Goal: Task Accomplishment & Management: Use online tool/utility

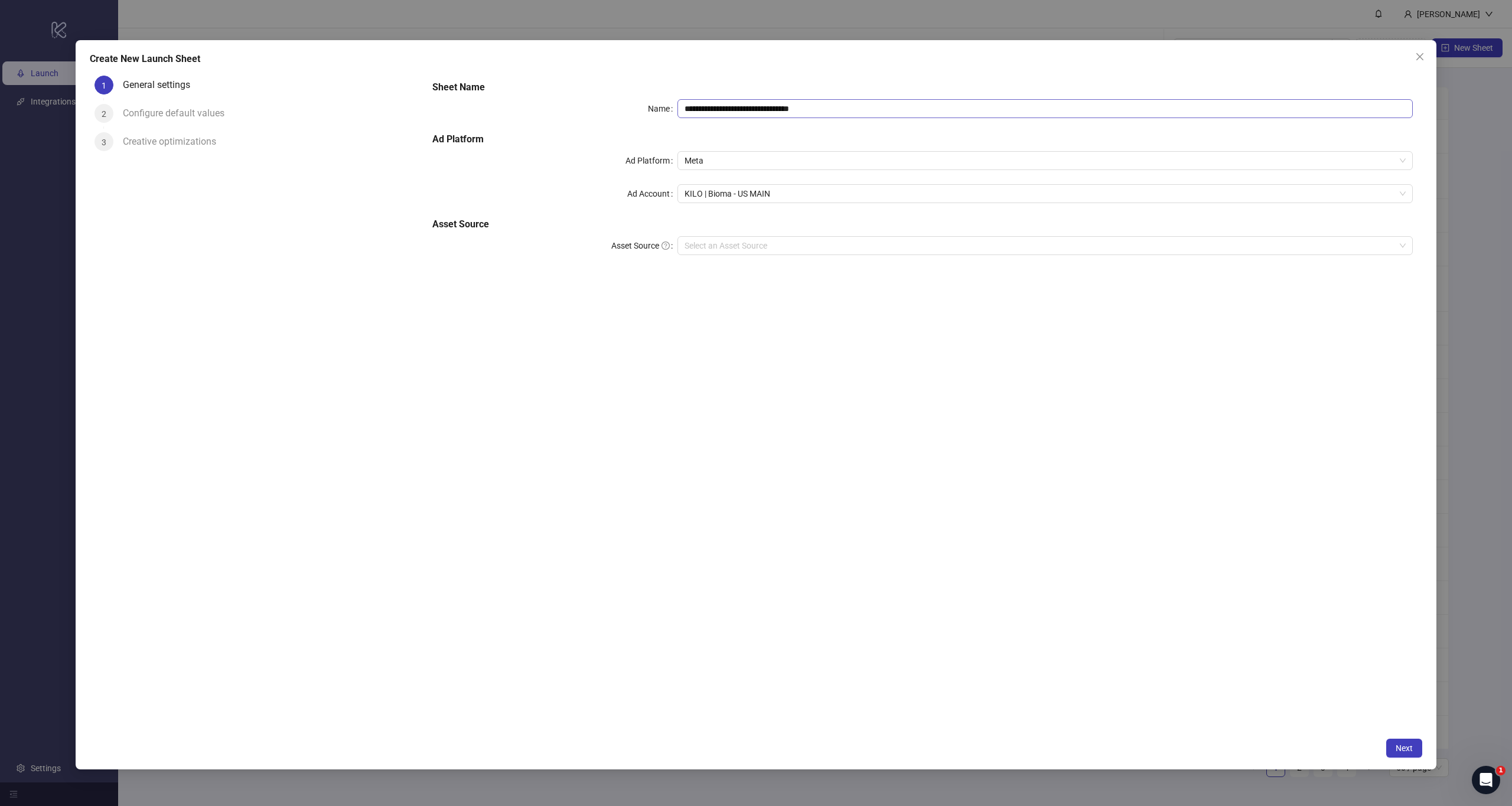
click at [1013, 110] on input "**********" at bounding box center [1045, 109] width 735 height 19
click at [784, 190] on span "KILO | Bioma - US MAIN" at bounding box center [1044, 194] width 721 height 18
type input "**********"
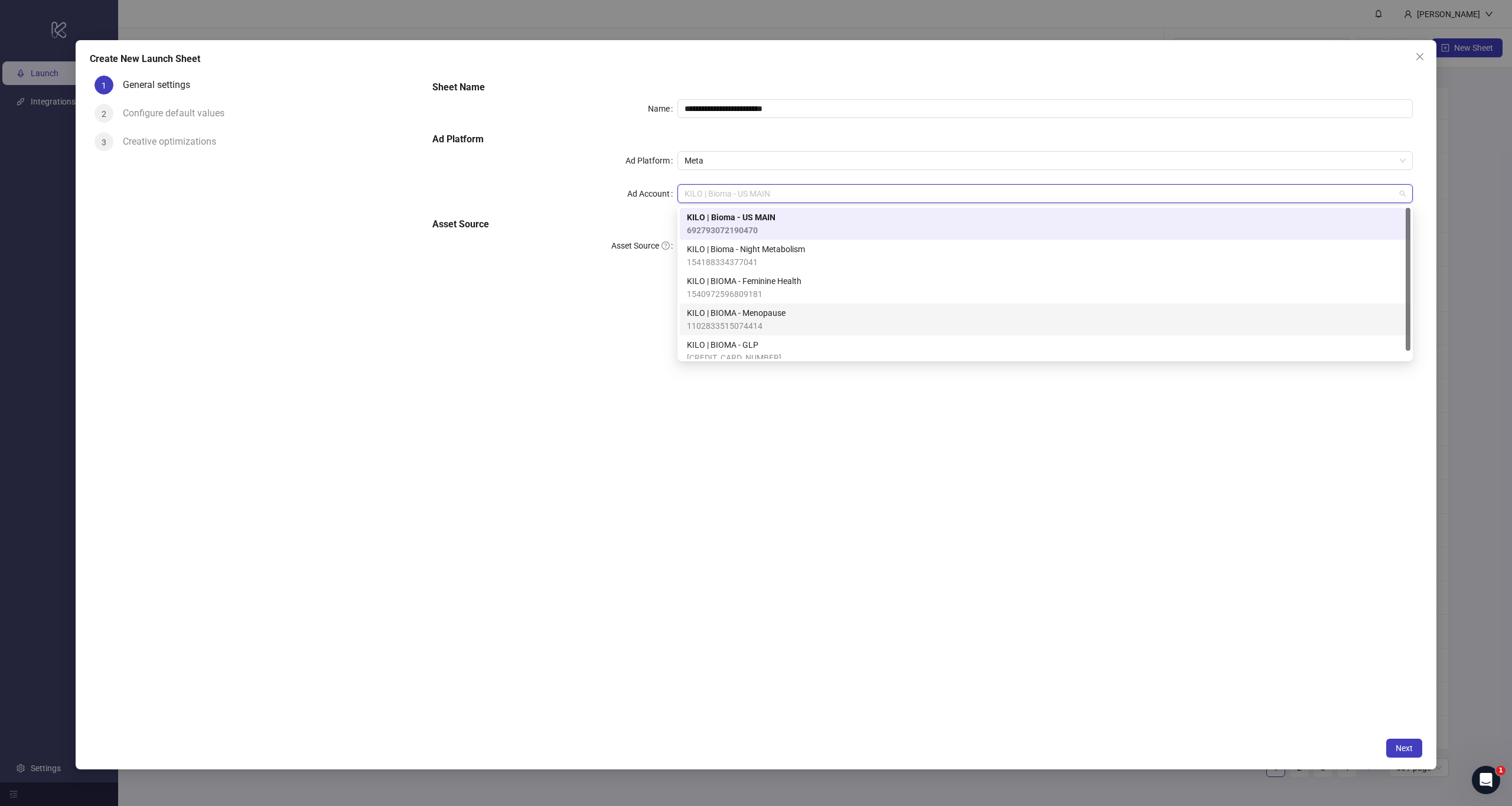
click at [764, 318] on span "KILO | BIOMA - Menopause" at bounding box center [736, 313] width 98 height 13
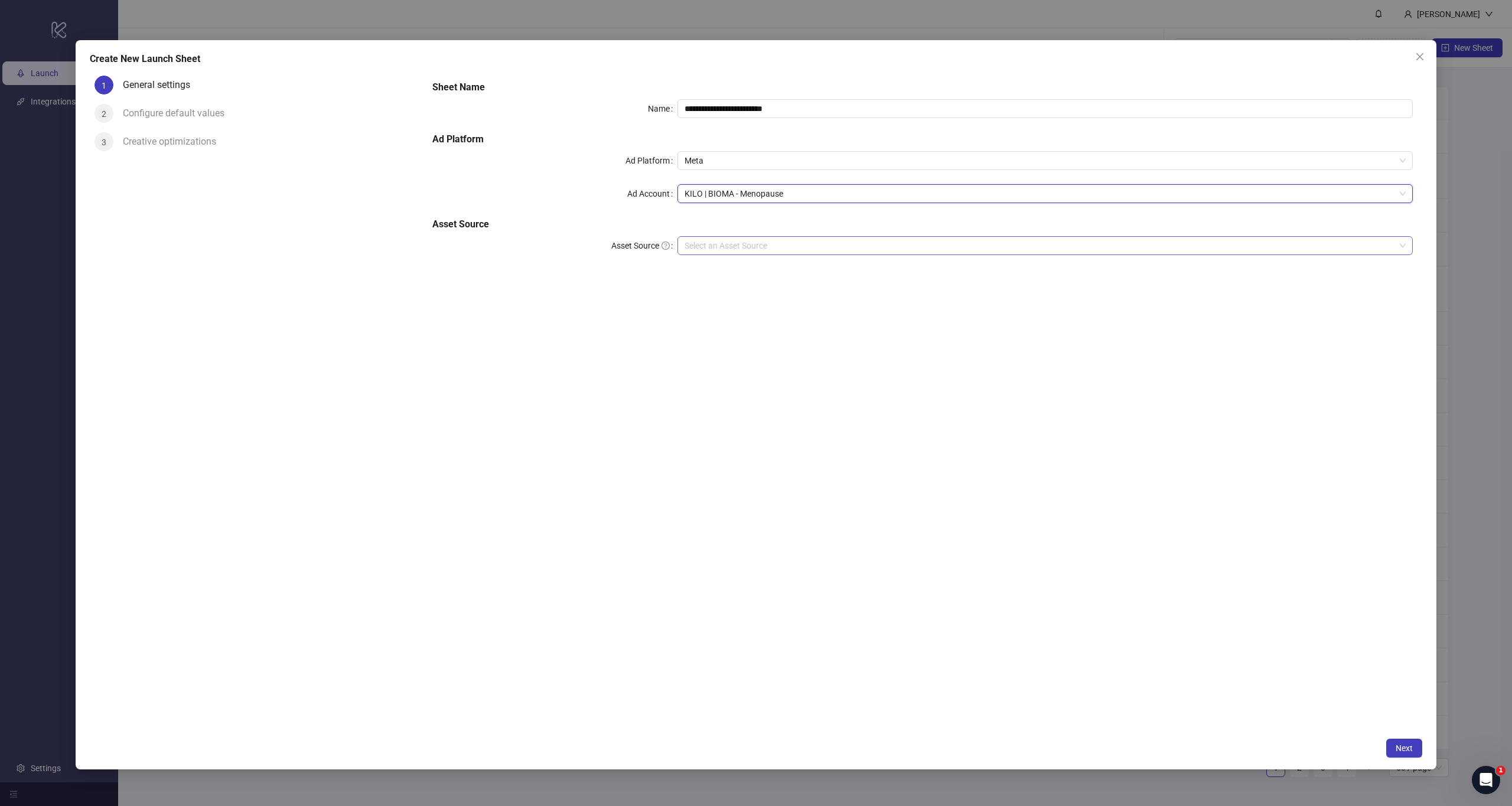
click at [756, 247] on input "Asset Source" at bounding box center [1040, 246] width 711 height 18
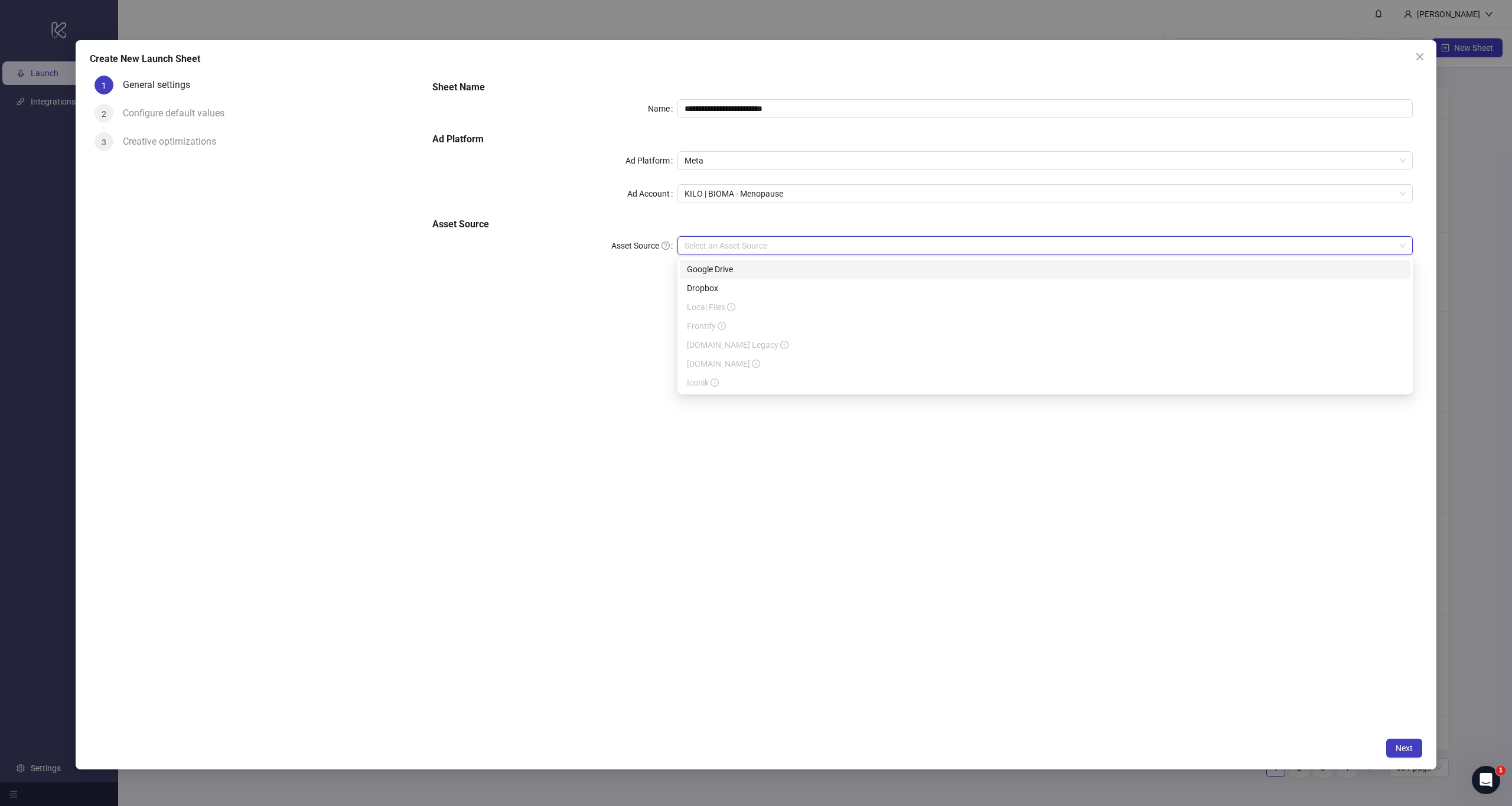
click at [744, 266] on div "Google Drive" at bounding box center [1045, 269] width 716 height 13
click at [819, 382] on div "**********" at bounding box center [923, 401] width 1000 height 660
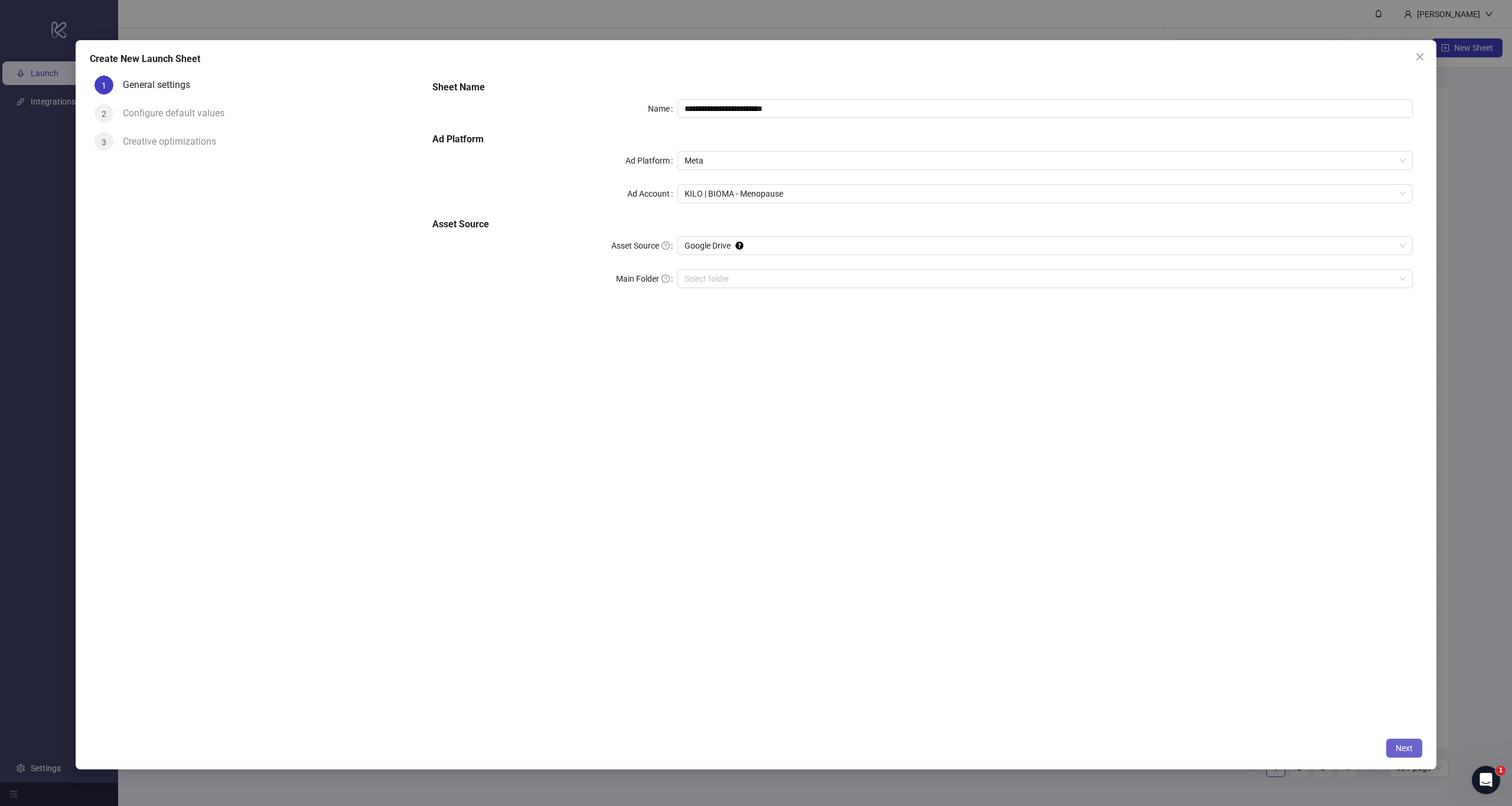
click at [1404, 749] on span "Next" at bounding box center [1404, 748] width 17 height 9
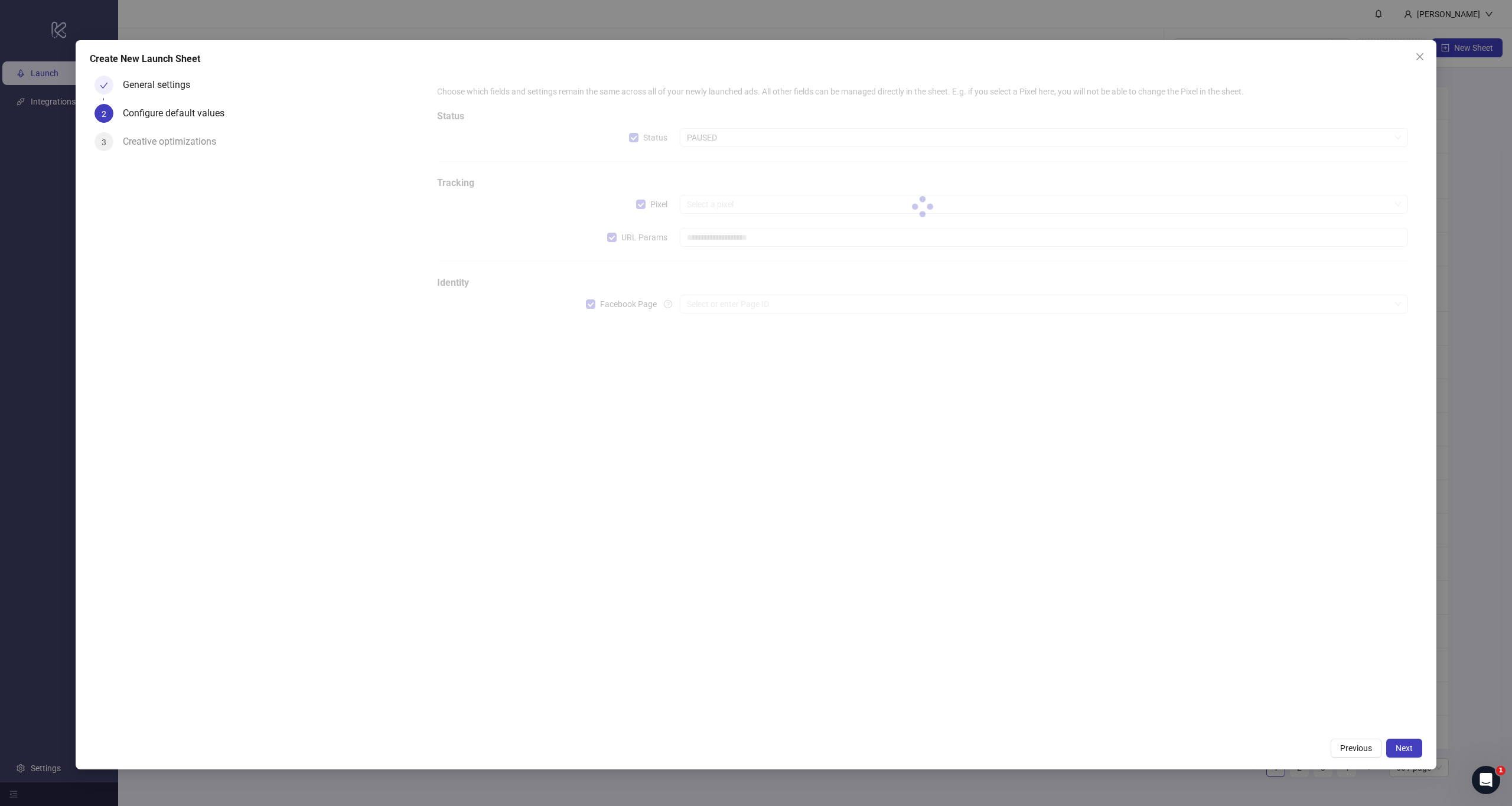
type input "**********"
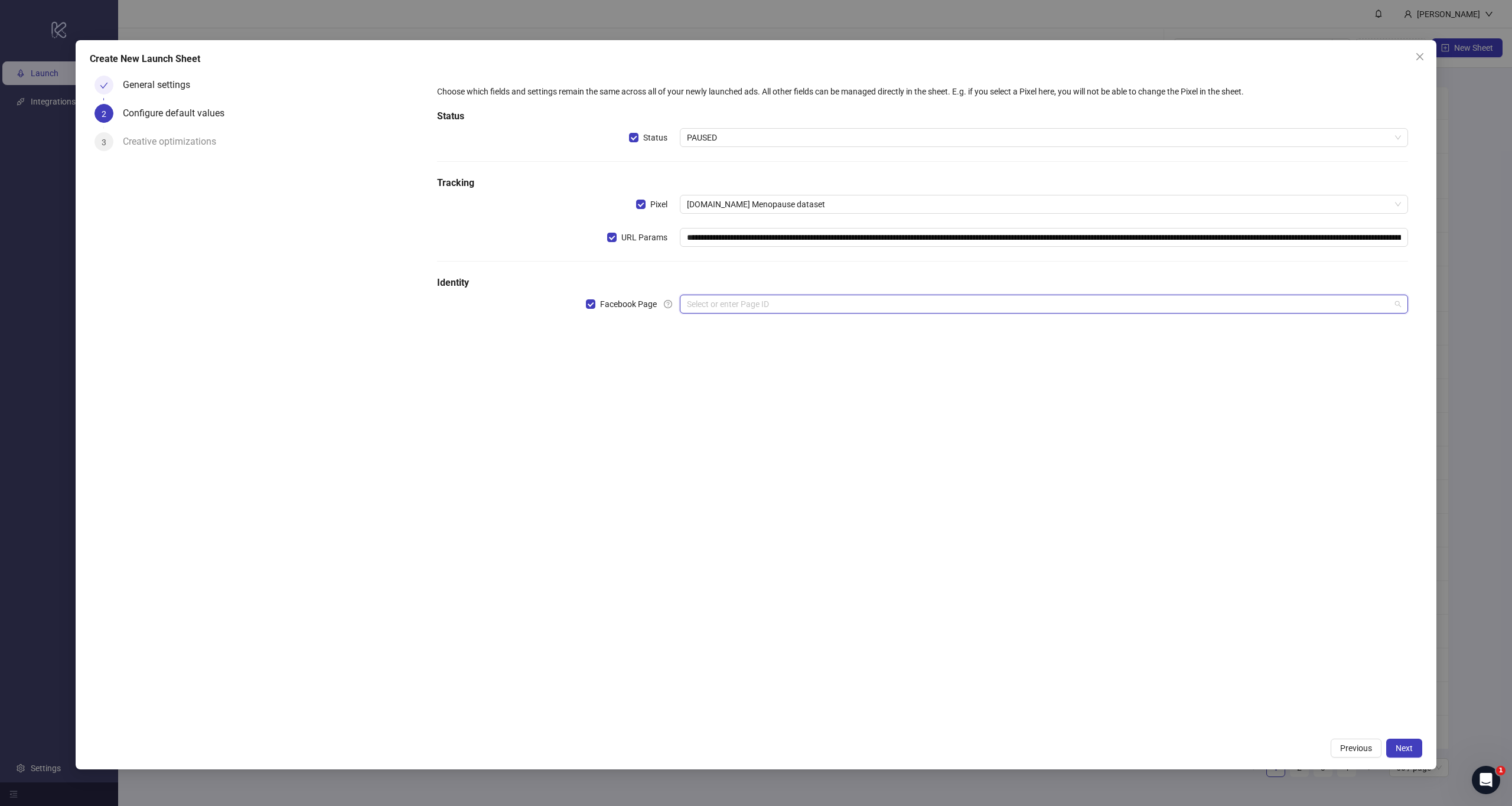
click at [745, 302] on input "search" at bounding box center [1039, 304] width 703 height 18
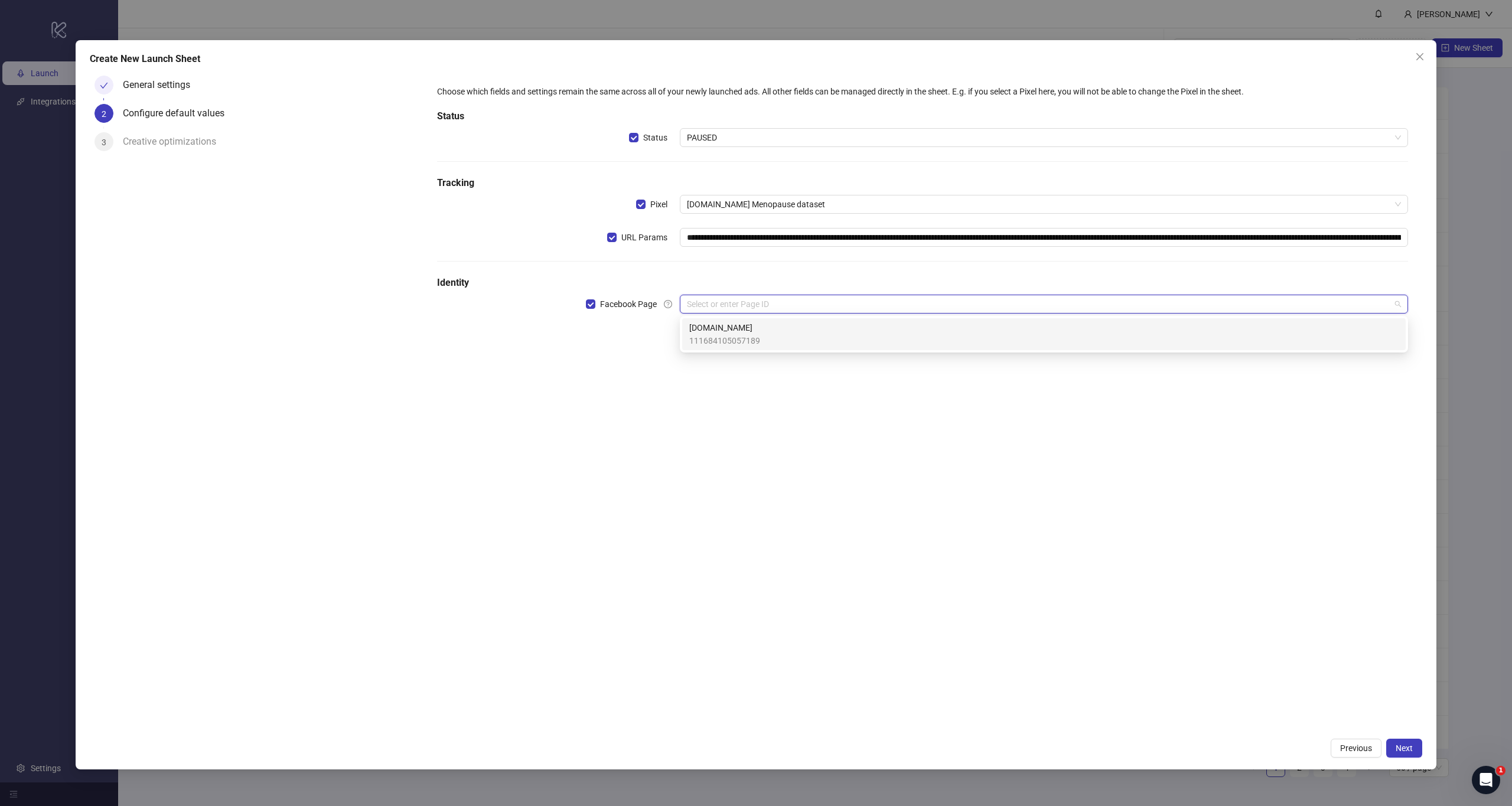
click at [730, 334] on span "111684105057189" at bounding box center [724, 341] width 71 height 13
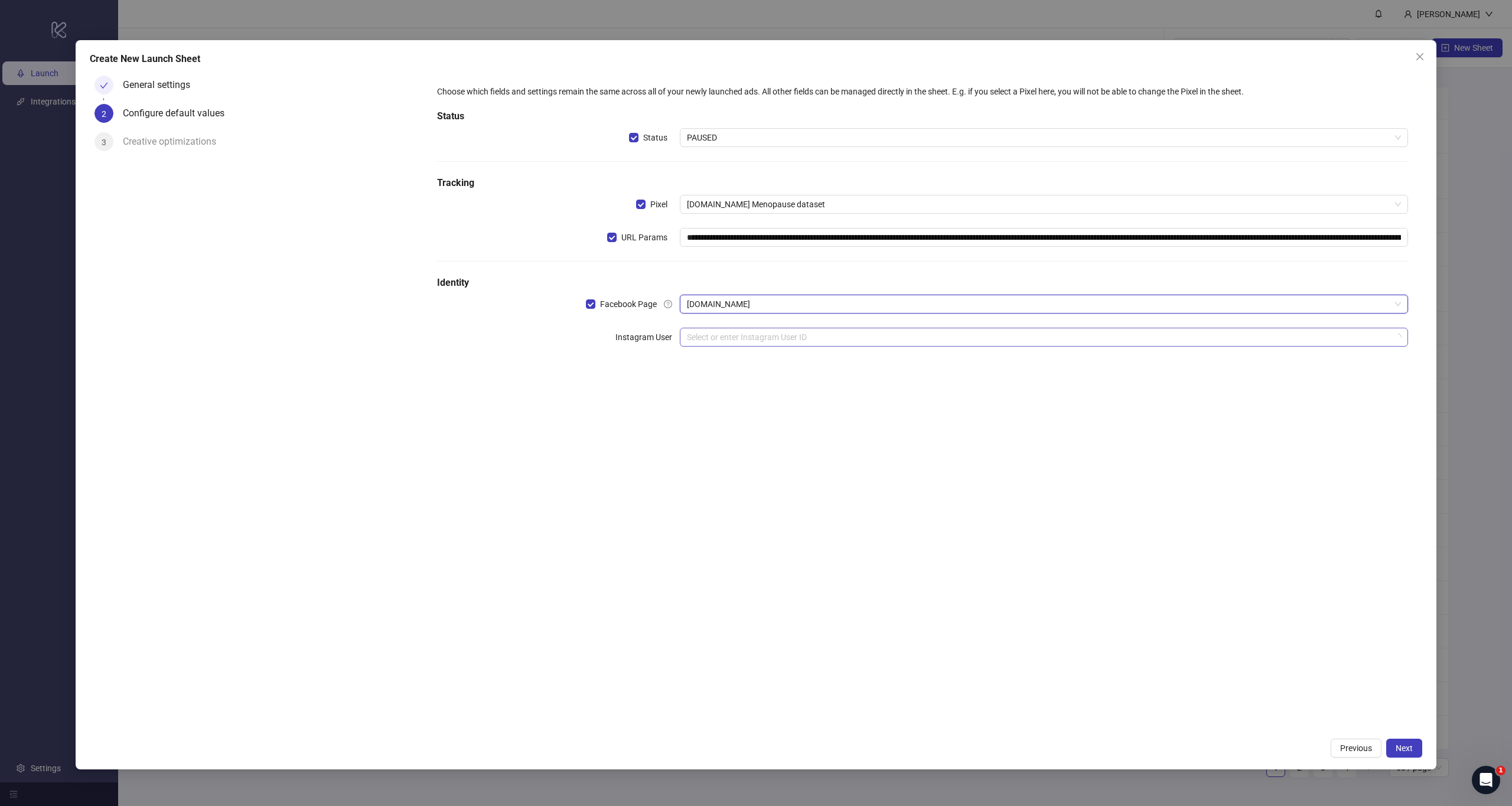
click at [730, 338] on input "search" at bounding box center [1039, 337] width 703 height 18
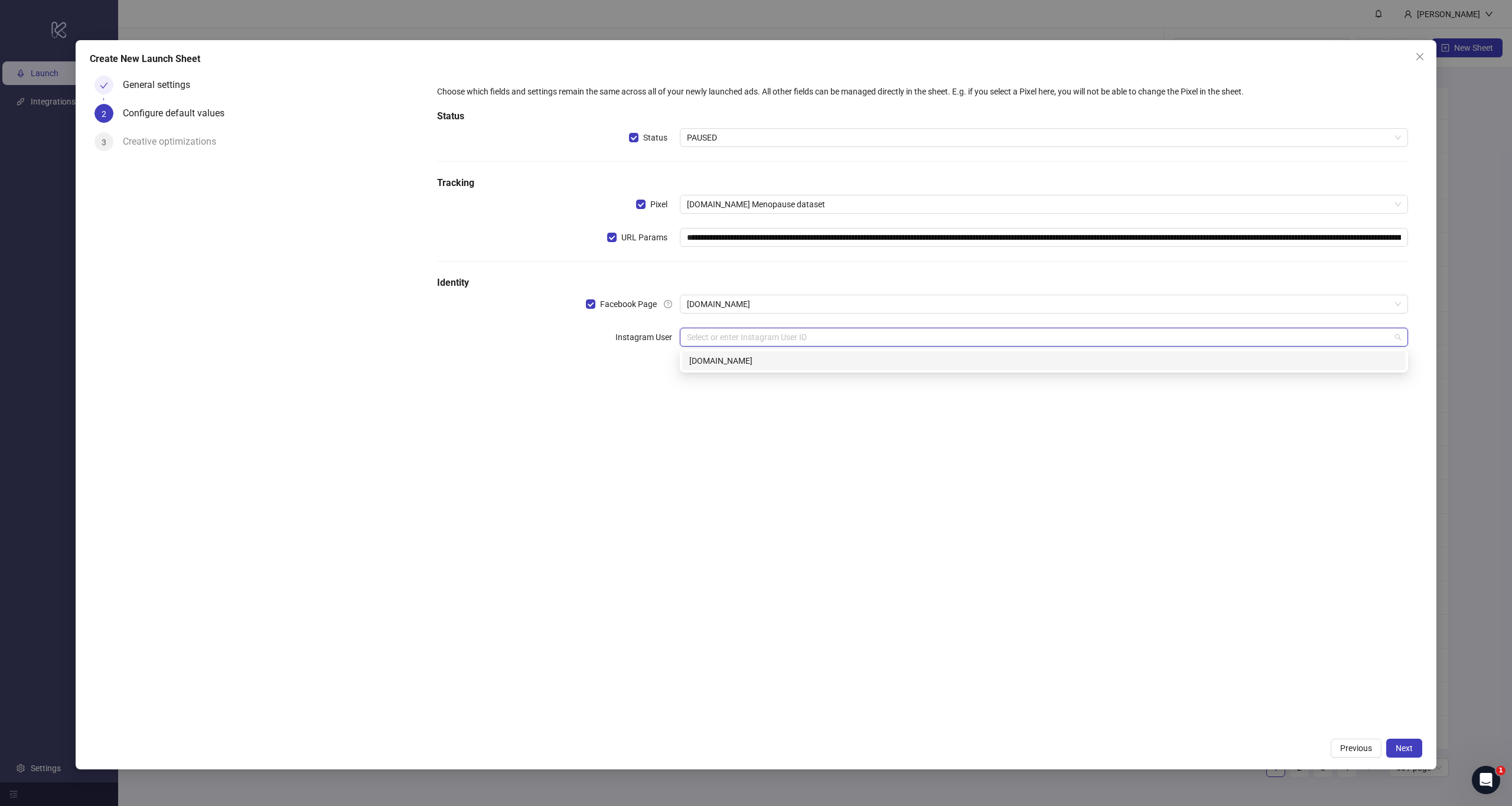
click at [730, 365] on div "[DOMAIN_NAME]" at bounding box center [1043, 361] width 710 height 13
click at [712, 457] on div "**********" at bounding box center [923, 401] width 1000 height 660
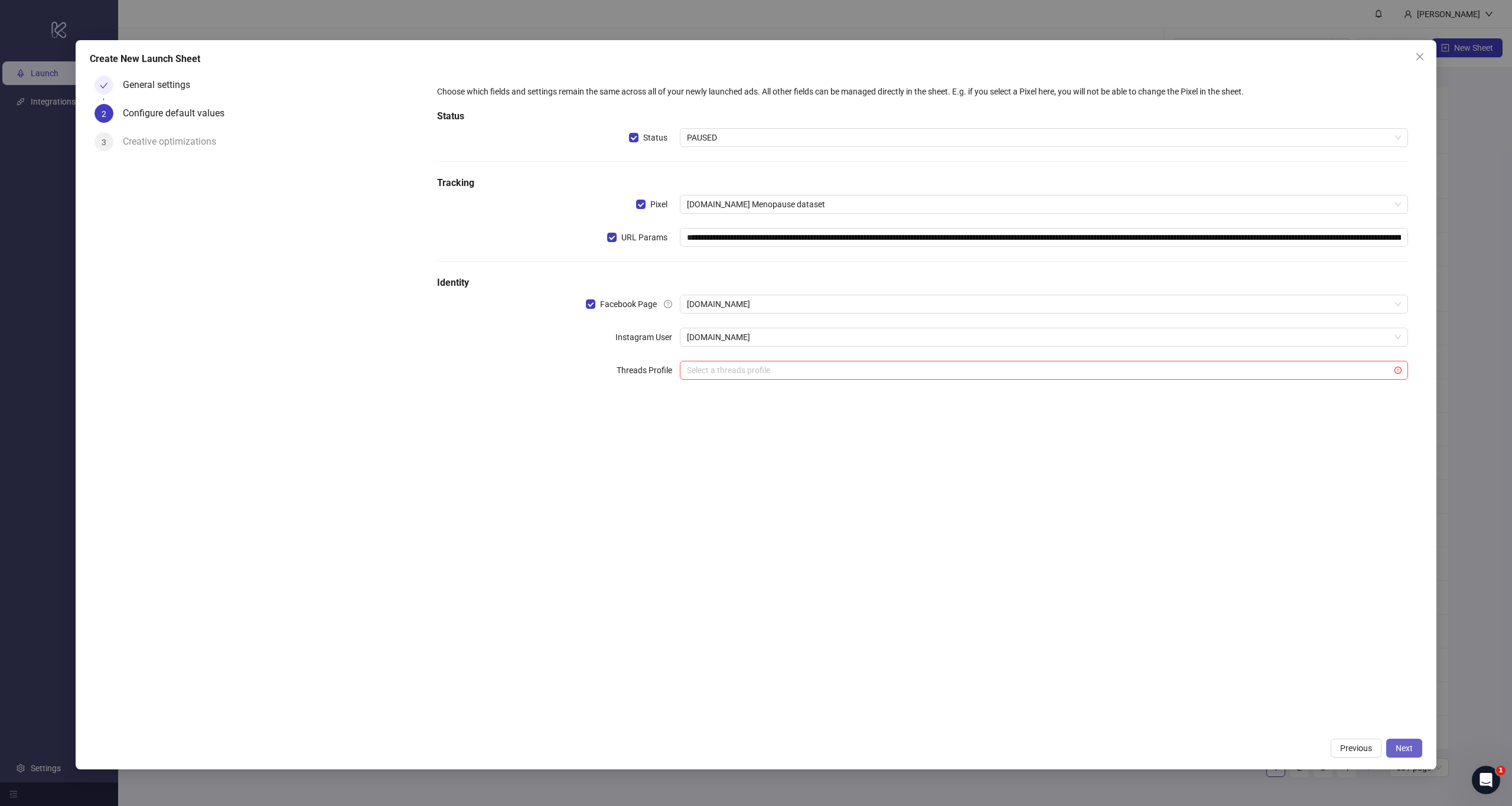
click at [1417, 753] on button "Next" at bounding box center [1404, 748] width 36 height 19
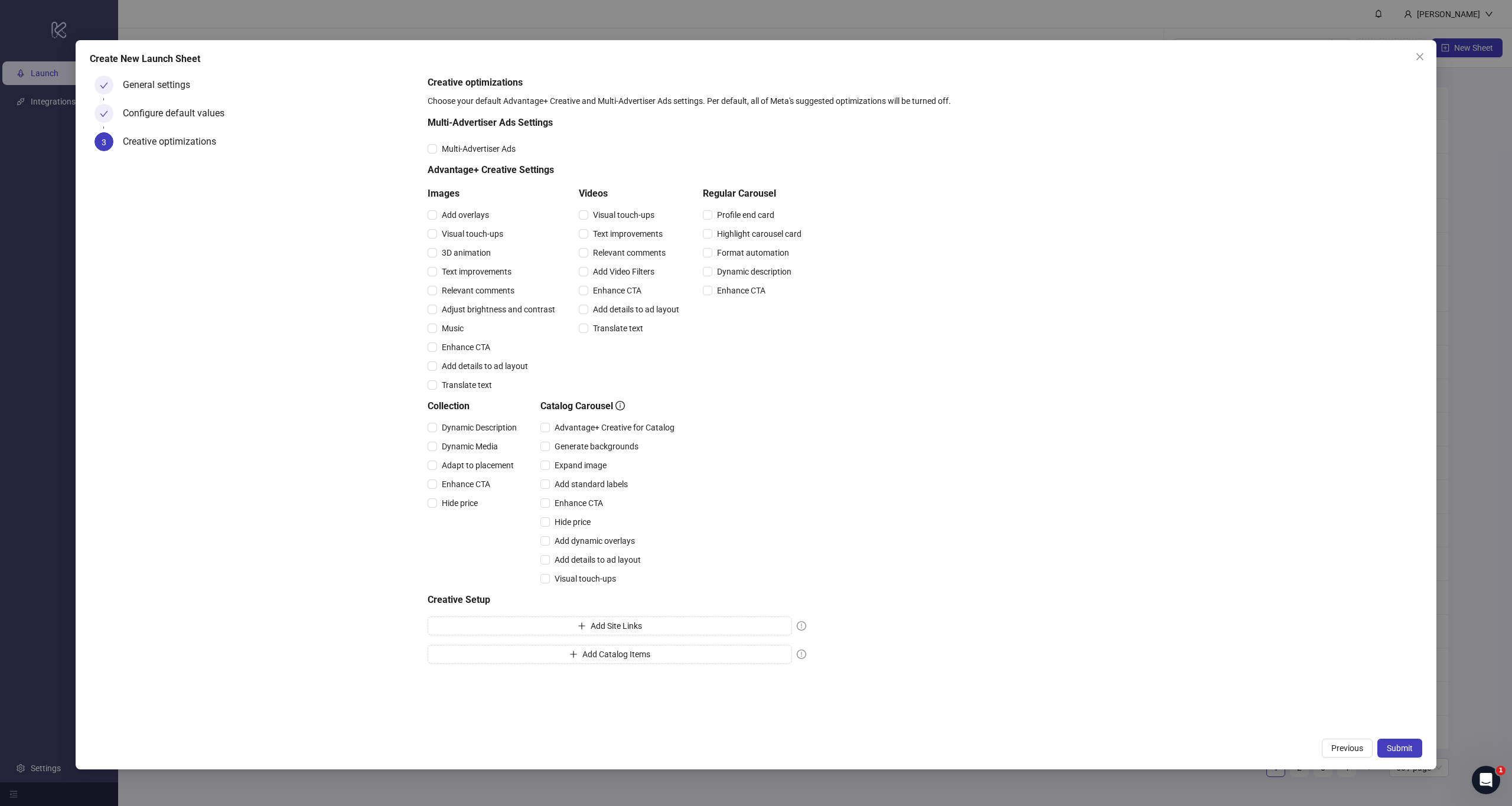
click at [1417, 752] on button "Submit" at bounding box center [1400, 748] width 45 height 19
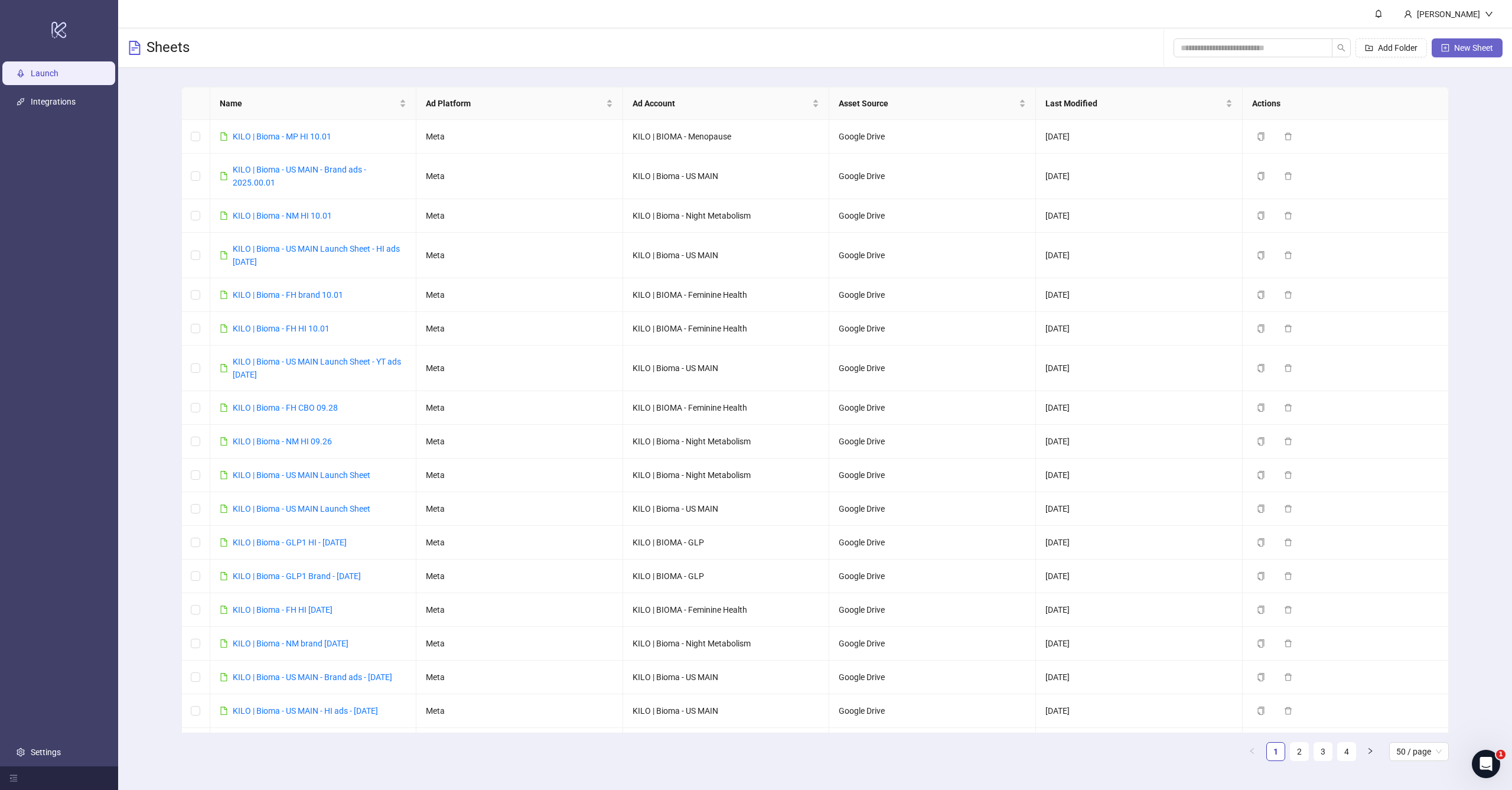
click at [1452, 47] on button "New Sheet" at bounding box center [1467, 48] width 71 height 19
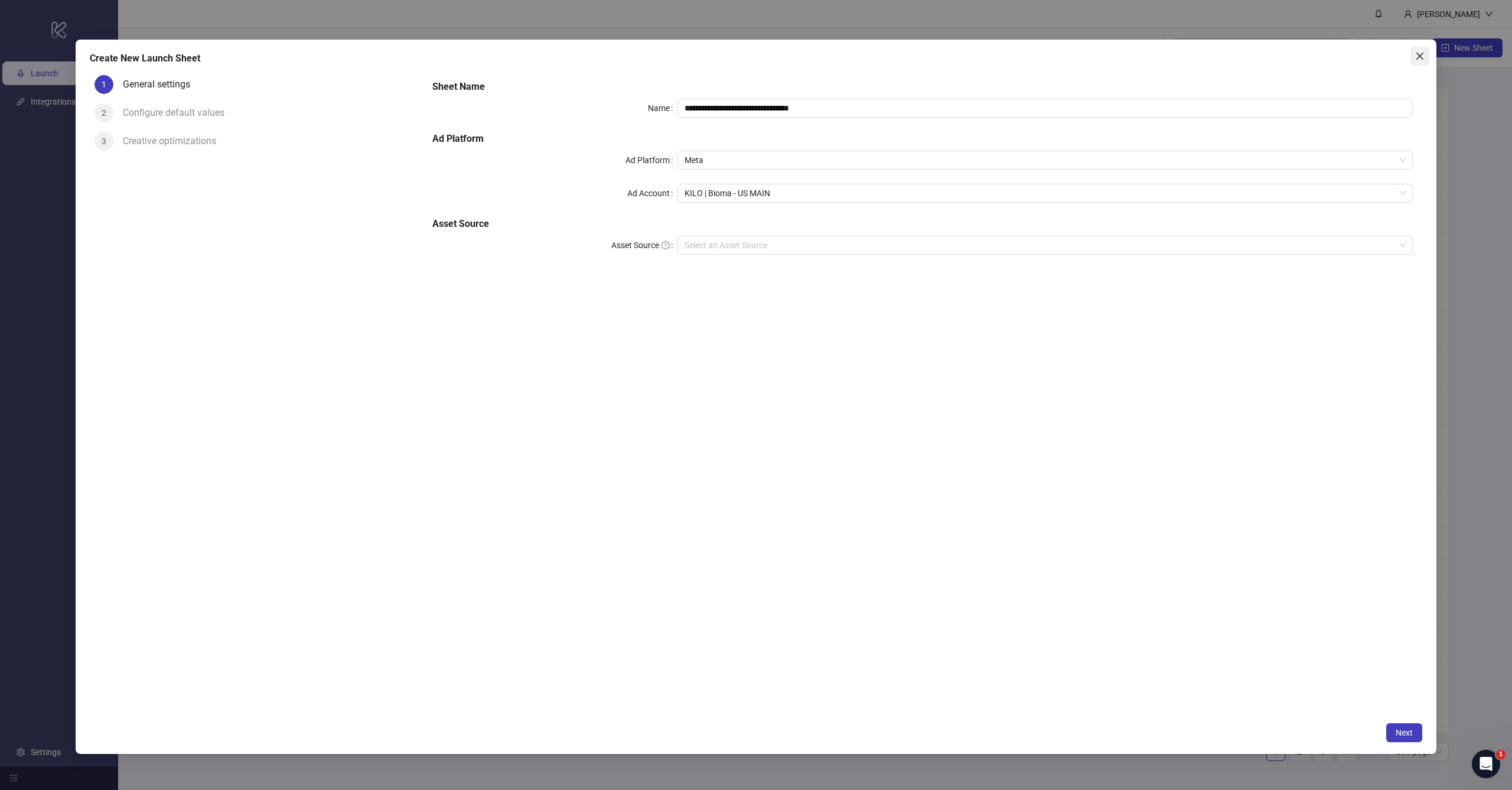
click at [1422, 60] on icon "close" at bounding box center [1420, 56] width 9 height 9
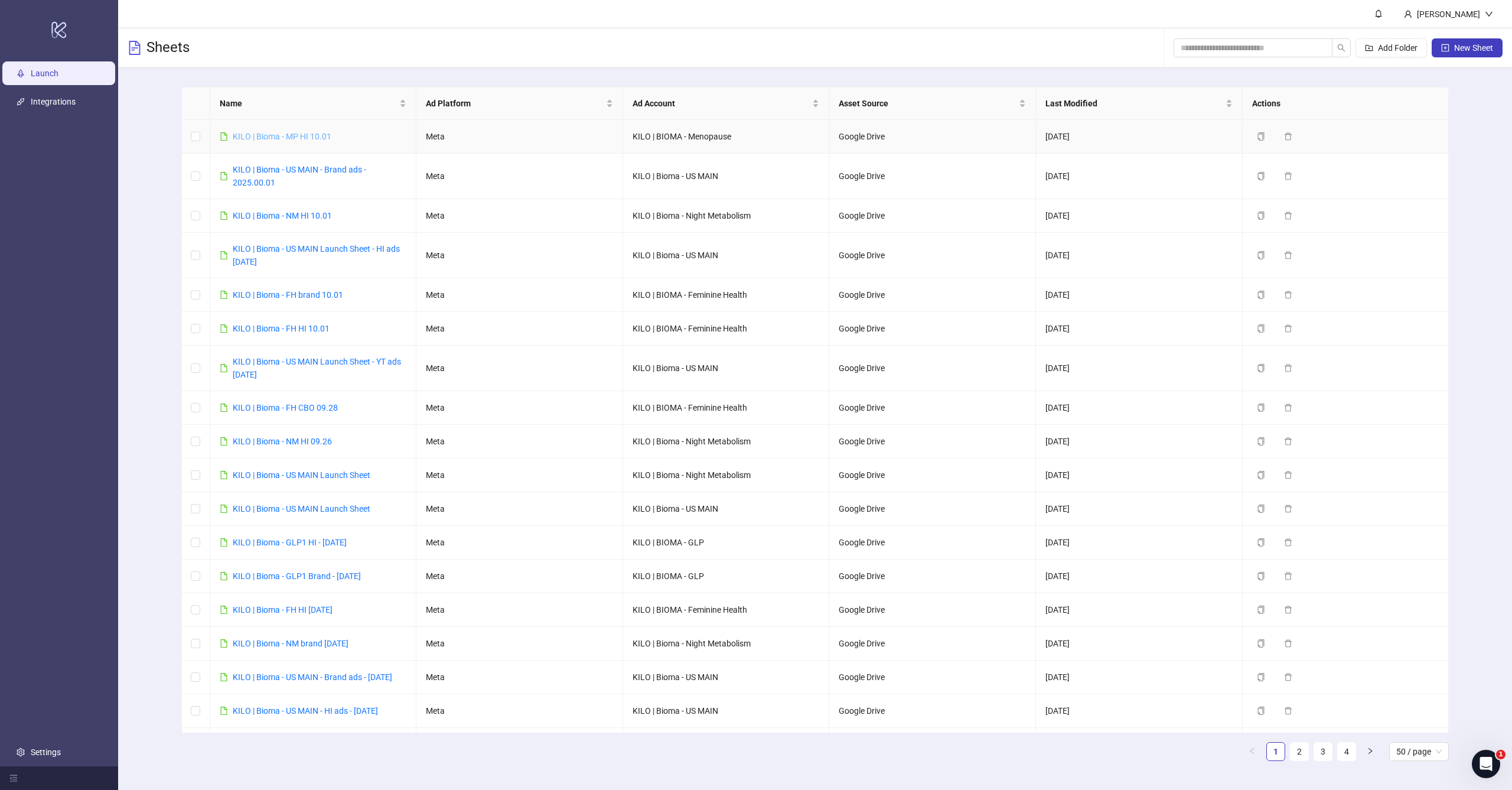
click at [301, 133] on link "KILO | Bioma - MP HI 10.01" at bounding box center [282, 136] width 98 height 9
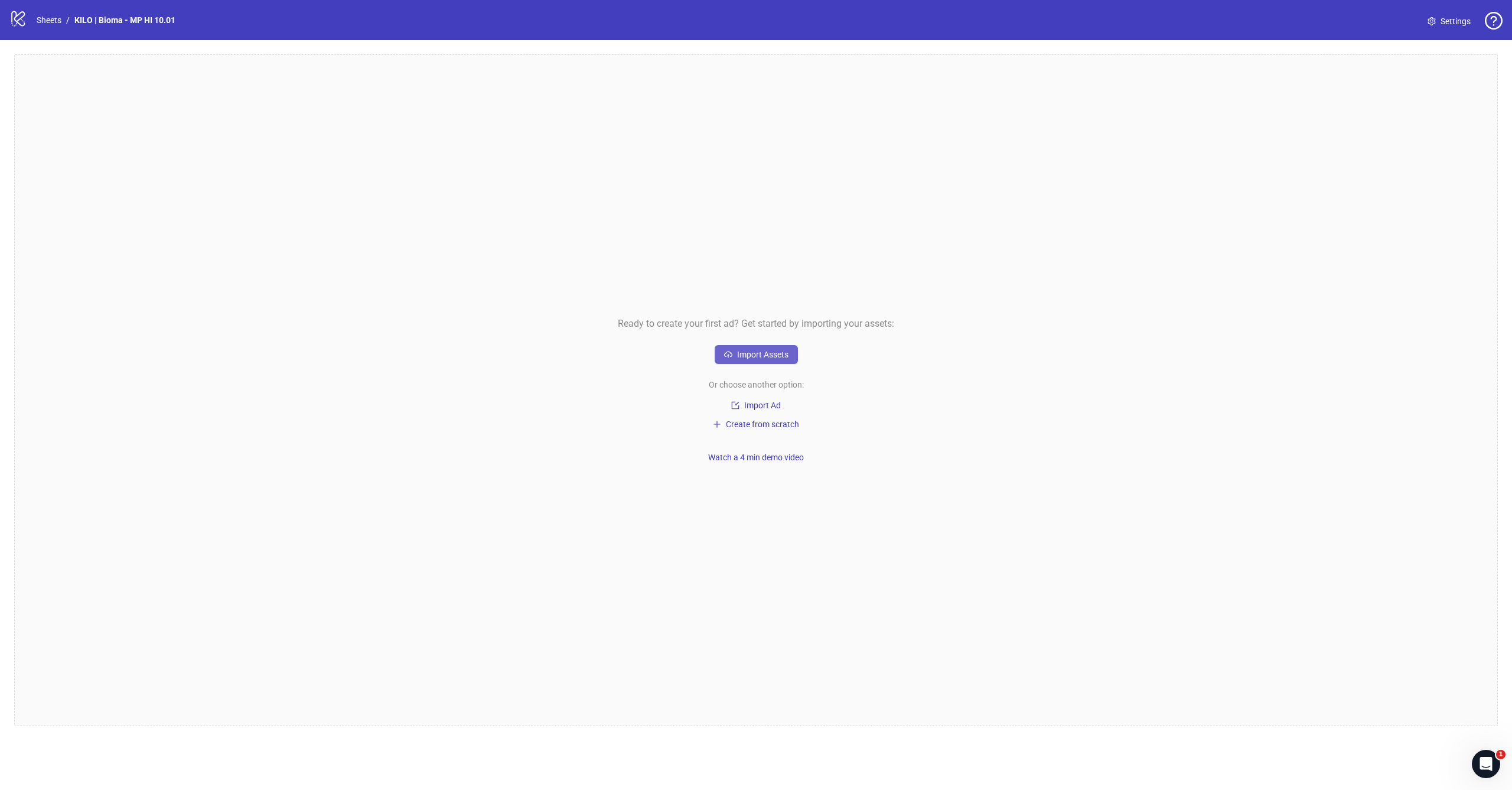
click at [774, 352] on span "Import Assets" at bounding box center [763, 354] width 51 height 9
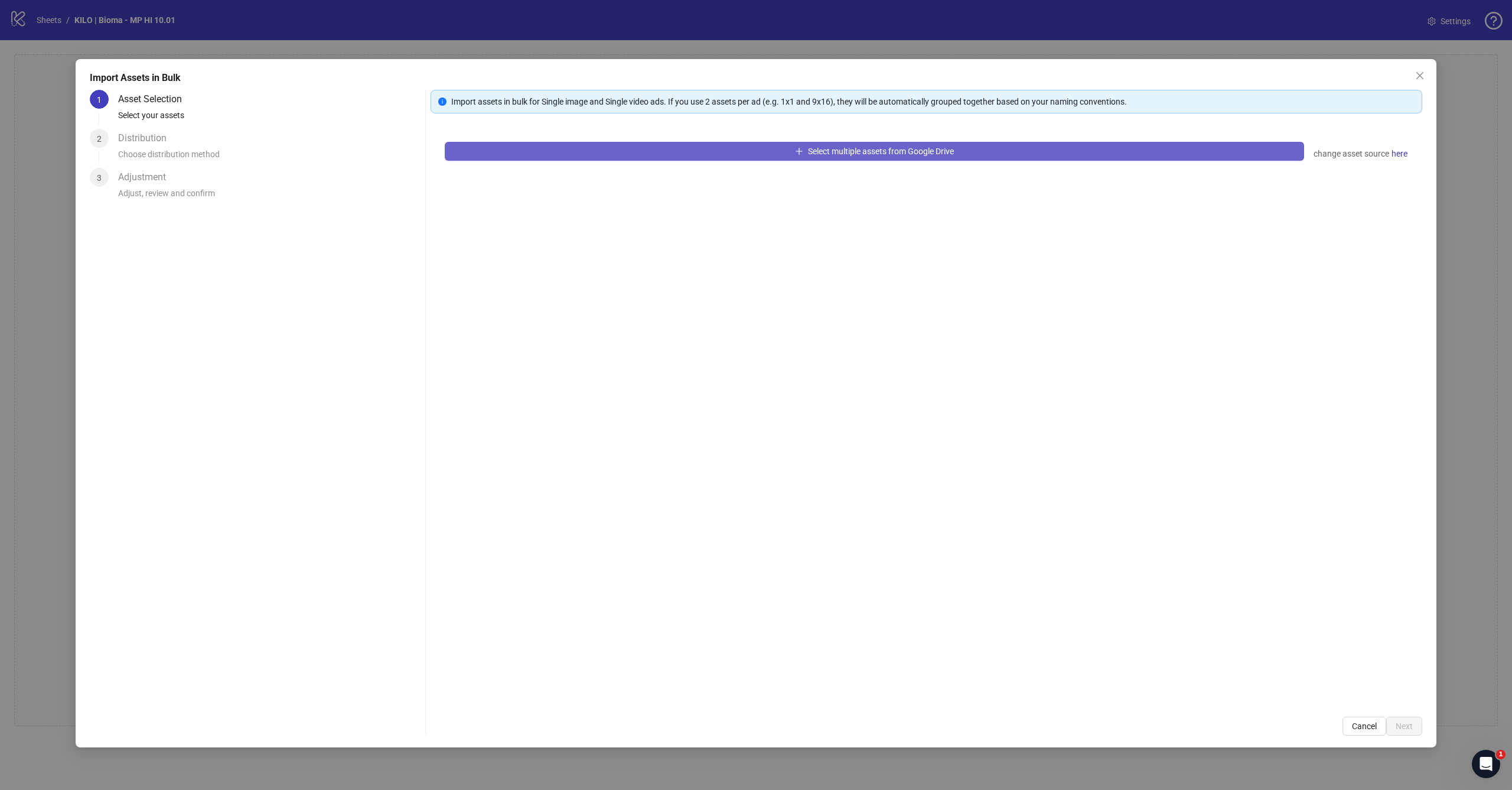
click at [762, 155] on button "Select multiple assets from Google Drive" at bounding box center [875, 151] width 860 height 19
click at [743, 122] on div "Import assets in bulk for Single image and Single video ads. If you use 2 asset…" at bounding box center [927, 412] width 992 height 645
click at [735, 148] on button "Select multiple assets from Google Drive" at bounding box center [875, 151] width 860 height 19
click at [732, 119] on div "Import assets in bulk for Single image and Single video ads. If you use 2 asset…" at bounding box center [927, 412] width 992 height 645
click at [728, 142] on button "Select multiple assets from Google Drive" at bounding box center [875, 151] width 860 height 19
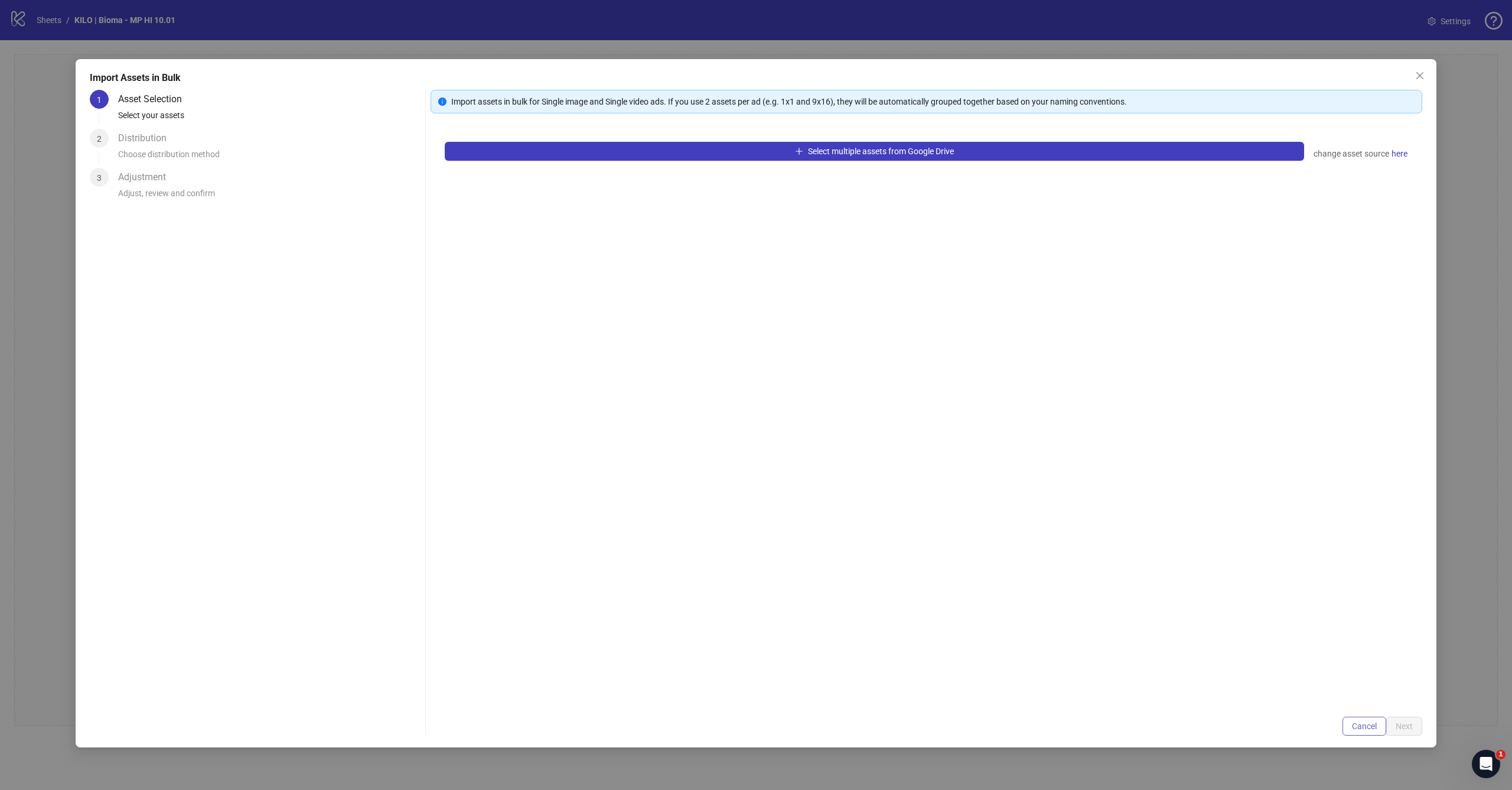
click at [1362, 727] on span "Cancel" at bounding box center [1365, 726] width 25 height 9
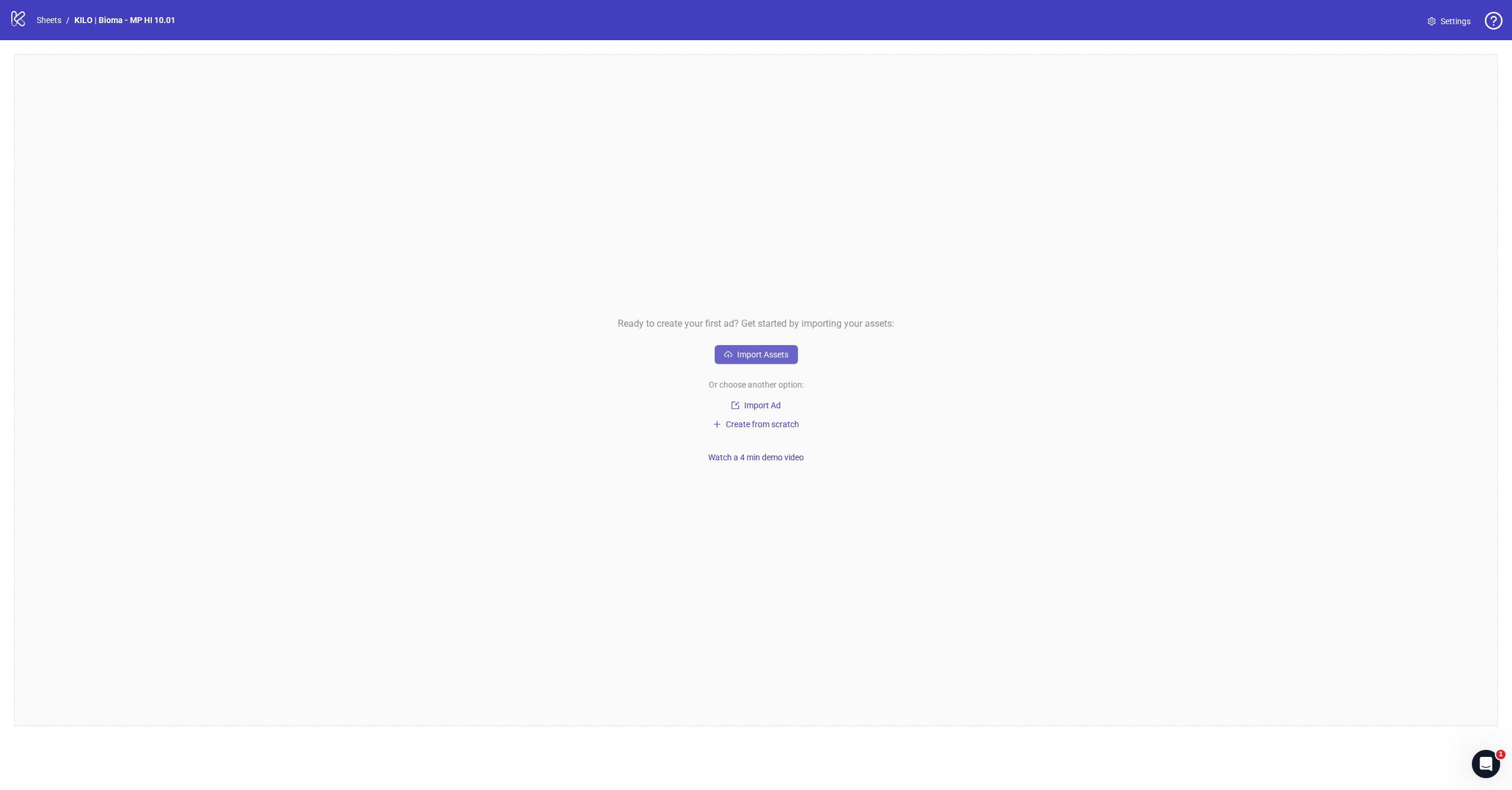
click at [761, 360] on button "Import Assets" at bounding box center [756, 354] width 83 height 19
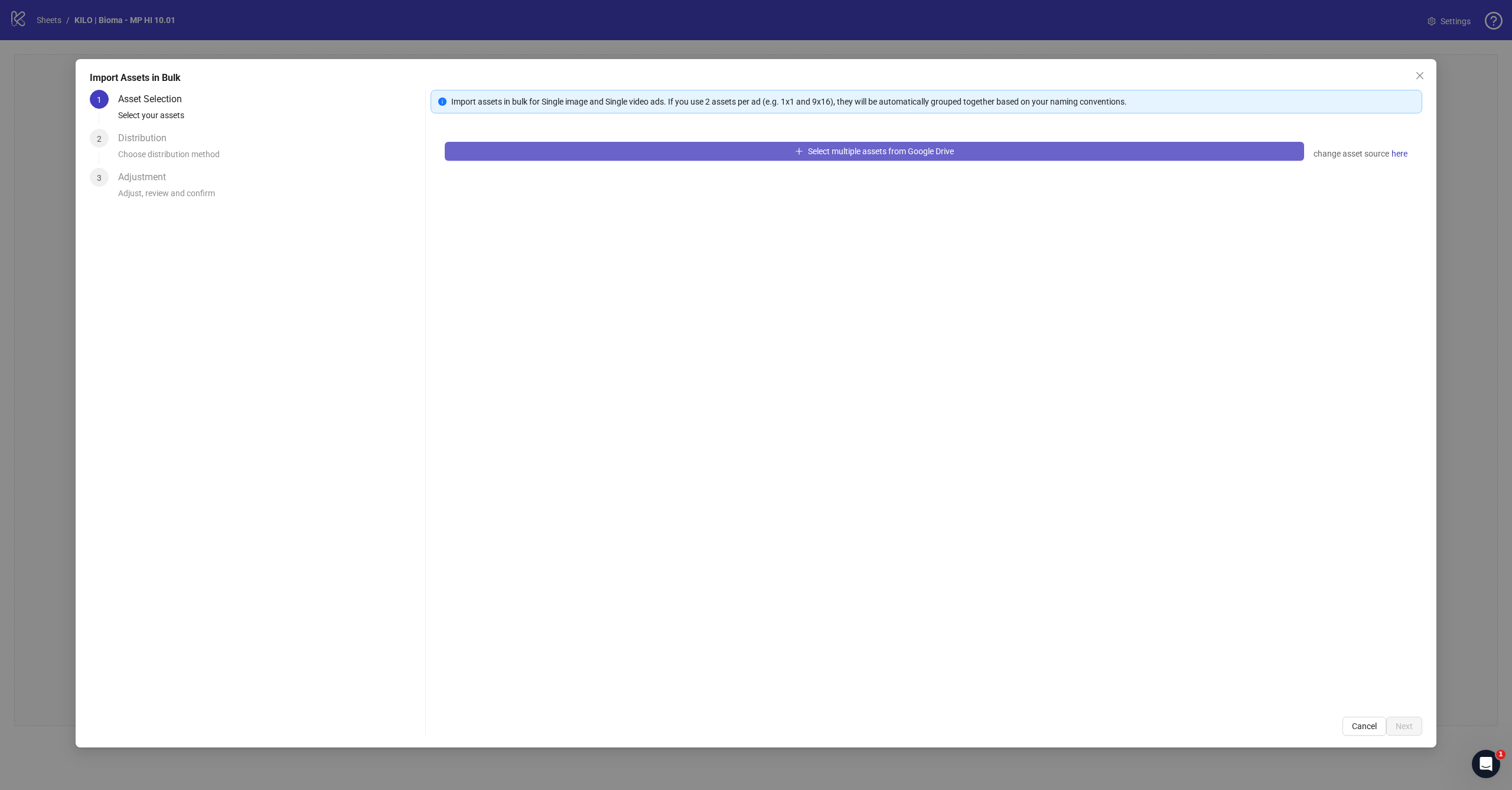
click at [804, 155] on button "Select multiple assets from Google Drive" at bounding box center [875, 151] width 860 height 19
click at [1361, 719] on button "Cancel" at bounding box center [1365, 726] width 43 height 19
click at [816, 151] on span "Select multiple assets from Google Drive" at bounding box center [881, 151] width 146 height 9
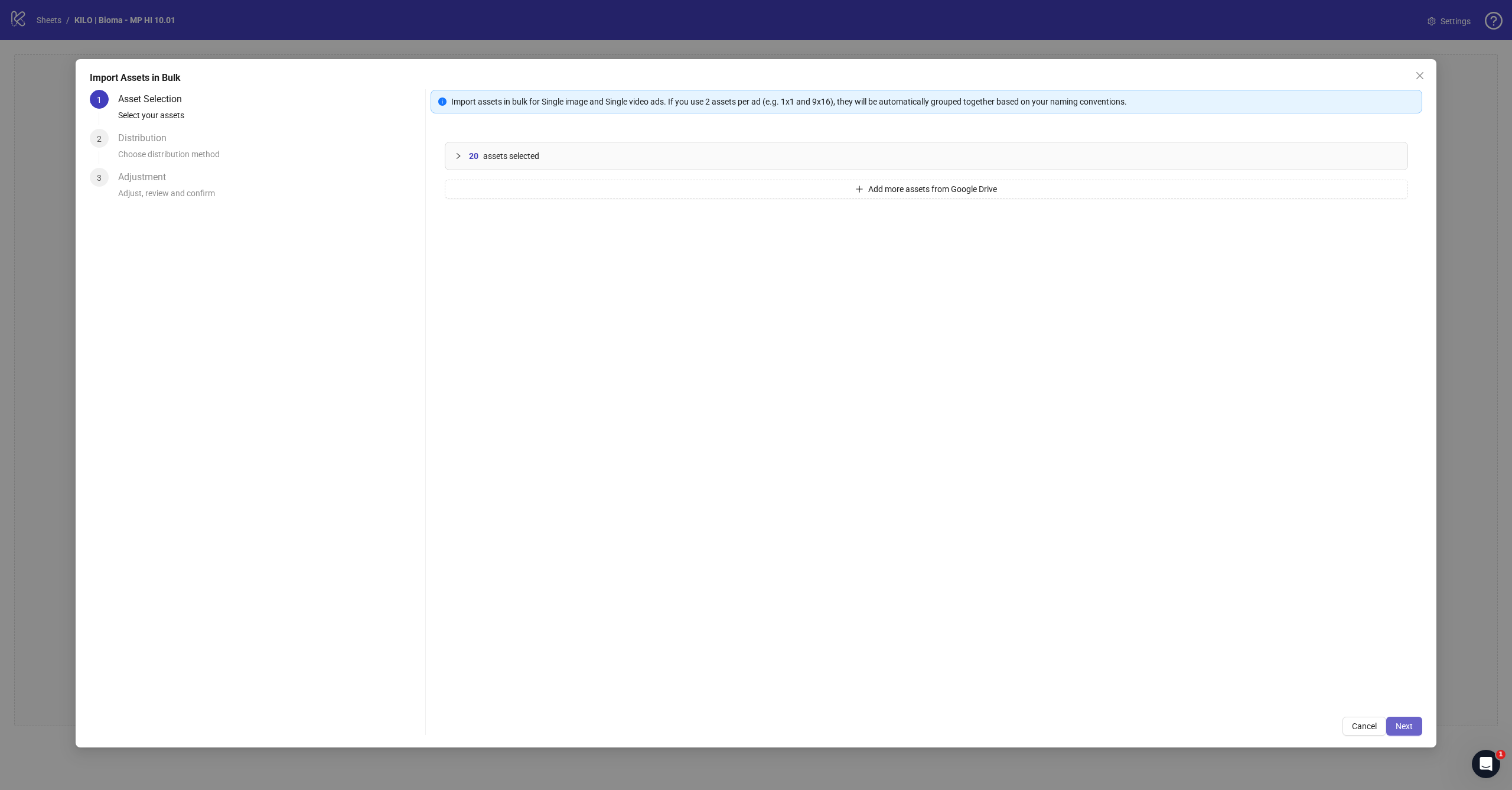
click at [1397, 731] on button "Next" at bounding box center [1404, 726] width 36 height 19
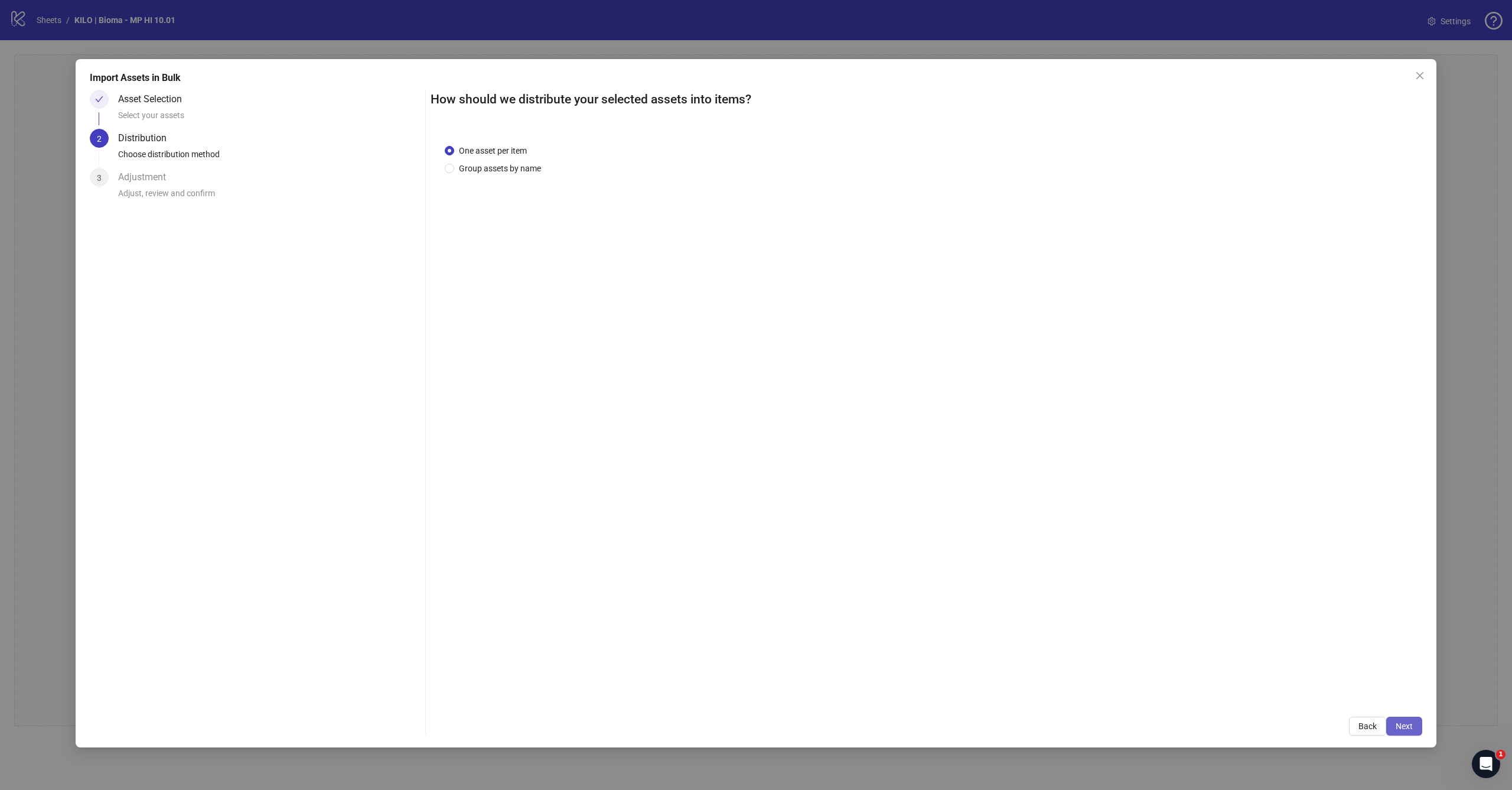
click at [1404, 722] on span "Next" at bounding box center [1404, 726] width 17 height 9
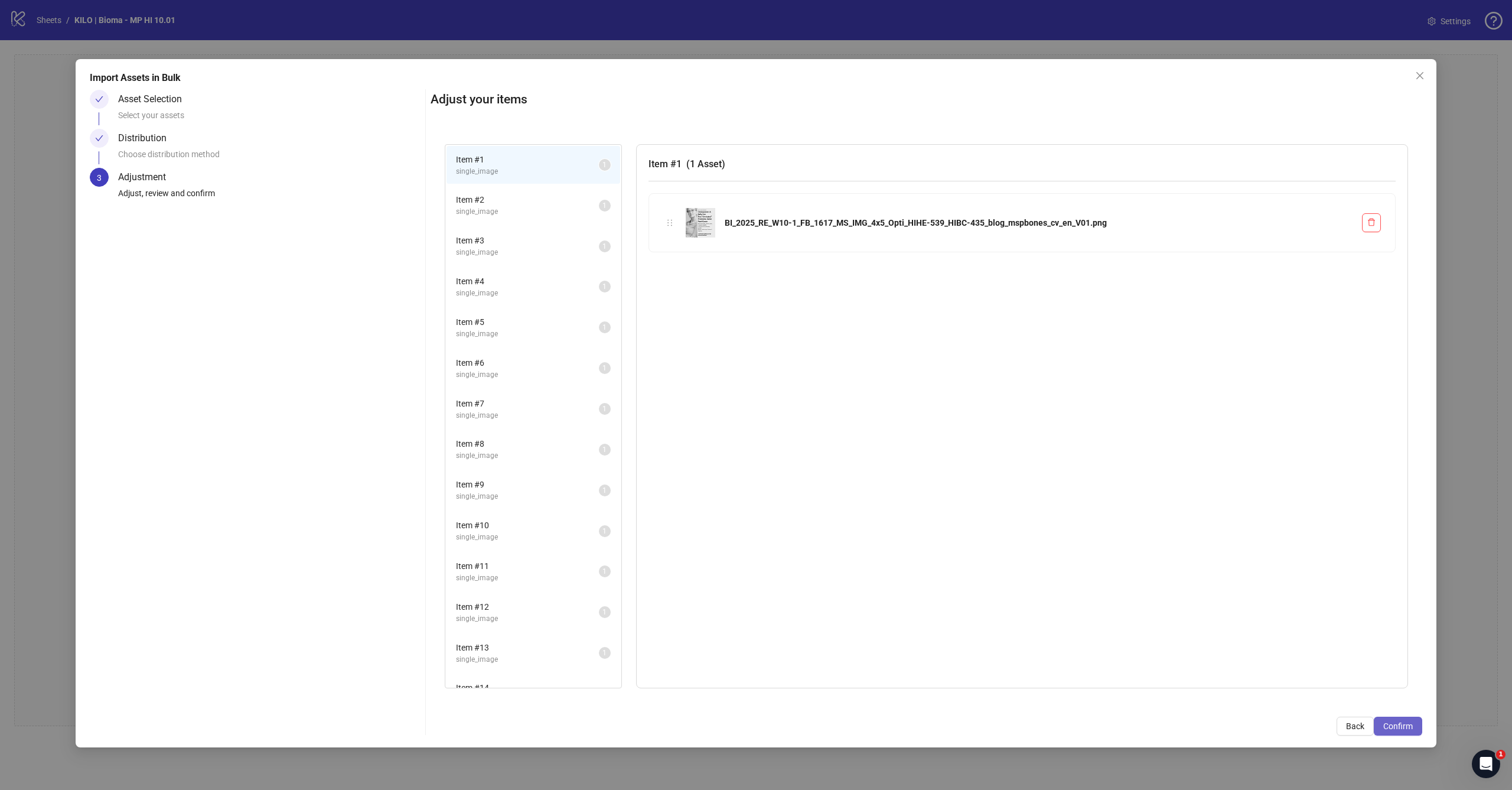
click at [1399, 728] on span "Confirm" at bounding box center [1398, 726] width 29 height 9
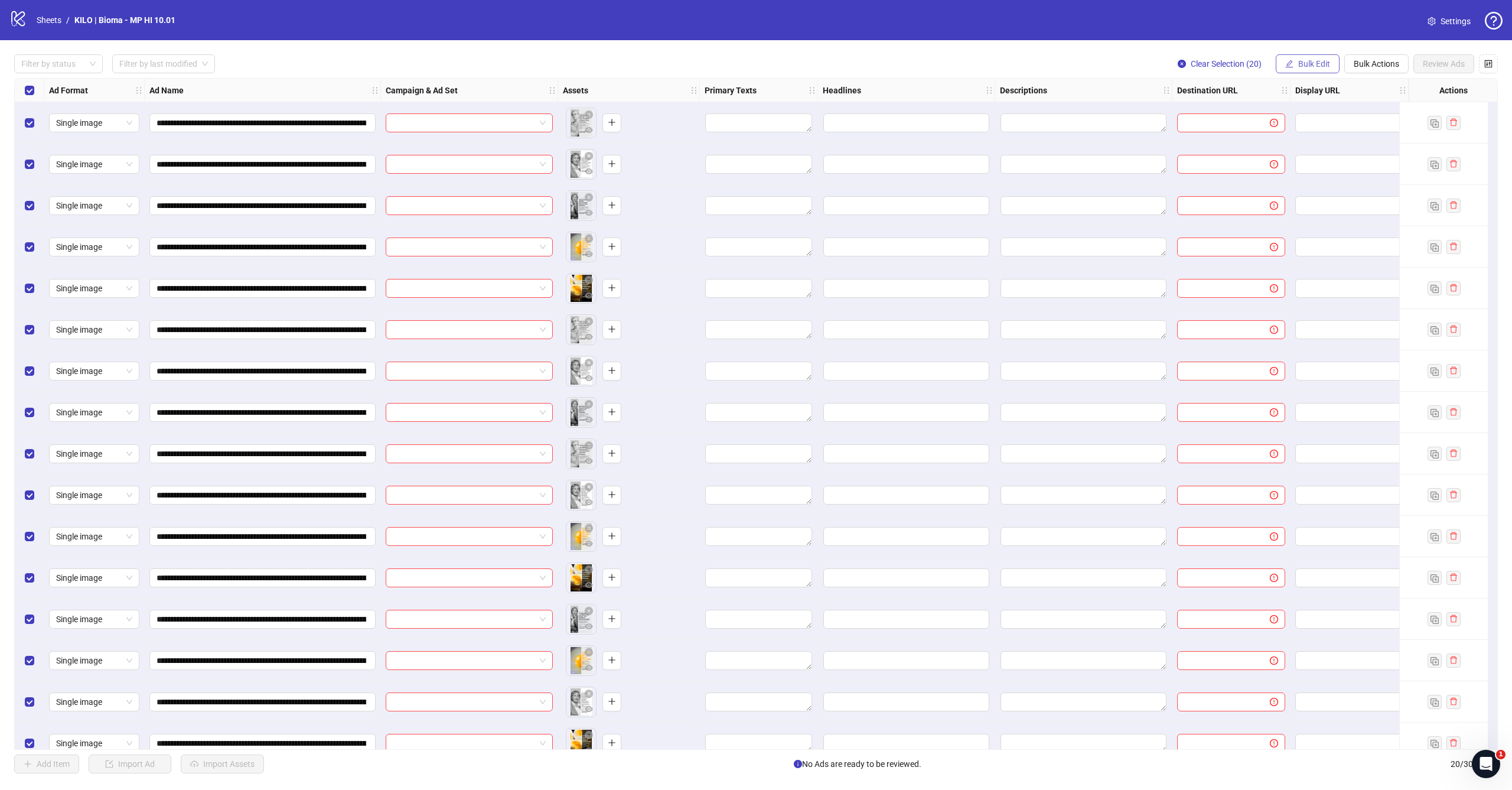
click at [1296, 66] on button "Bulk Edit" at bounding box center [1308, 64] width 64 height 19
click at [1285, 120] on span "Campaign & Ad Set" at bounding box center [1319, 126] width 70 height 13
click at [1272, 116] on input "search" at bounding box center [1269, 114] width 212 height 18
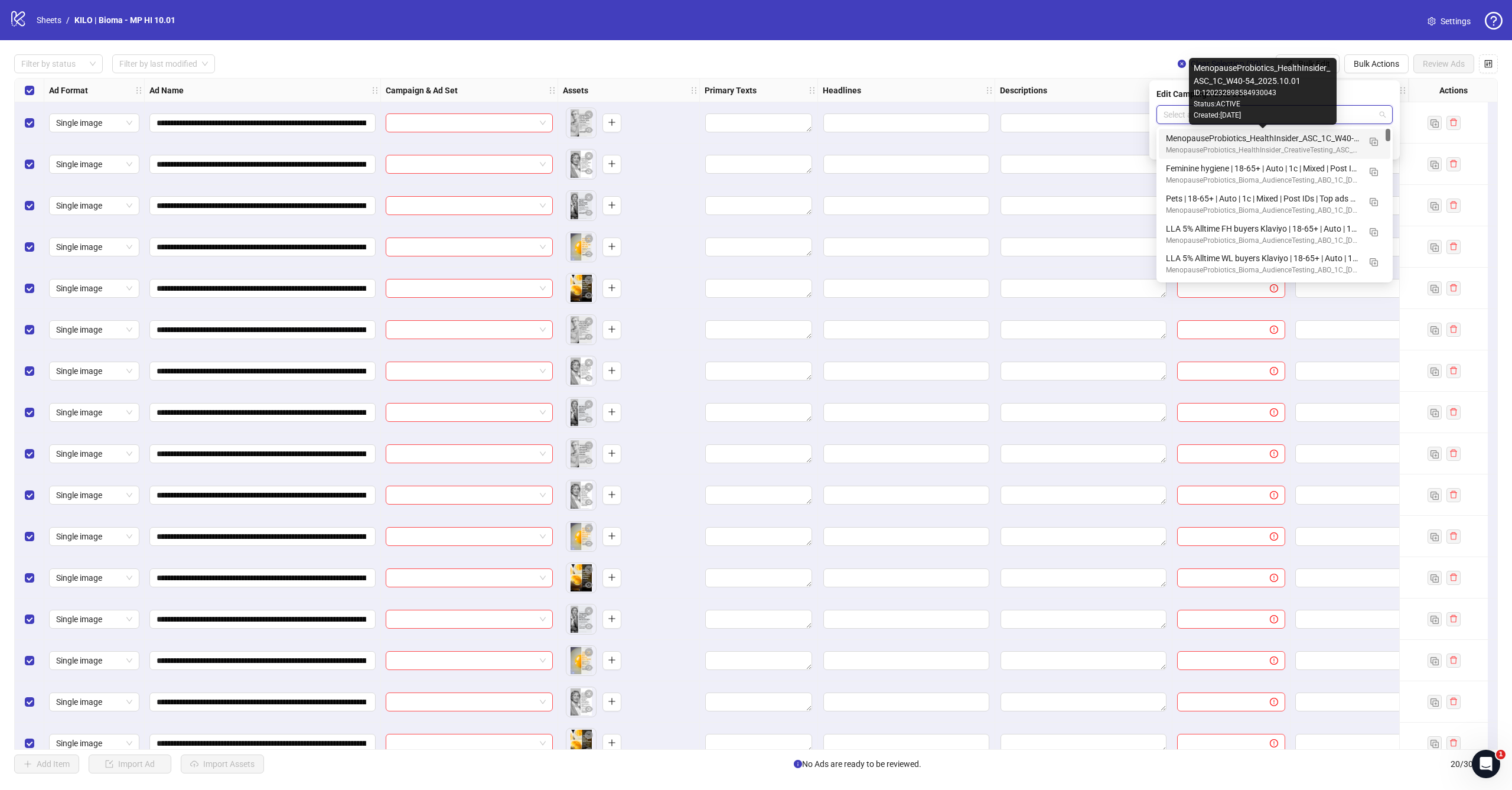
click at [1259, 143] on div "MenopauseProbiotics_HealthInsider_ASC_1C_W40-54_2025.10.01" at bounding box center [1263, 138] width 194 height 13
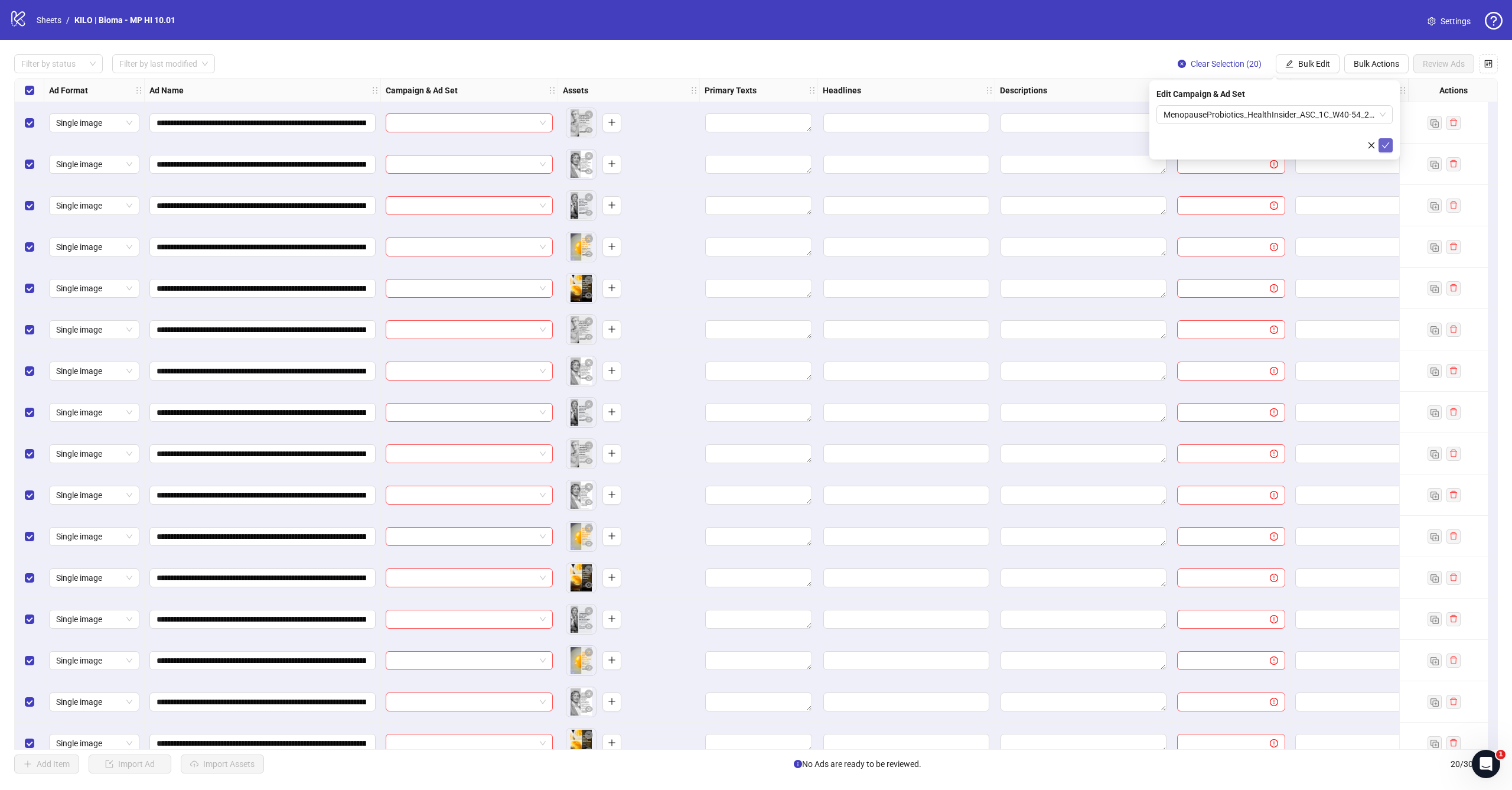
click at [1389, 147] on icon "check" at bounding box center [1385, 145] width 9 height 9
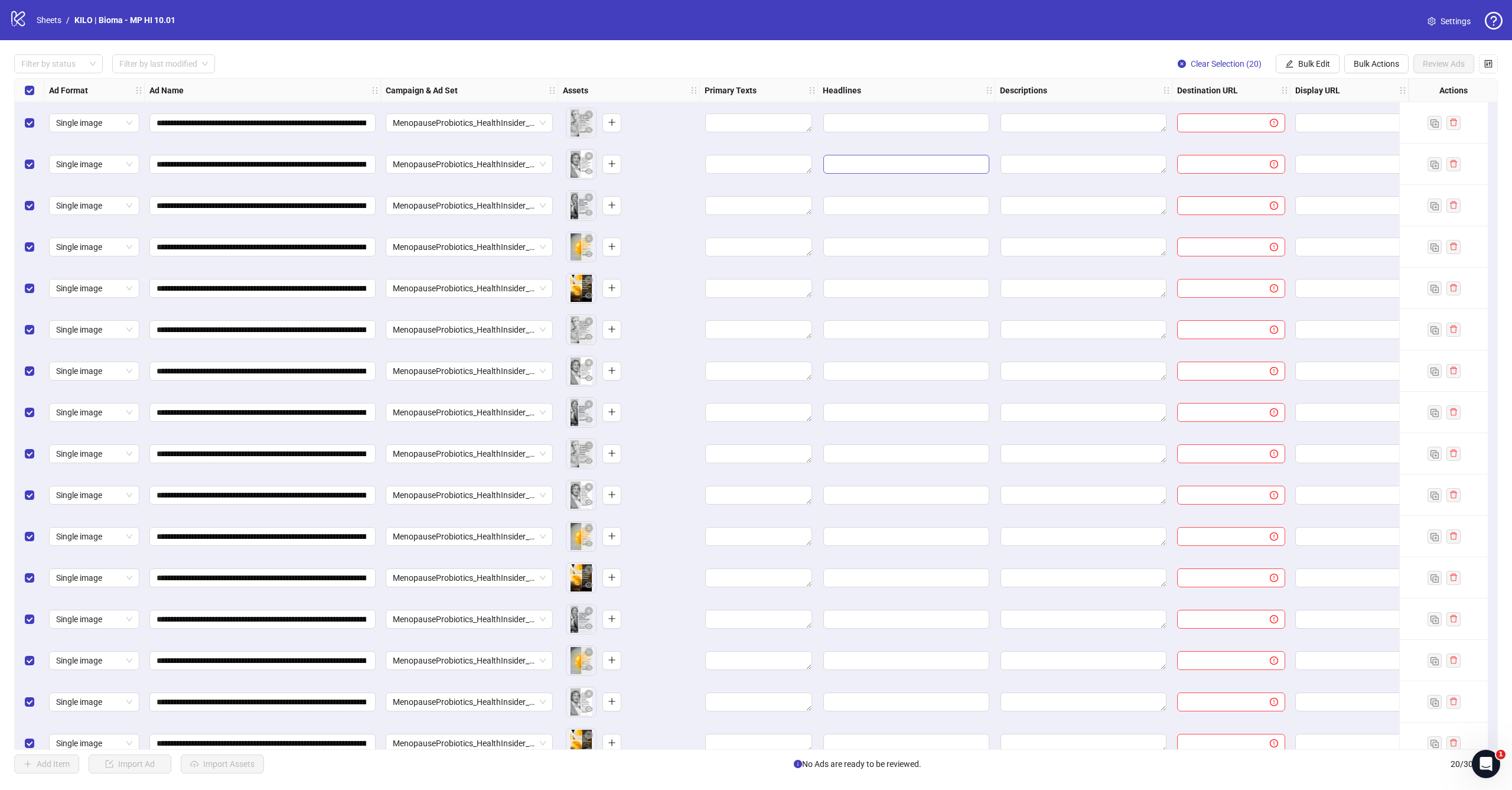
scroll to position [0, 87]
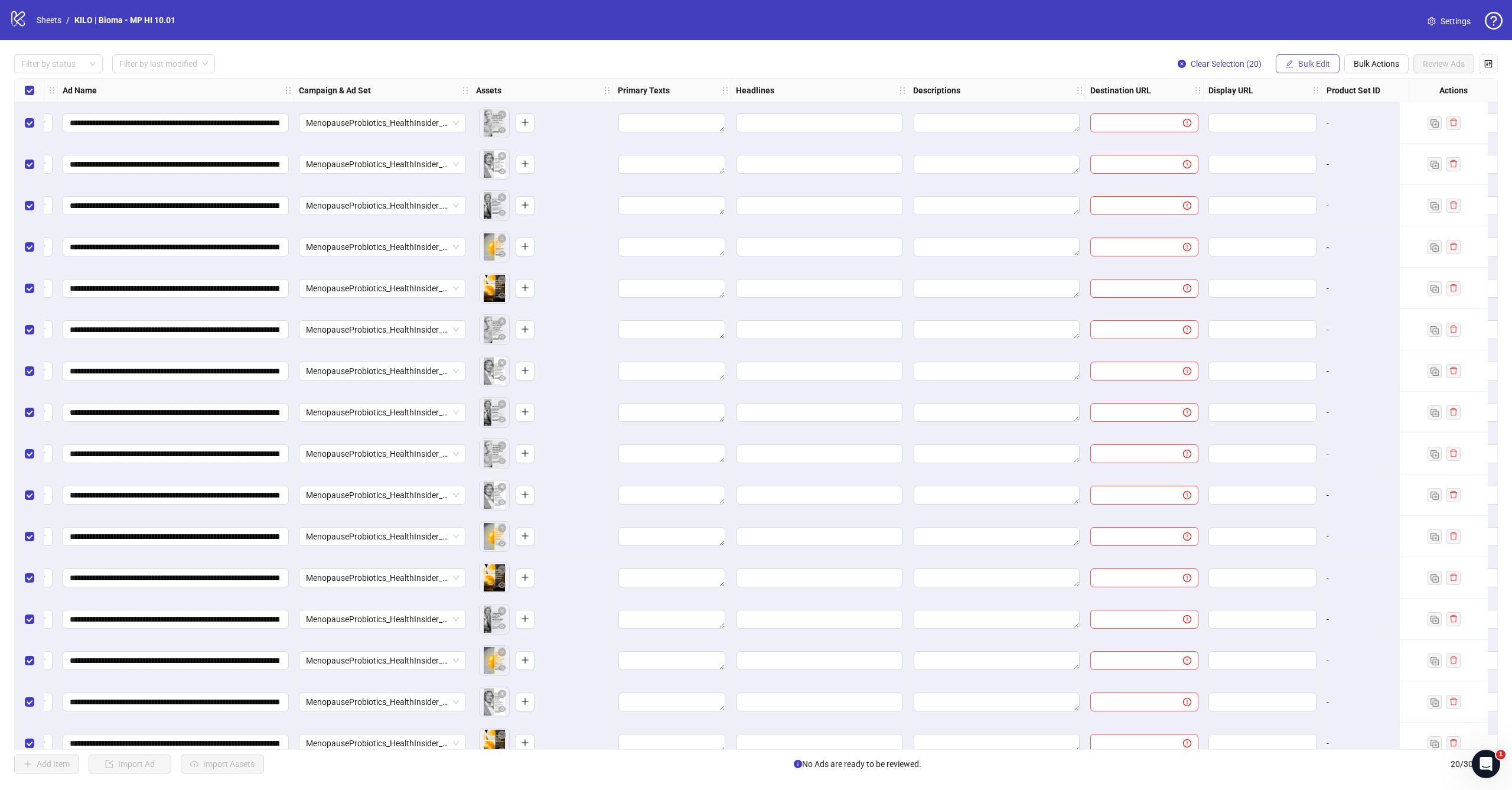
click at [1324, 65] on span "Bulk Edit" at bounding box center [1314, 64] width 32 height 9
click at [1302, 198] on span "Destination URL" at bounding box center [1319, 201] width 70 height 13
click at [1261, 117] on input "text" at bounding box center [1269, 114] width 213 height 13
paste input "**********"
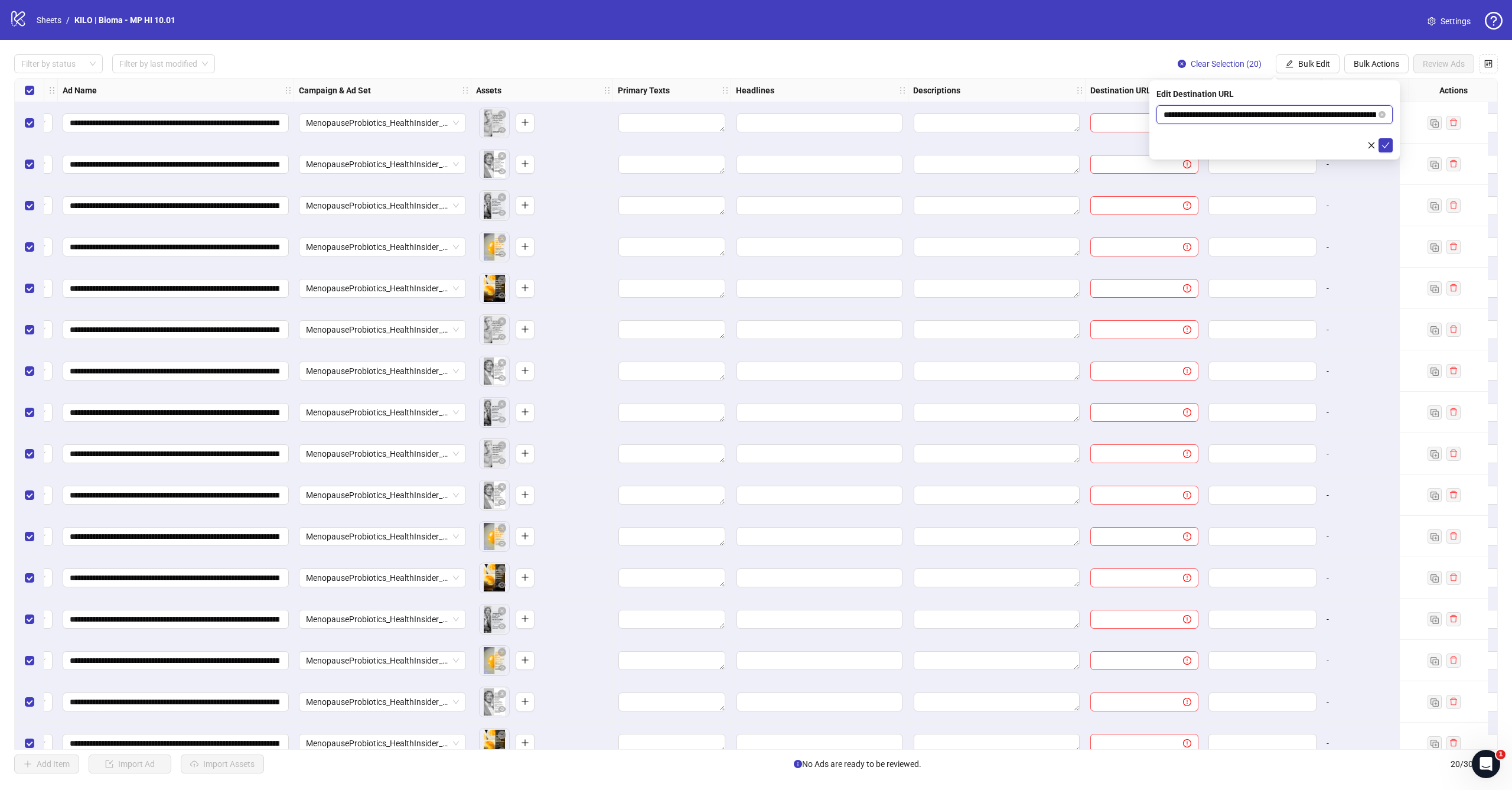
type input "**********"
click at [1391, 153] on div "**********" at bounding box center [1274, 120] width 250 height 79
click at [1390, 147] on button "submit" at bounding box center [1385, 145] width 14 height 14
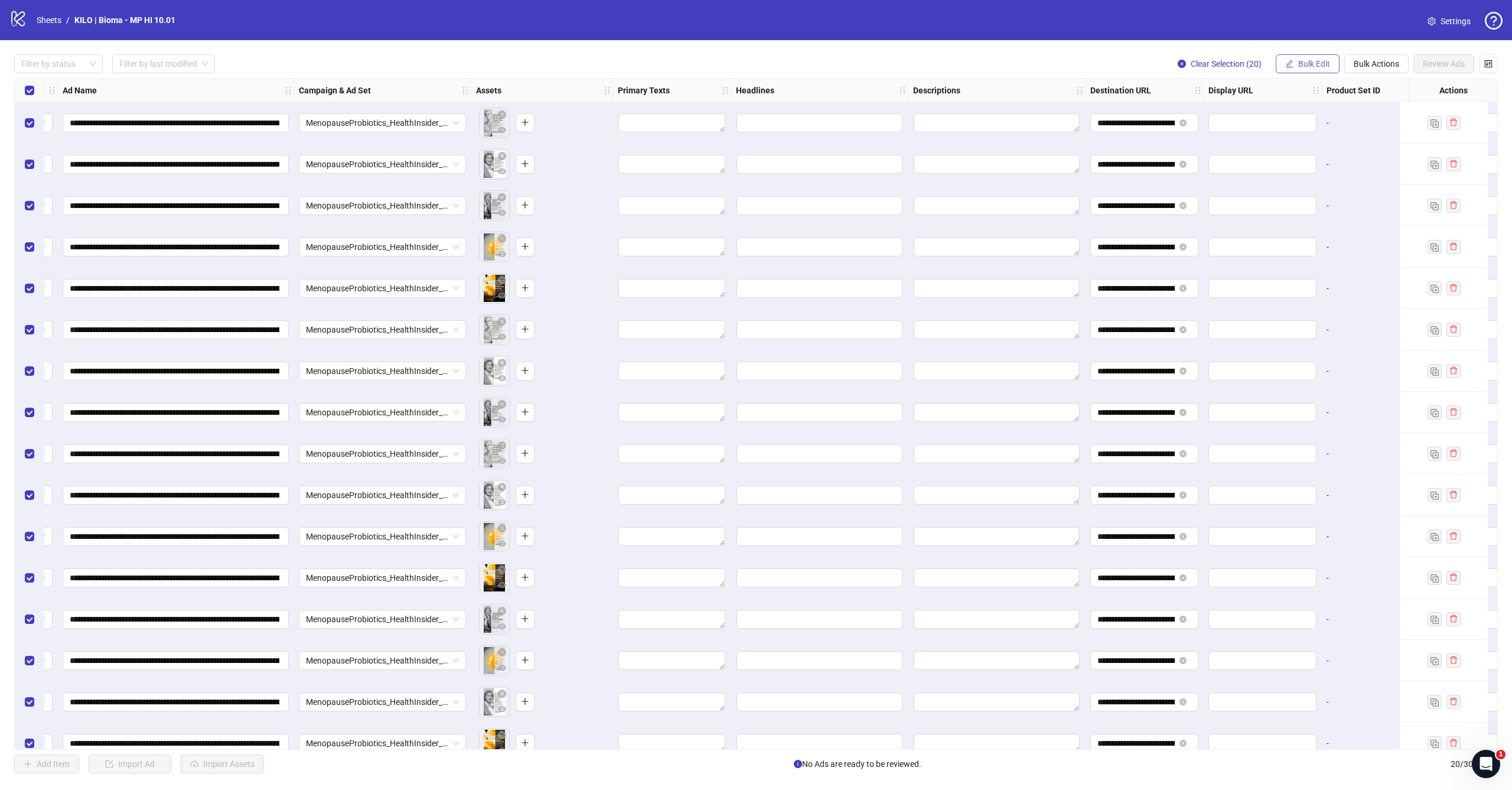
click at [1309, 64] on span "Bulk Edit" at bounding box center [1314, 64] width 32 height 9
click at [1303, 145] on span "Primary Texts" at bounding box center [1319, 145] width 70 height 13
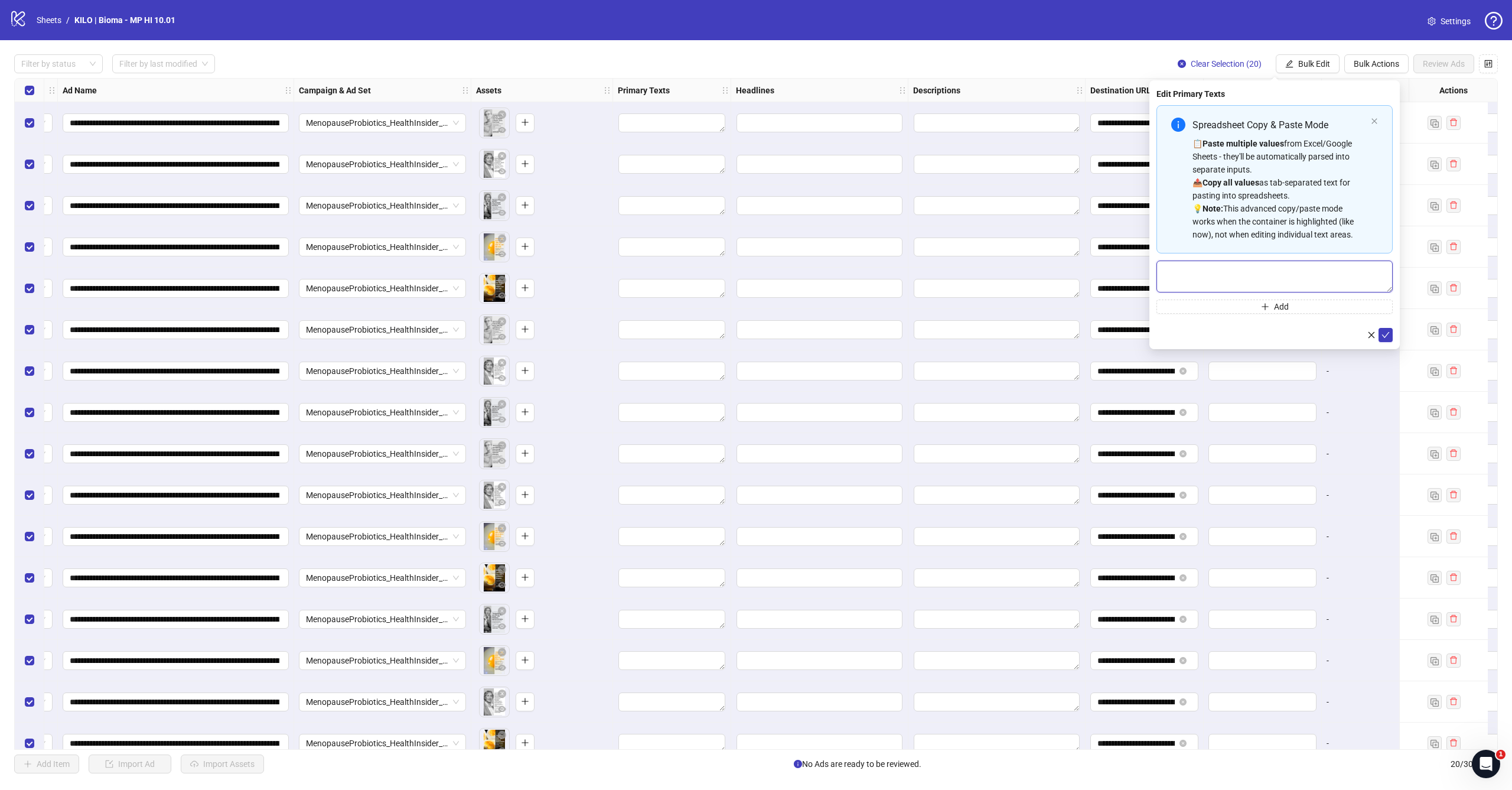
click at [1220, 271] on textarea "Multi-text input container - paste or copy values" at bounding box center [1275, 277] width 236 height 32
paste textarea "**********"
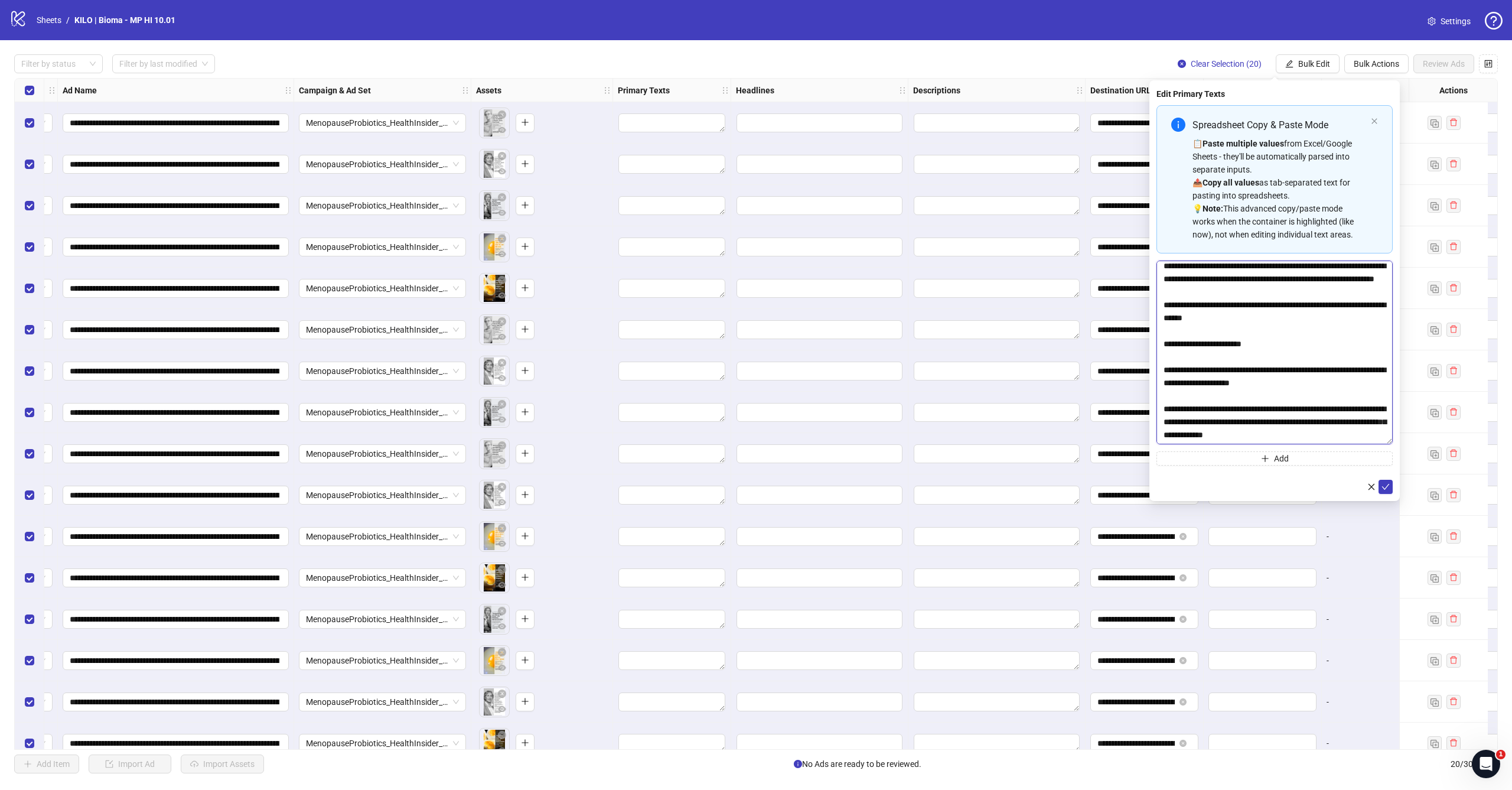
scroll to position [0, 0]
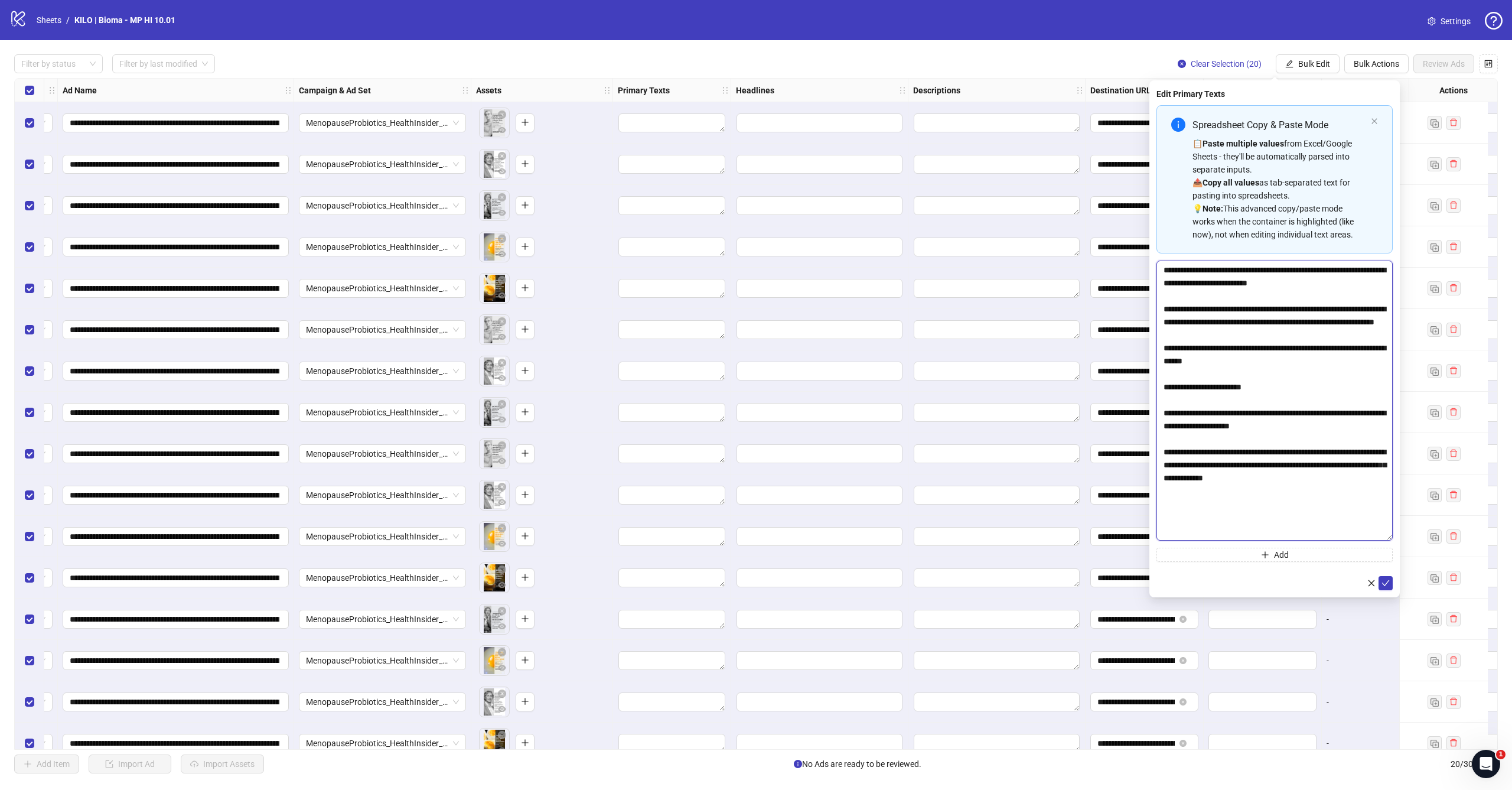
click at [1405, 537] on body "**********" at bounding box center [756, 395] width 1512 height 790
click at [1366, 511] on textarea "**********" at bounding box center [1275, 401] width 236 height 281
type textarea "**********"
click at [1387, 584] on icon "check" at bounding box center [1385, 583] width 9 height 9
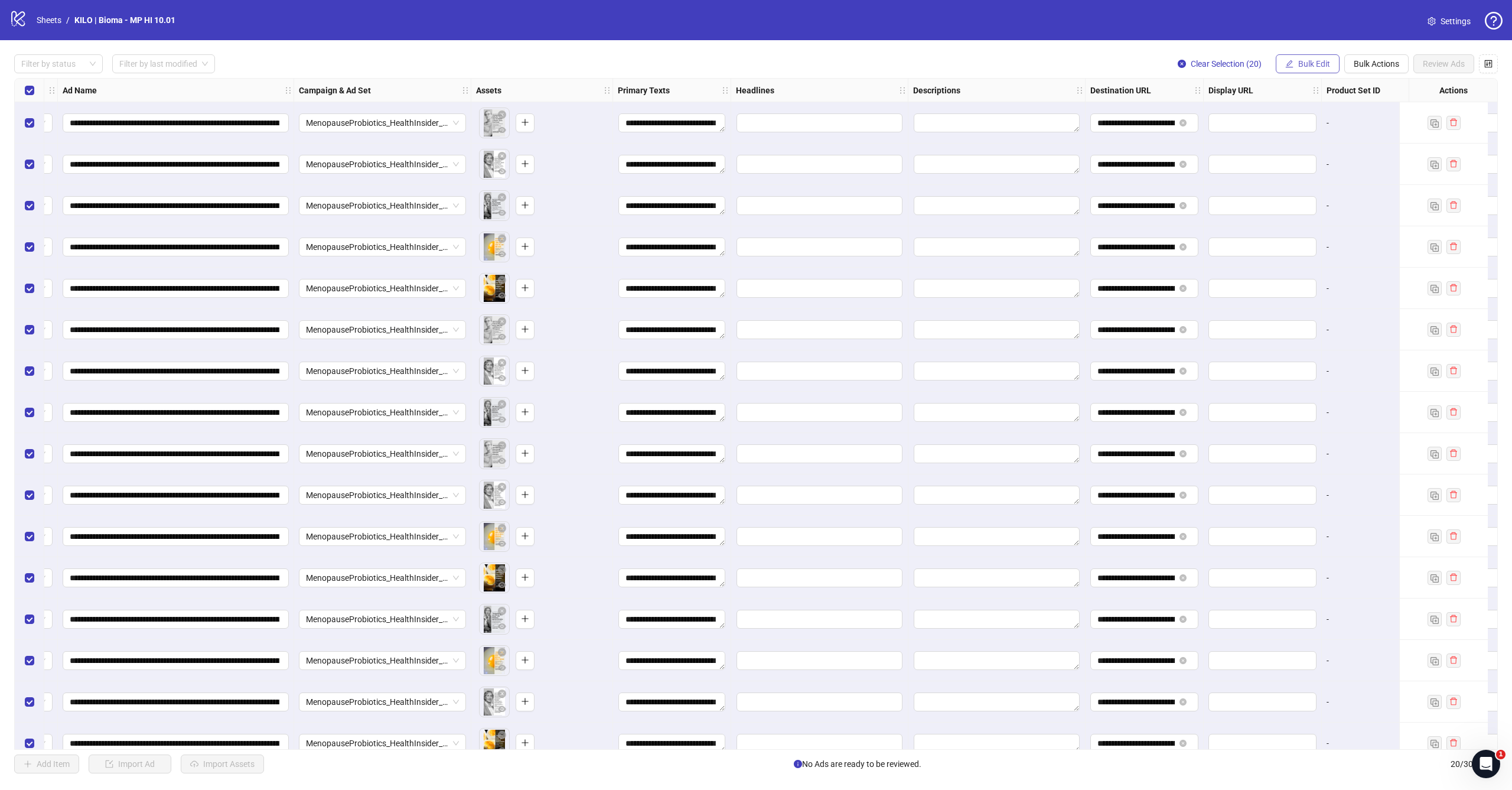
click at [1285, 64] on icon "edit" at bounding box center [1289, 63] width 9 height 9
click at [1286, 161] on span "Headlines" at bounding box center [1319, 163] width 70 height 13
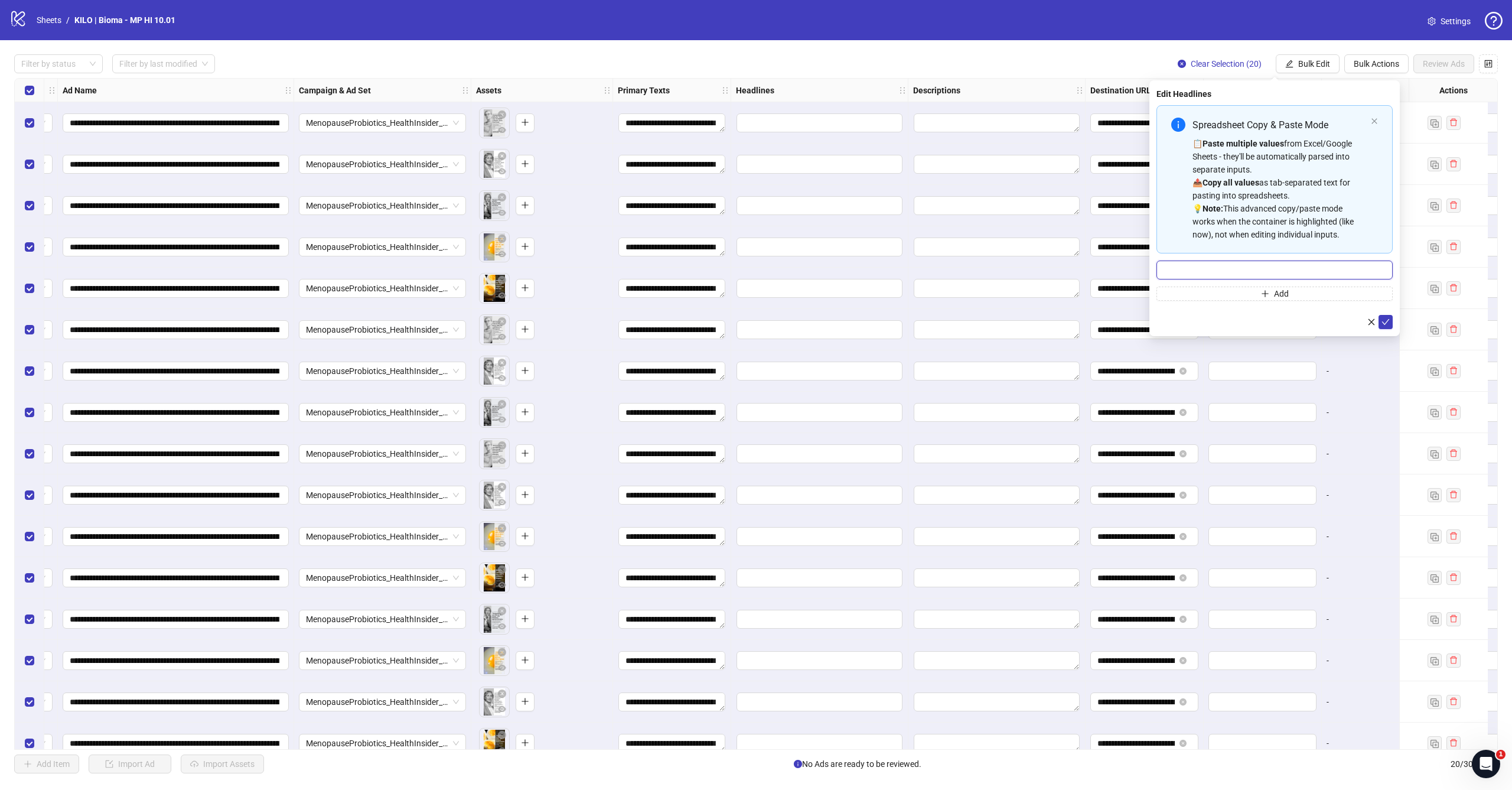
click at [1215, 270] on input "Multi-input container - paste or copy values" at bounding box center [1275, 270] width 236 height 19
paste input "**********"
type input "**********"
click at [1387, 325] on icon "check" at bounding box center [1385, 321] width 9 height 9
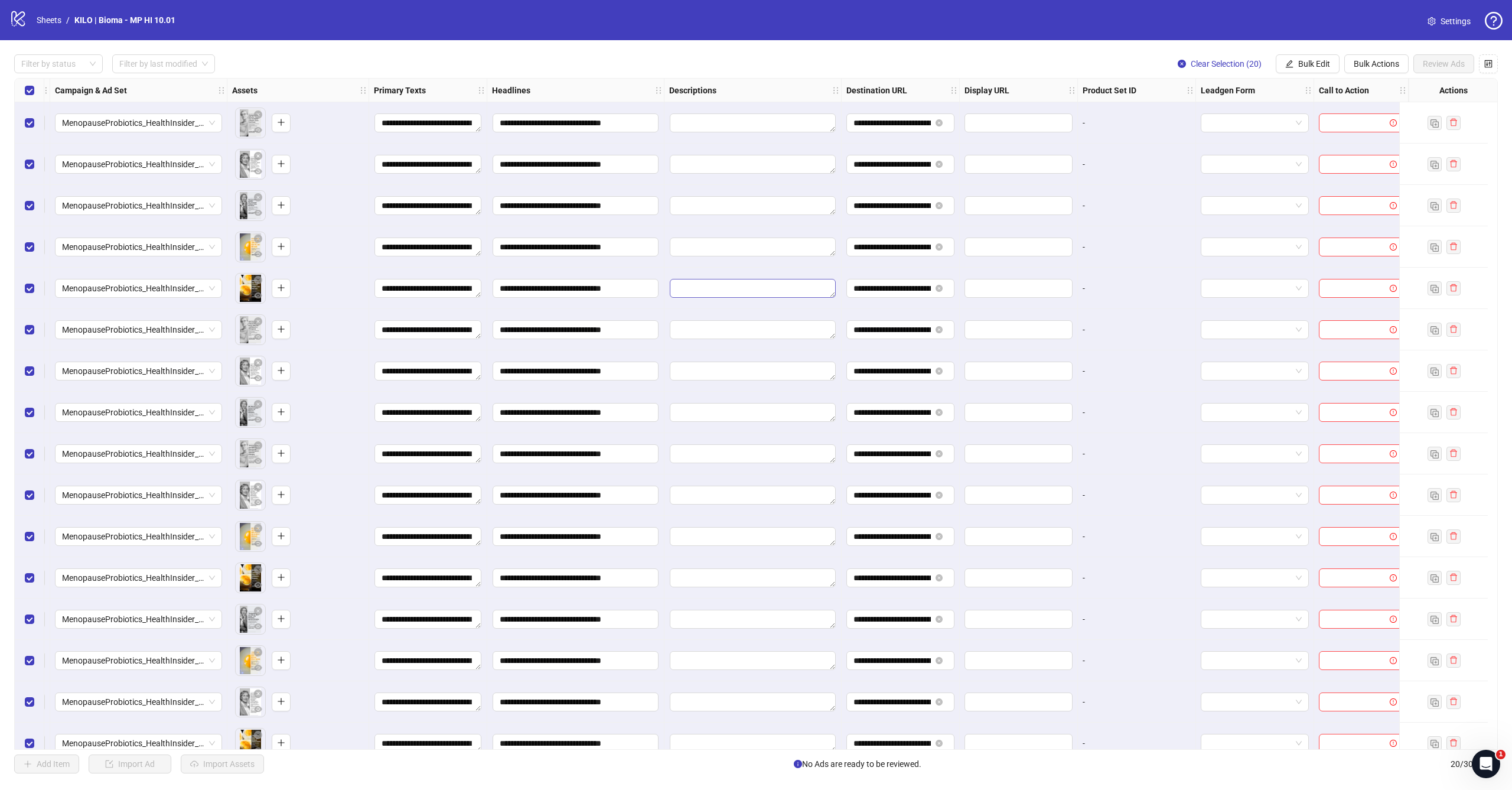
scroll to position [0, 340]
click at [1326, 64] on span "Bulk Edit" at bounding box center [1314, 64] width 32 height 9
click at [1291, 256] on span "Call to Action" at bounding box center [1319, 258] width 70 height 13
click at [1239, 122] on input "search" at bounding box center [1269, 114] width 212 height 18
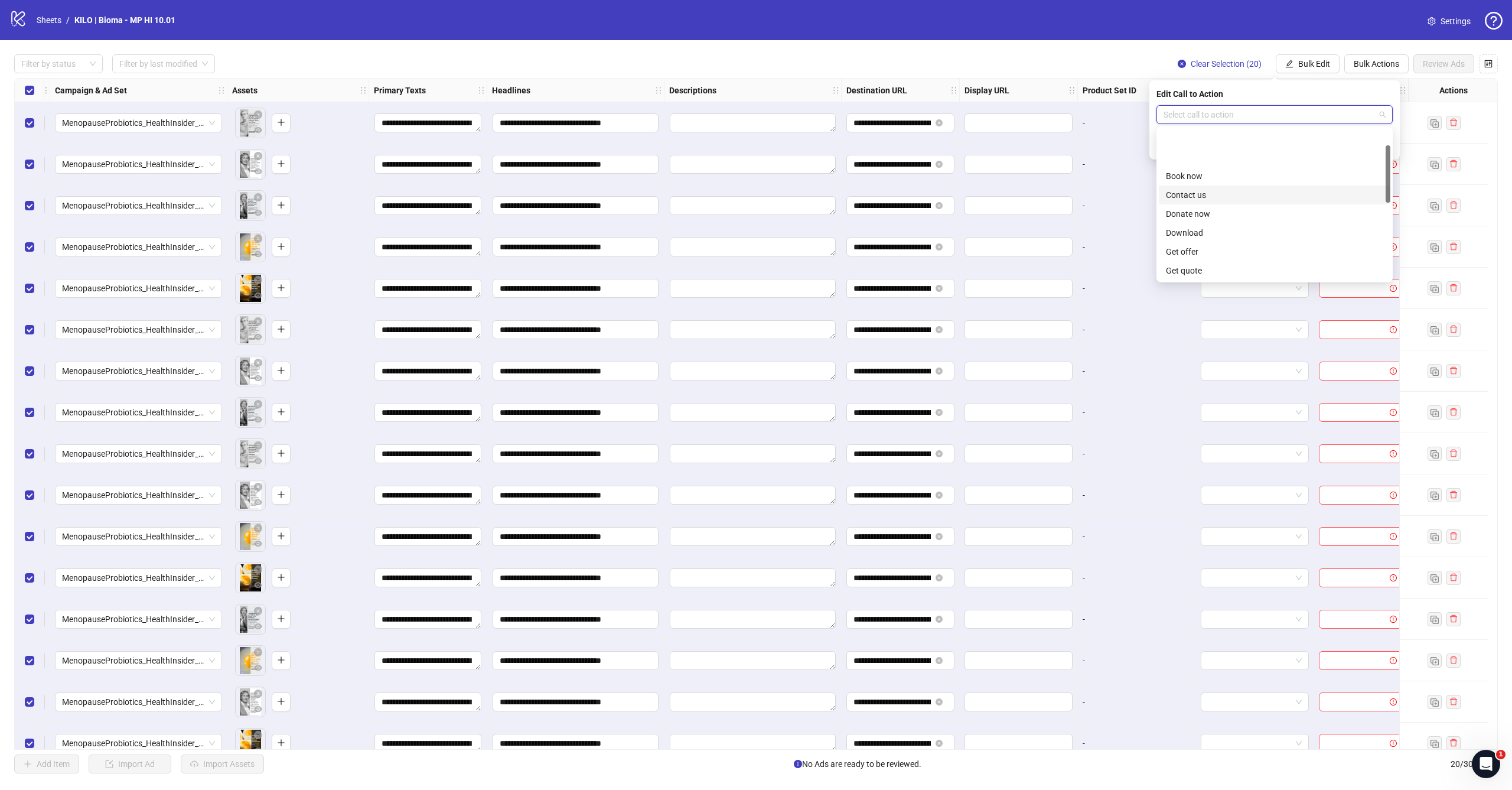
scroll to position [129, 0]
click at [1223, 185] on div "Learn more" at bounding box center [1275, 180] width 217 height 13
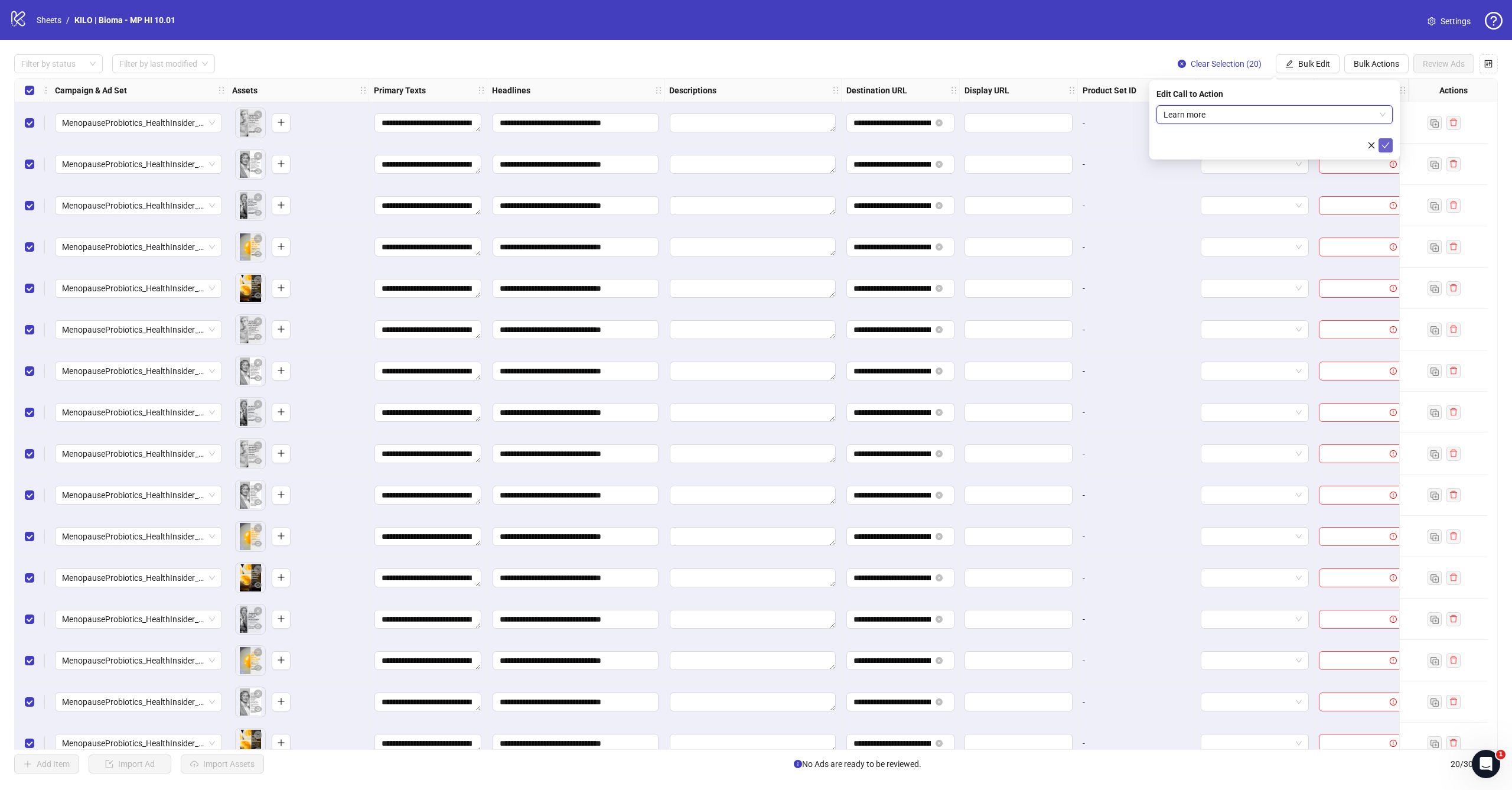
click at [1385, 148] on icon "check" at bounding box center [1385, 145] width 9 height 9
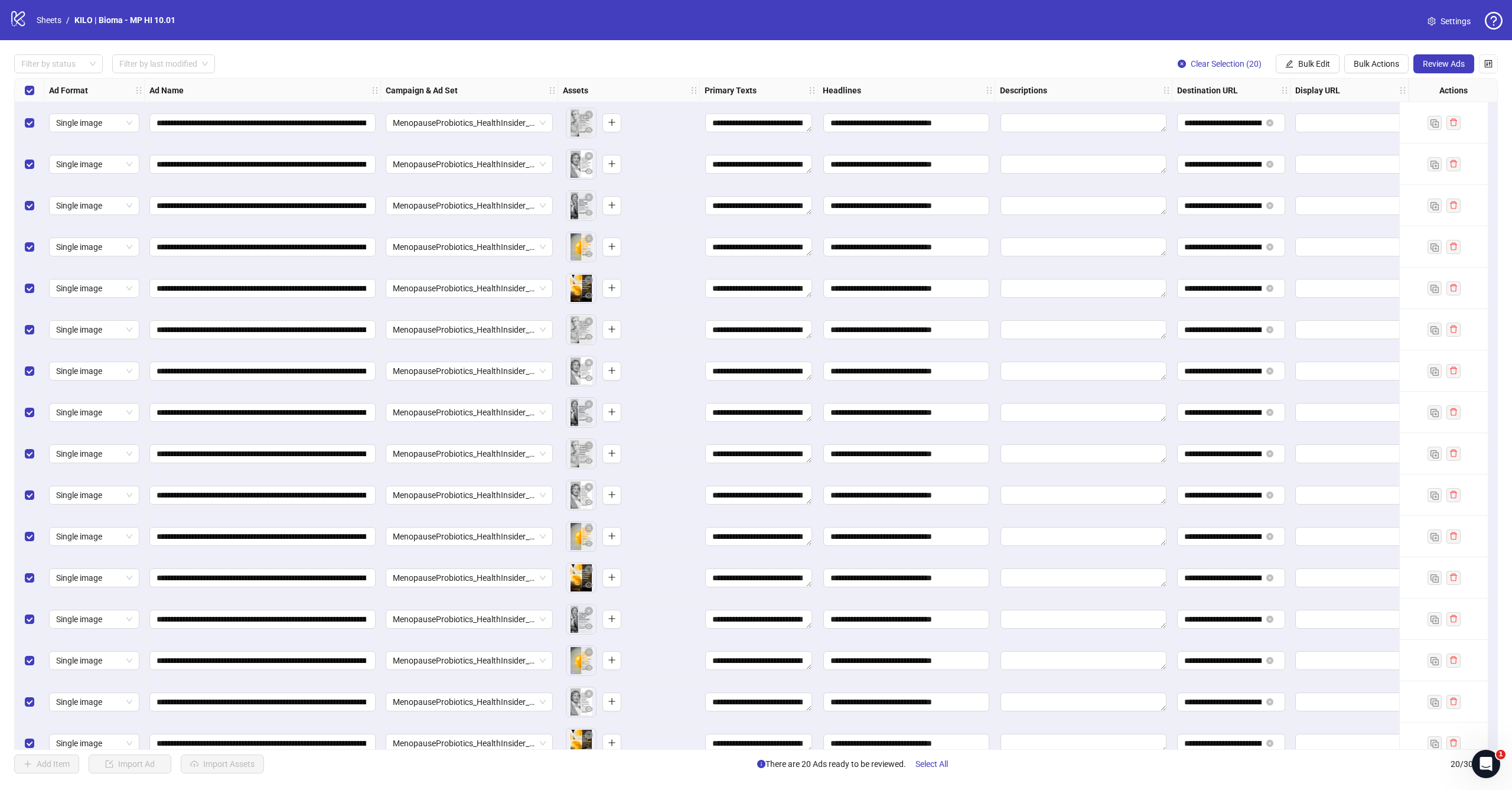
scroll to position [0, 0]
click at [1460, 64] on span "Review Ads" at bounding box center [1444, 64] width 42 height 9
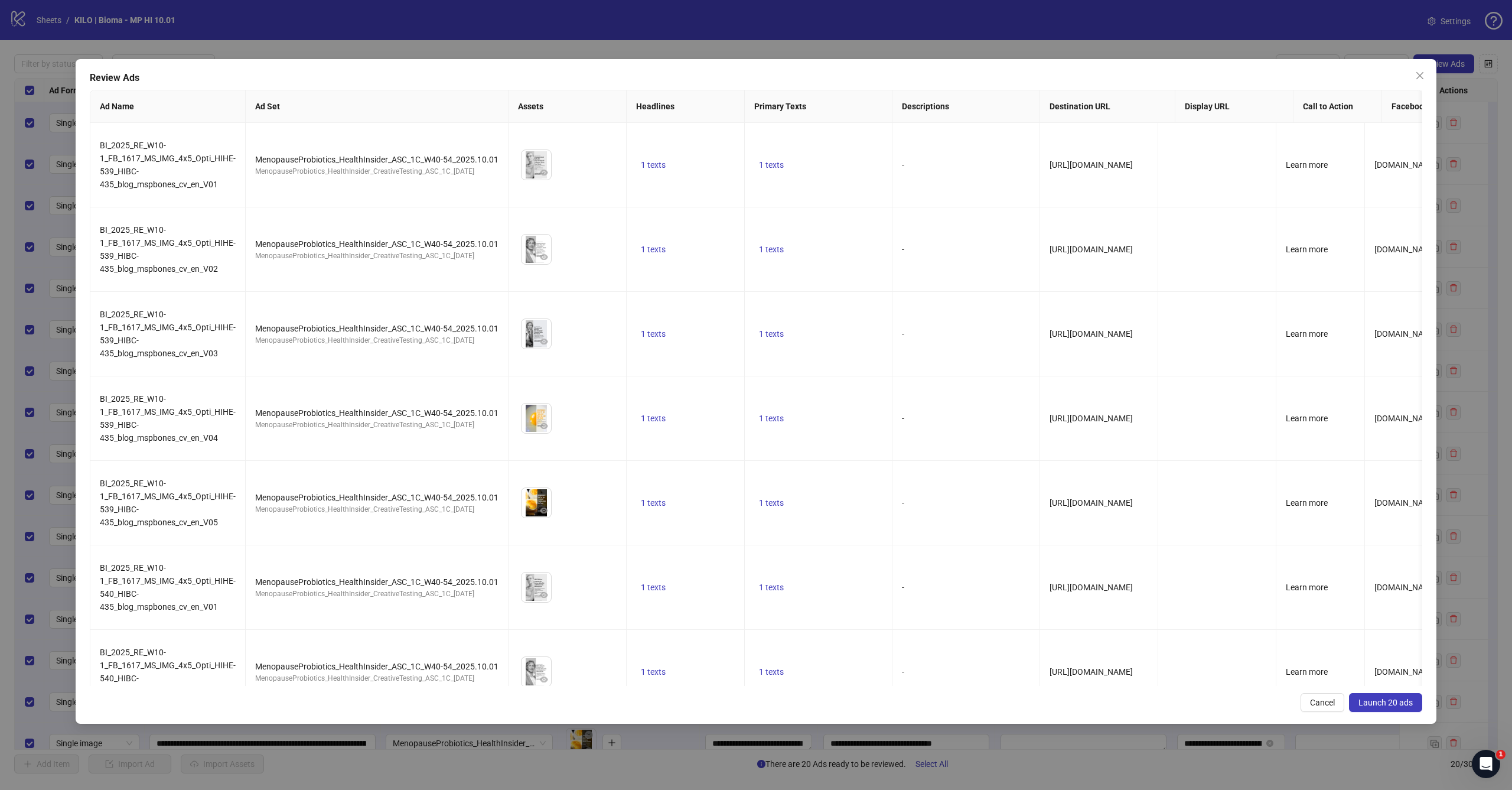
click at [1387, 703] on span "Launch 20 ads" at bounding box center [1386, 702] width 55 height 9
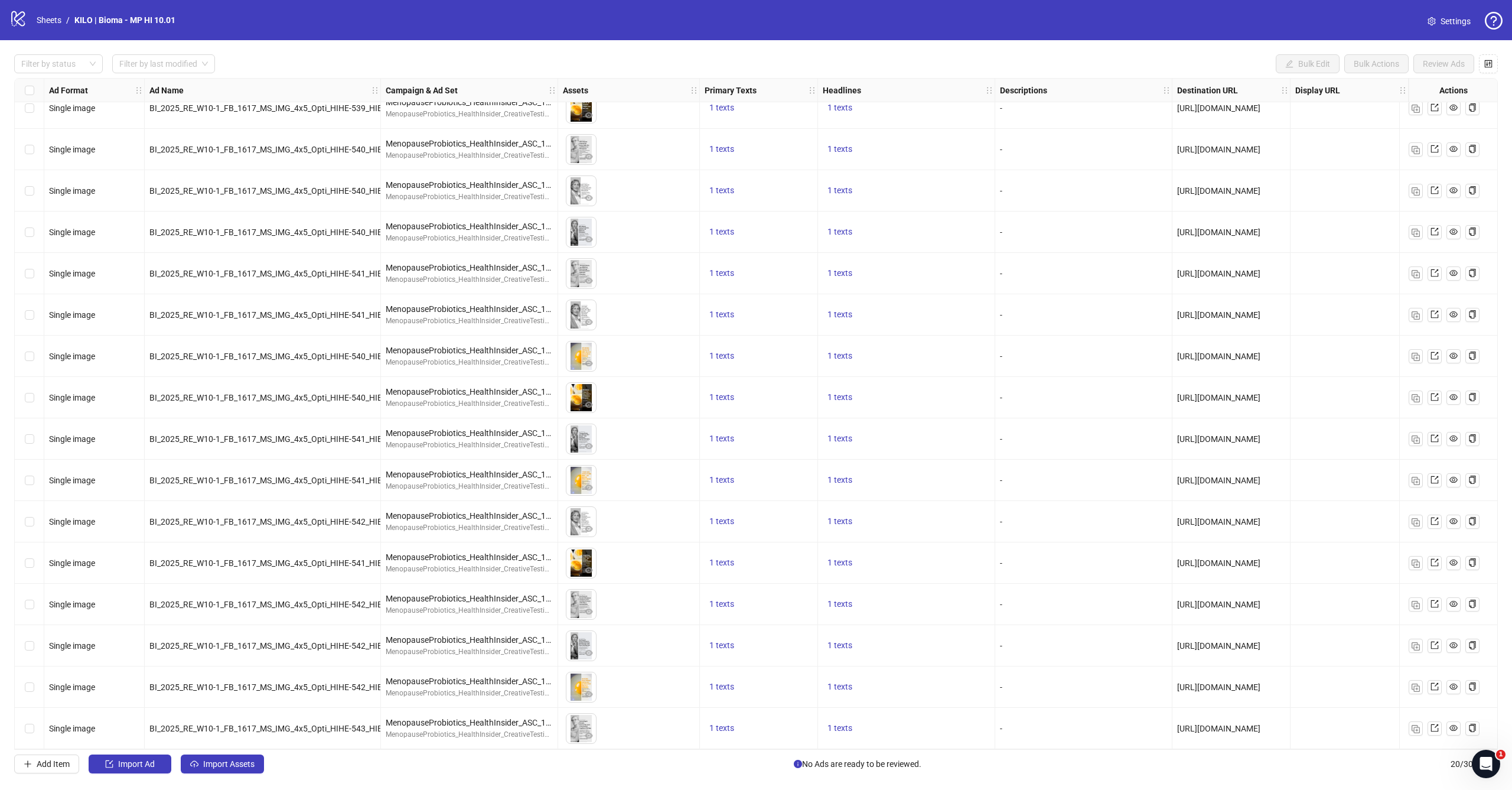
scroll to position [185, 0]
click at [201, 761] on button "Import Assets" at bounding box center [222, 764] width 83 height 19
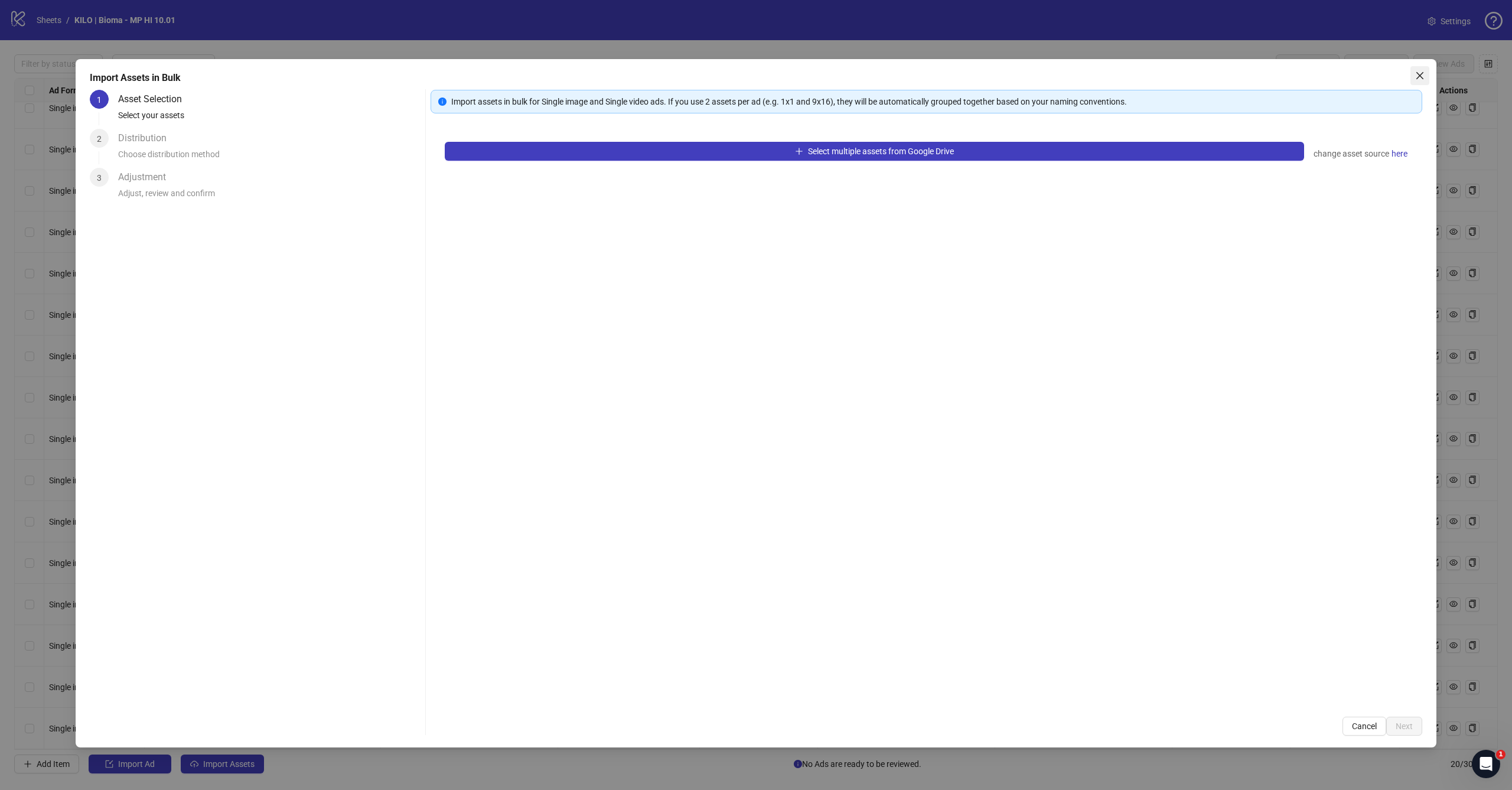
click at [1424, 76] on icon "close" at bounding box center [1420, 76] width 9 height 9
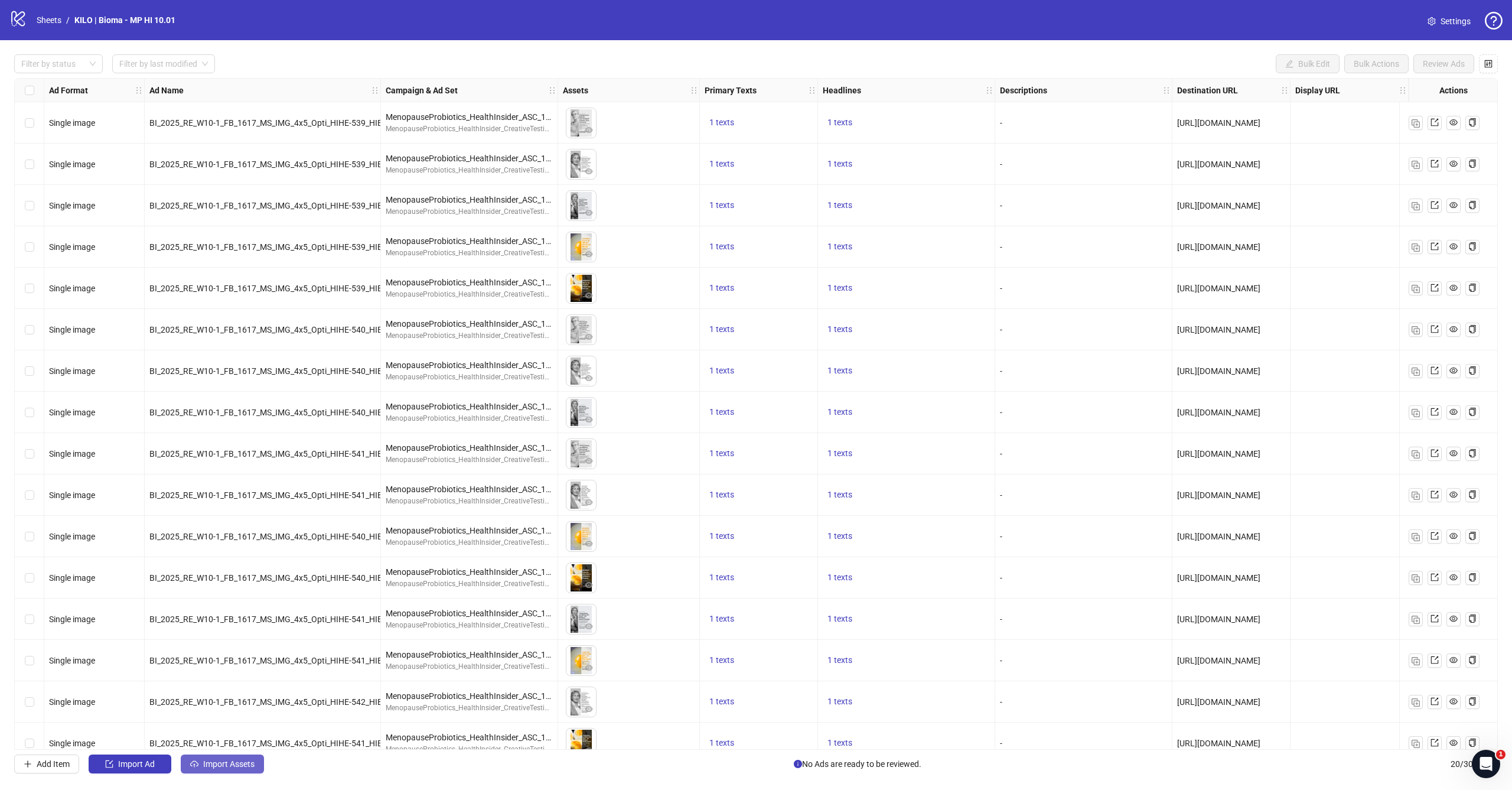
click at [223, 764] on span "Import Assets" at bounding box center [229, 764] width 51 height 9
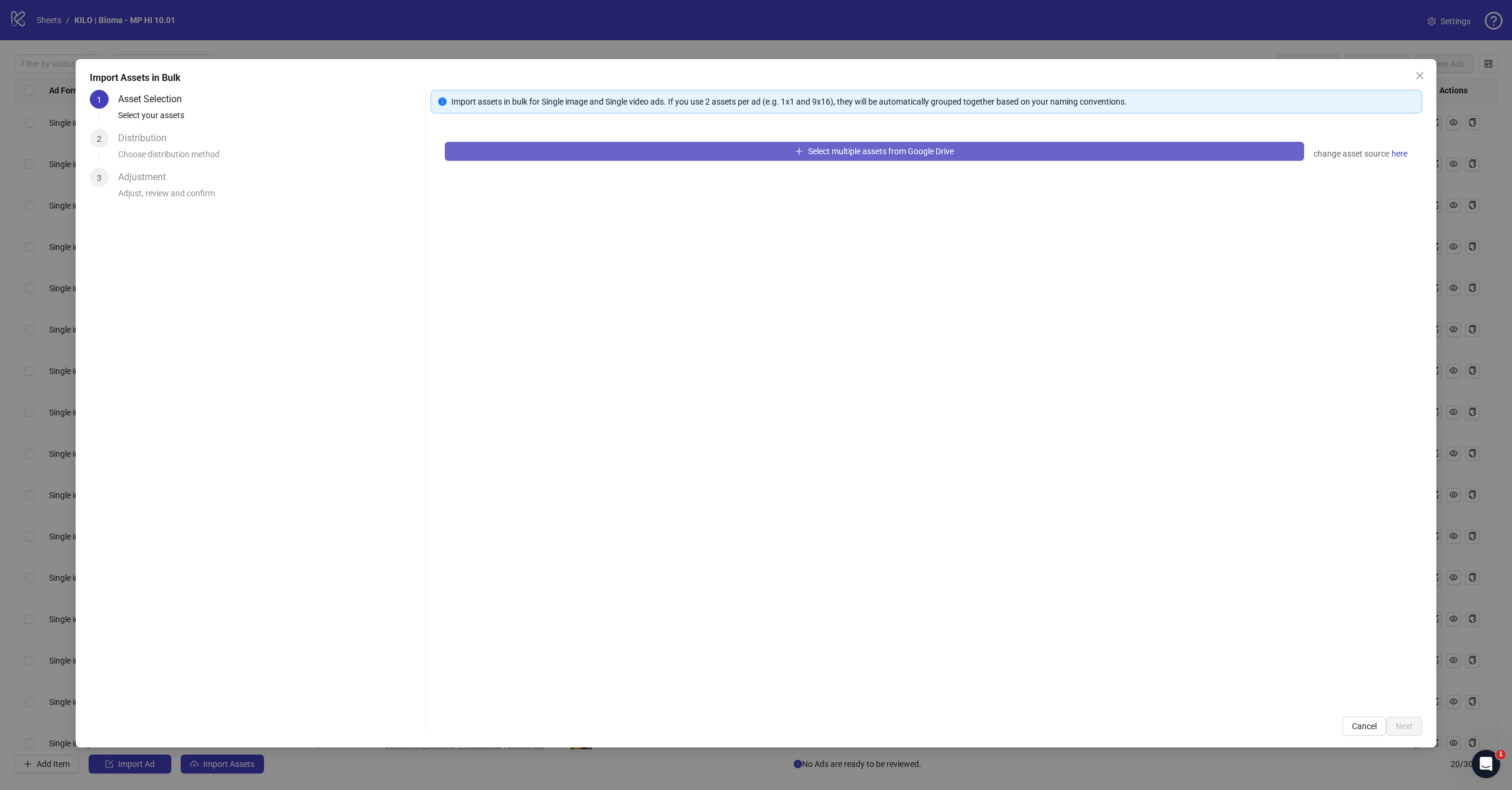
click at [814, 148] on span "Select multiple assets from Google Drive" at bounding box center [881, 151] width 146 height 9
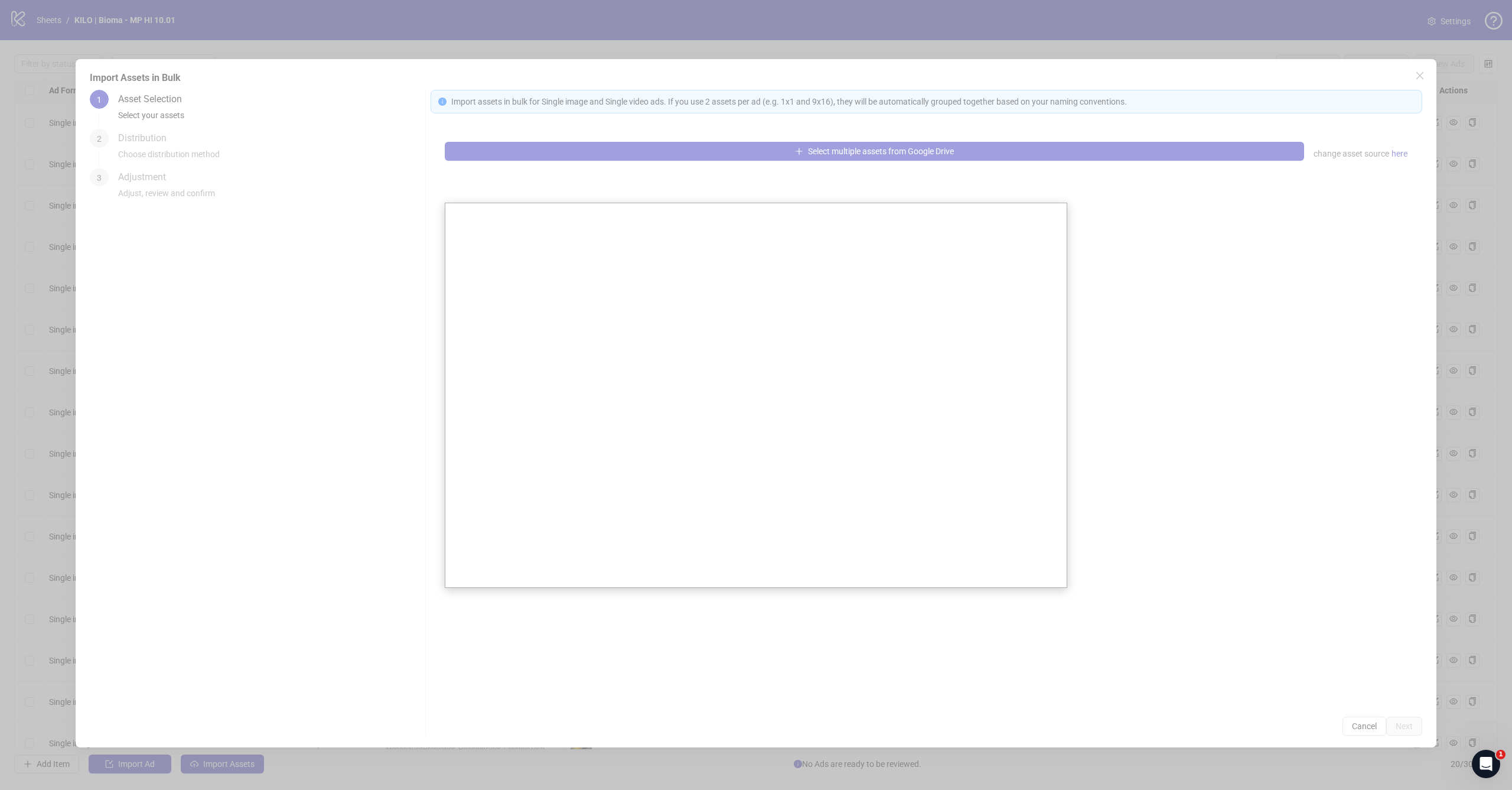
click at [1214, 236] on div at bounding box center [756, 395] width 1512 height 790
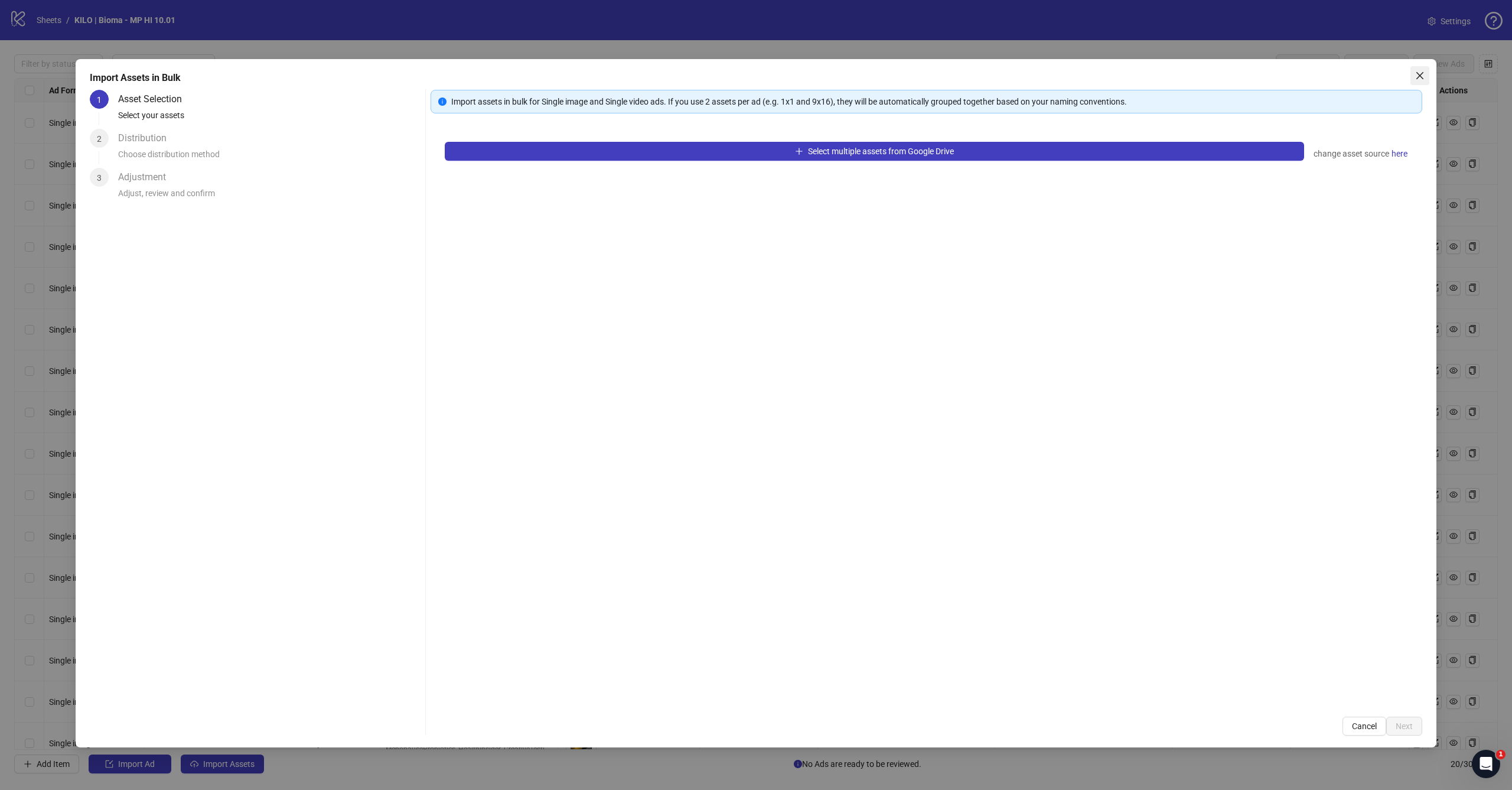
click at [1418, 73] on icon "close" at bounding box center [1420, 76] width 8 height 8
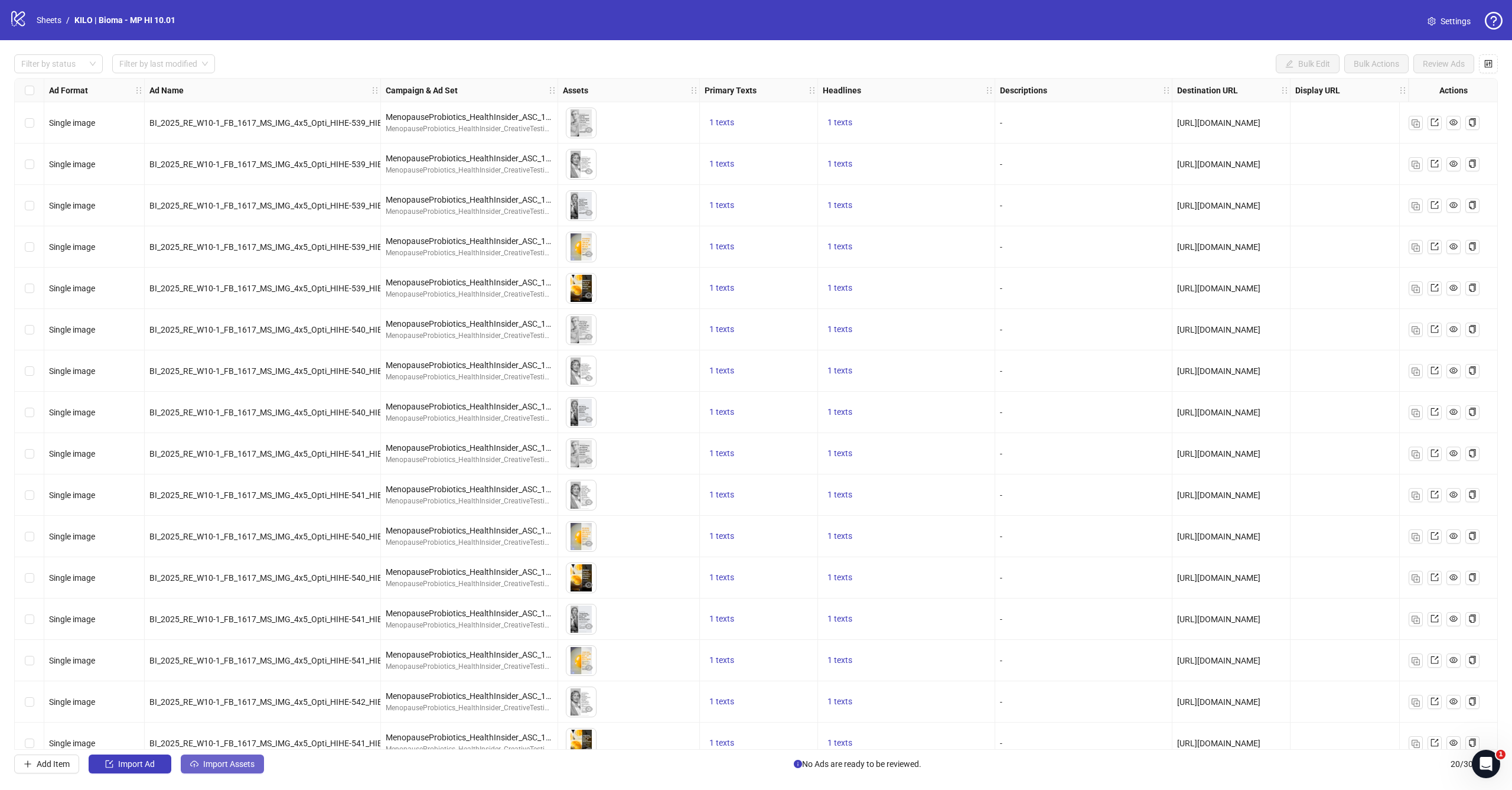
click at [230, 766] on span "Import Assets" at bounding box center [229, 764] width 51 height 9
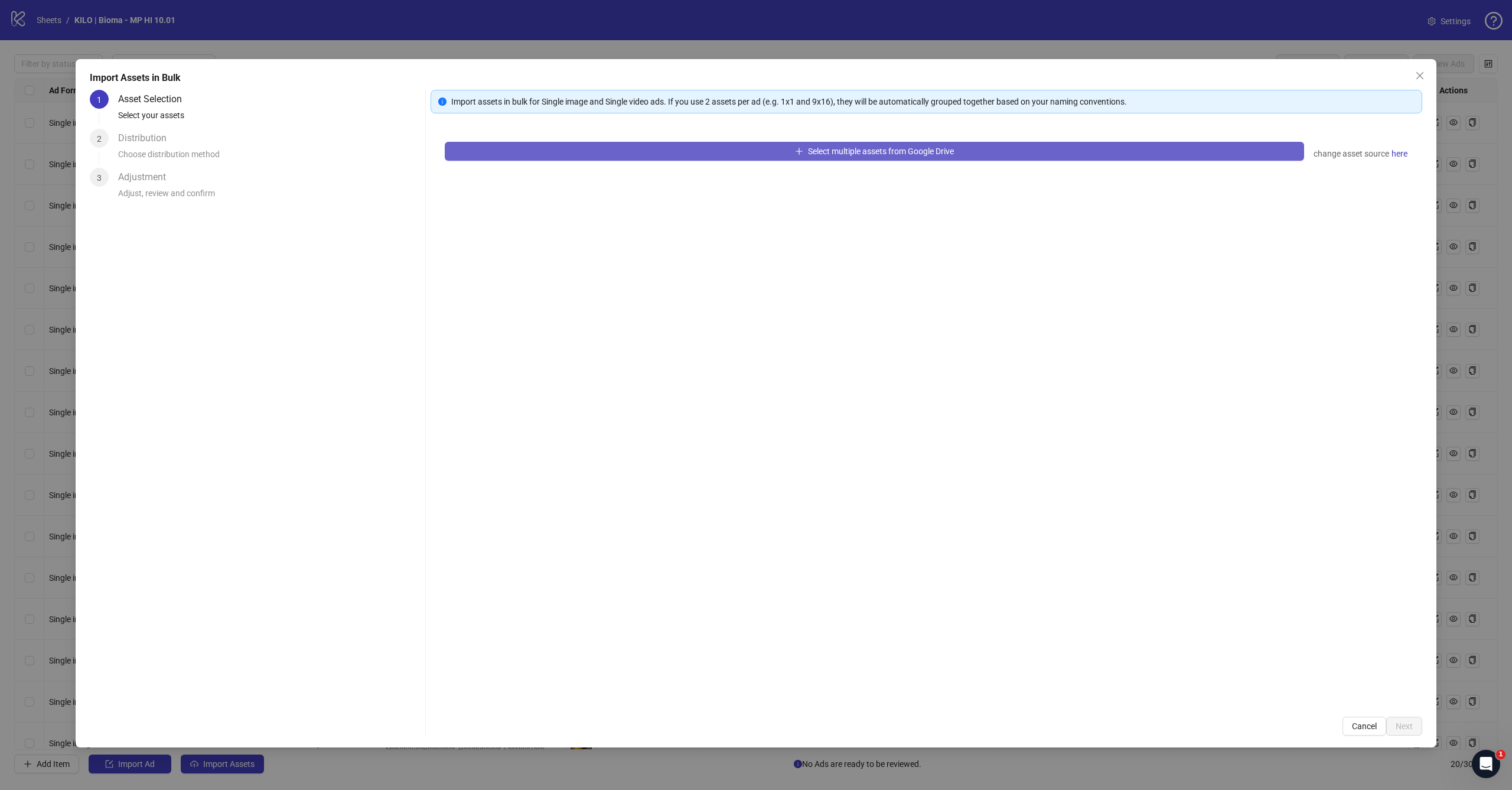
click at [786, 159] on button "Select multiple assets from Google Drive" at bounding box center [875, 151] width 860 height 19
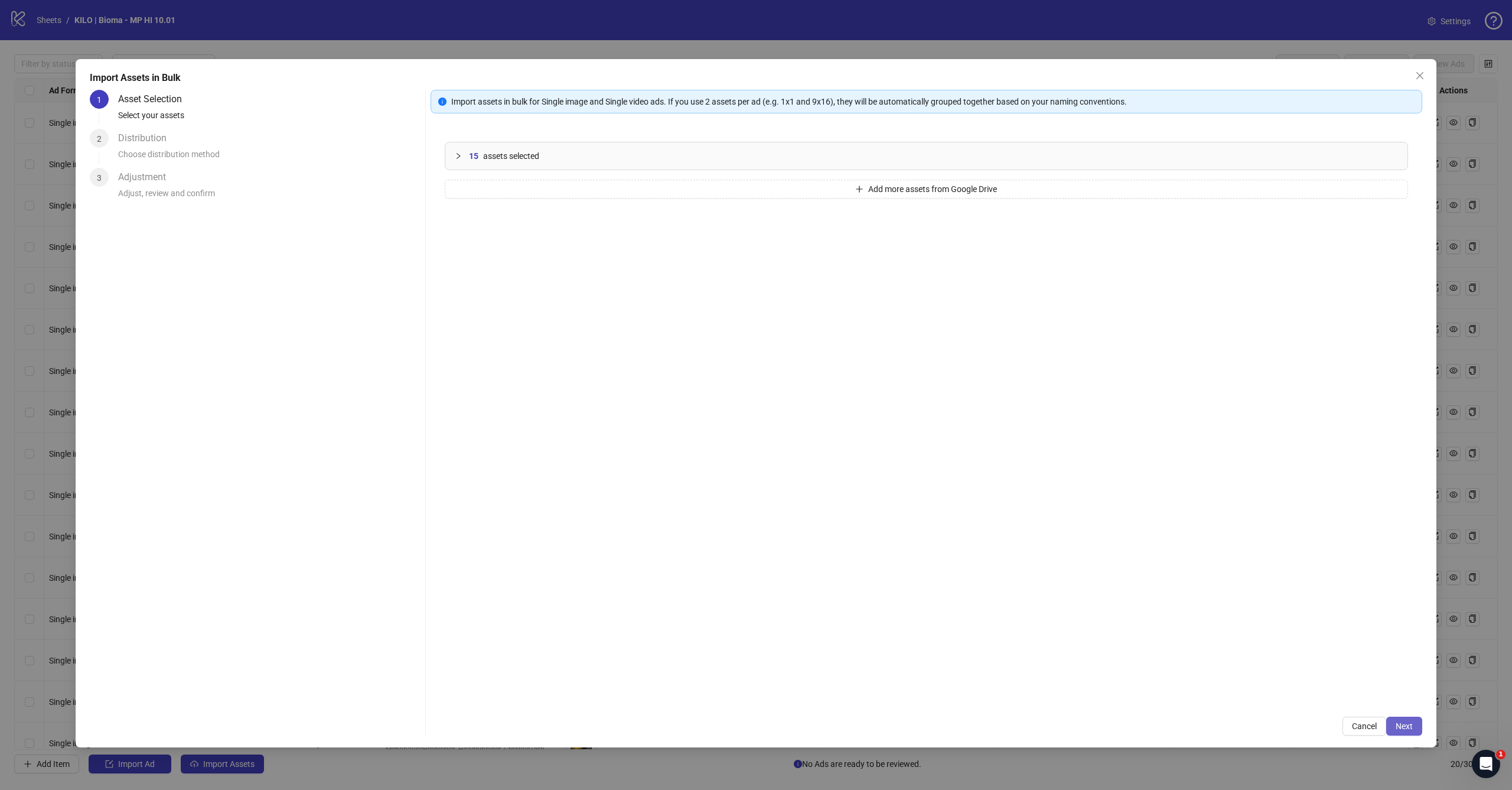
click at [1408, 724] on span "Next" at bounding box center [1404, 726] width 17 height 9
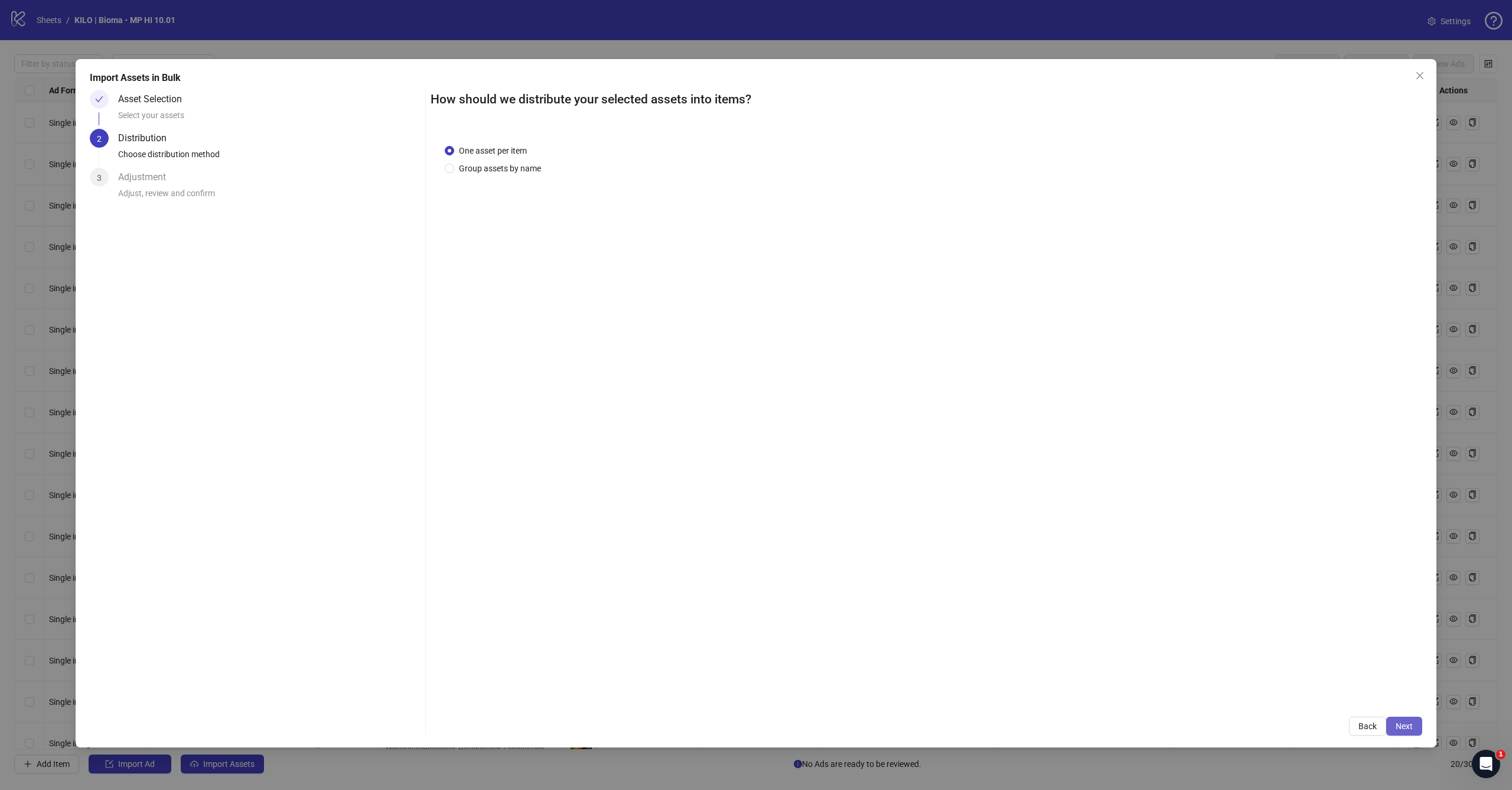
click at [1408, 724] on span "Next" at bounding box center [1404, 726] width 17 height 9
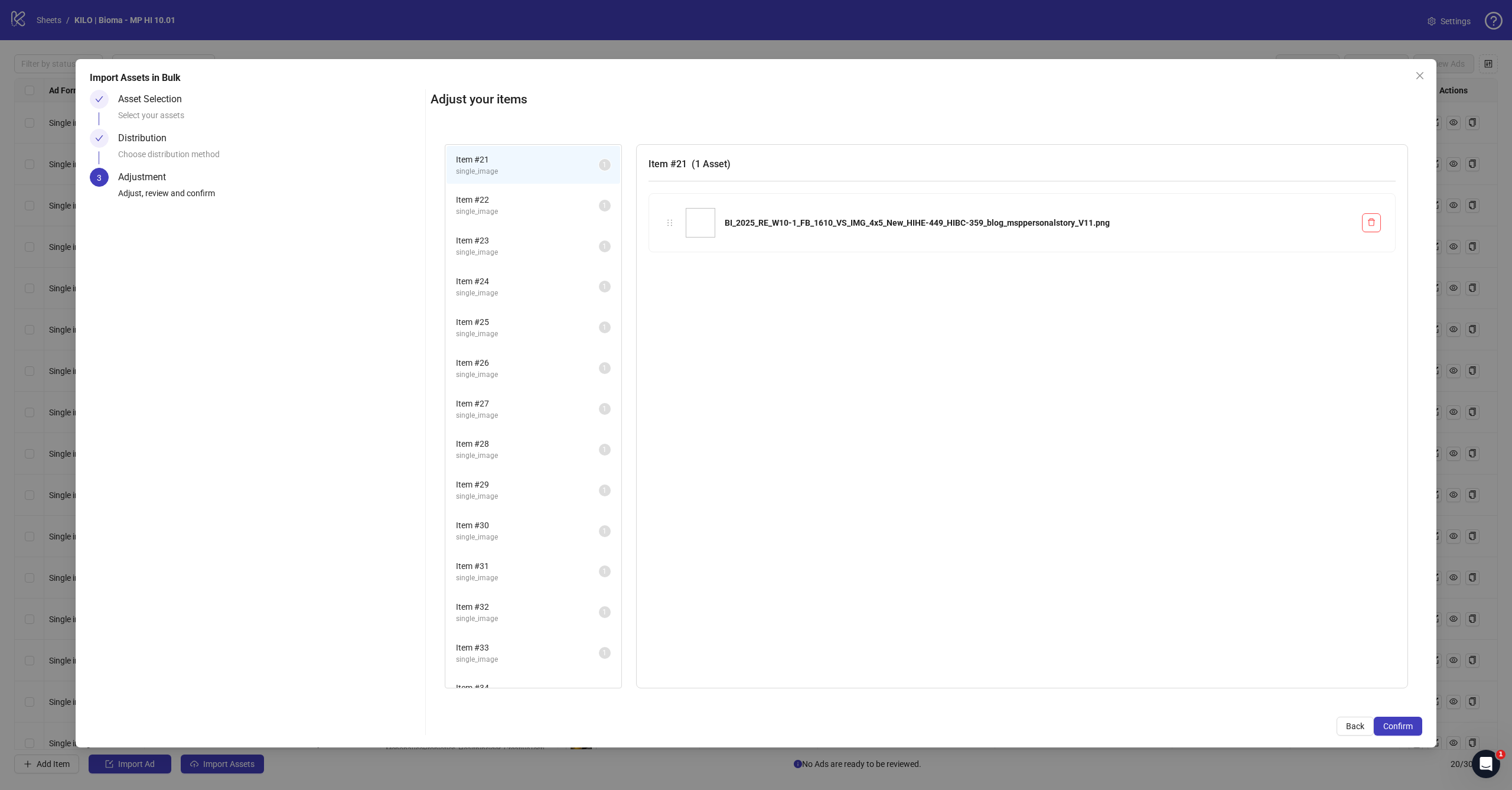
click at [1408, 724] on span "Confirm" at bounding box center [1398, 726] width 29 height 9
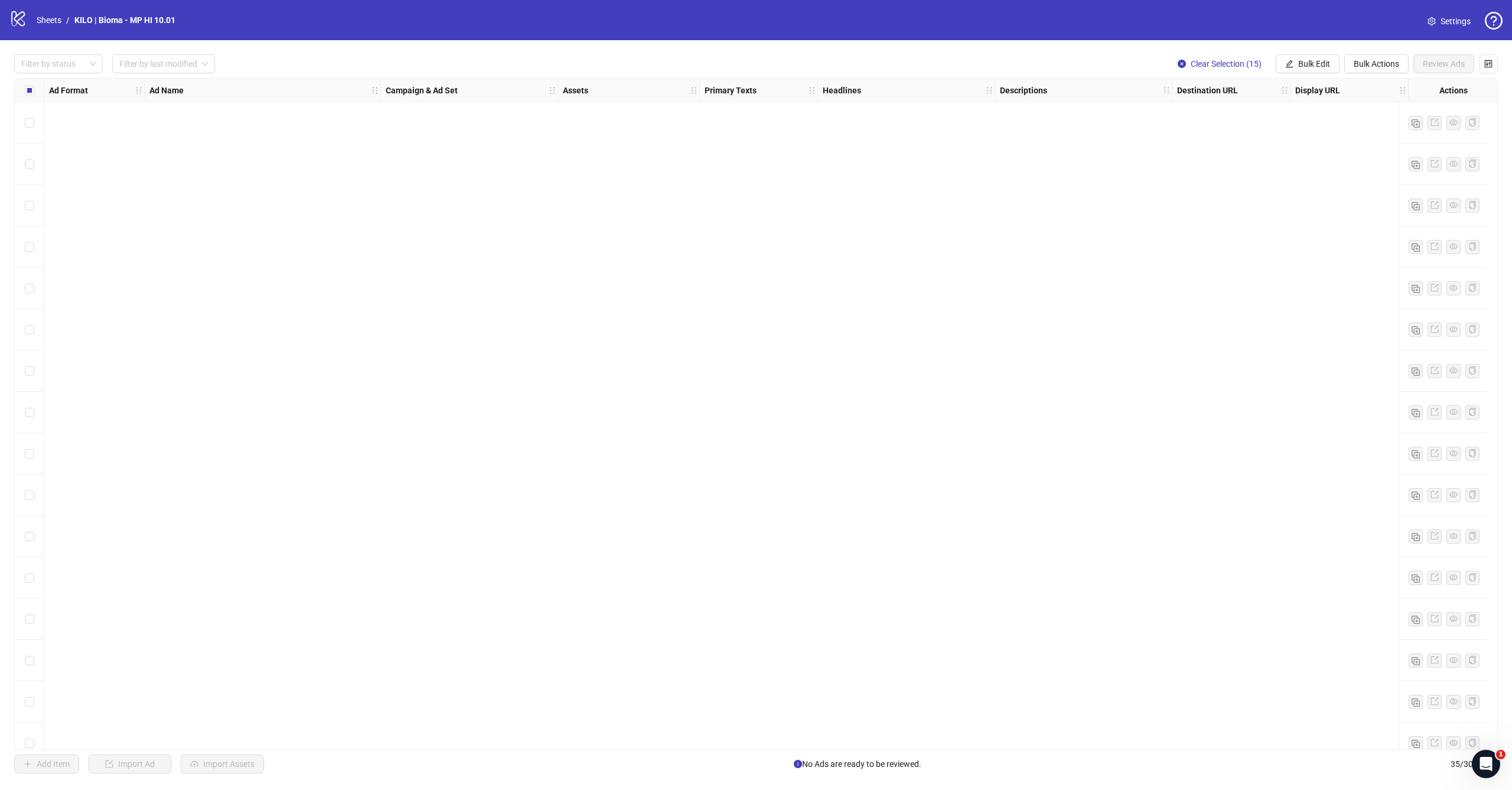
scroll to position [805, 0]
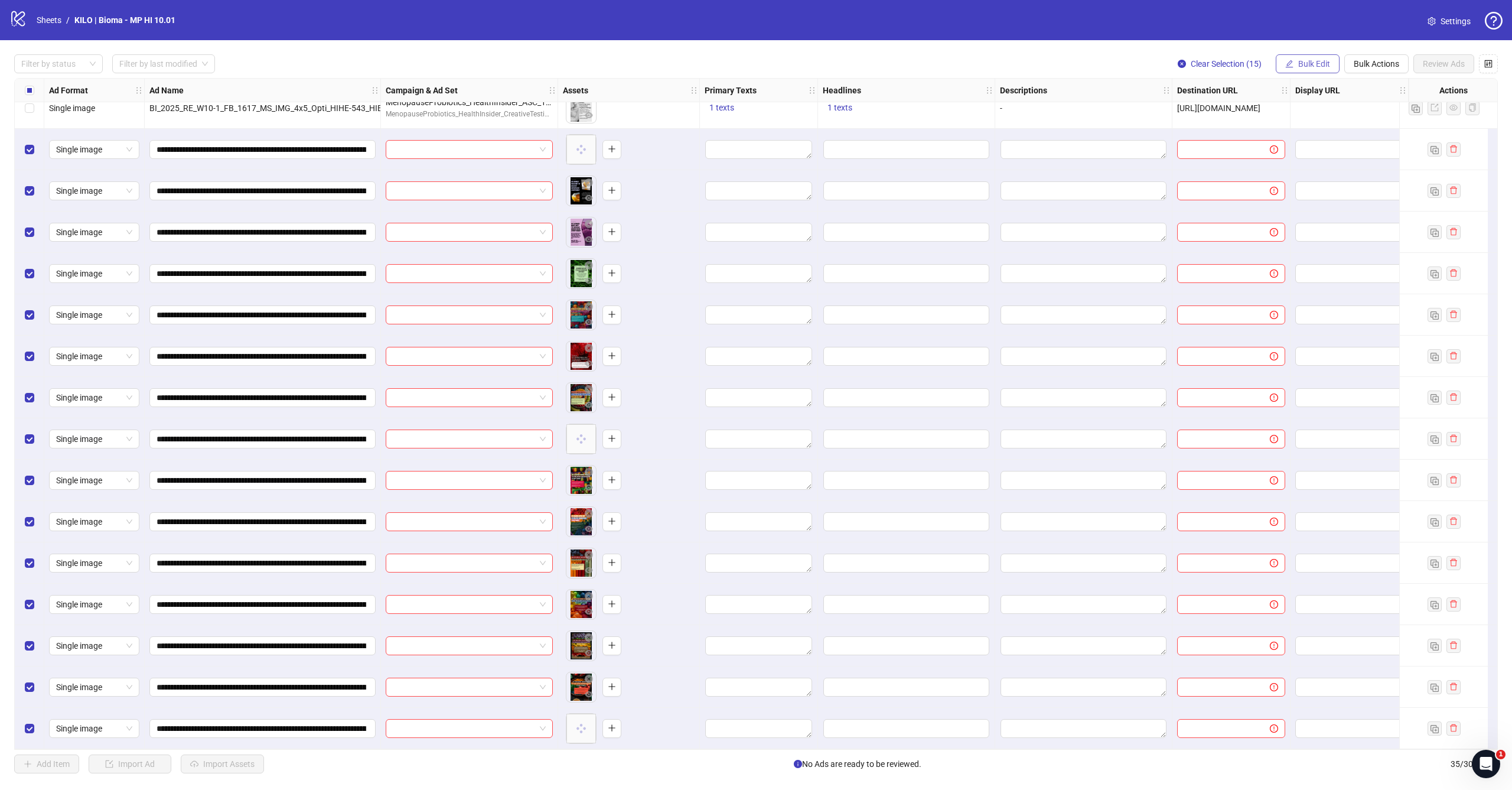
click at [1321, 64] on span "Bulk Edit" at bounding box center [1314, 64] width 32 height 9
click at [1306, 121] on span "Campaign & Ad Set" at bounding box center [1319, 126] width 70 height 13
click at [1201, 118] on input "search" at bounding box center [1269, 114] width 212 height 18
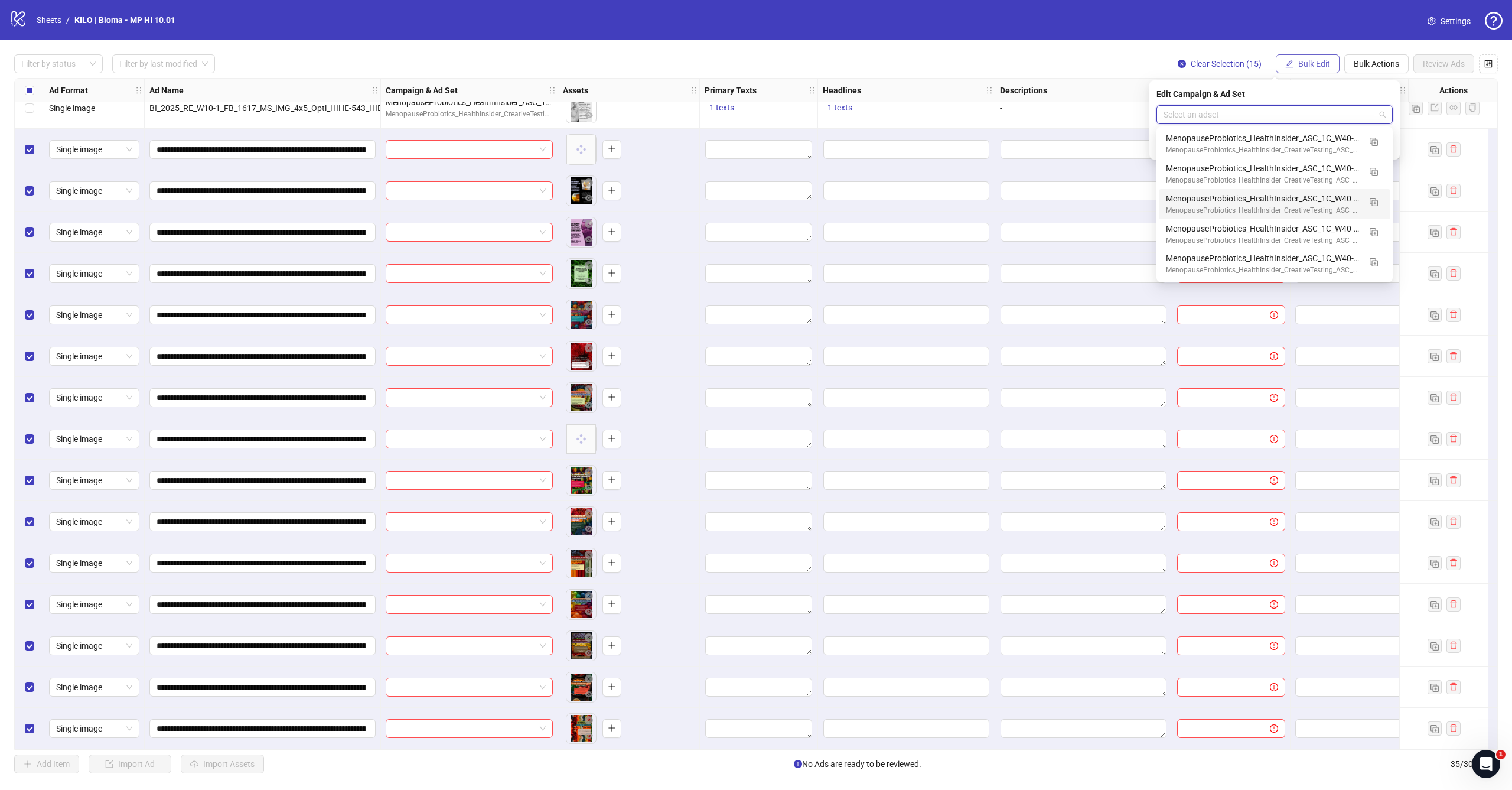
click at [1315, 62] on span "Bulk Edit" at bounding box center [1314, 64] width 32 height 9
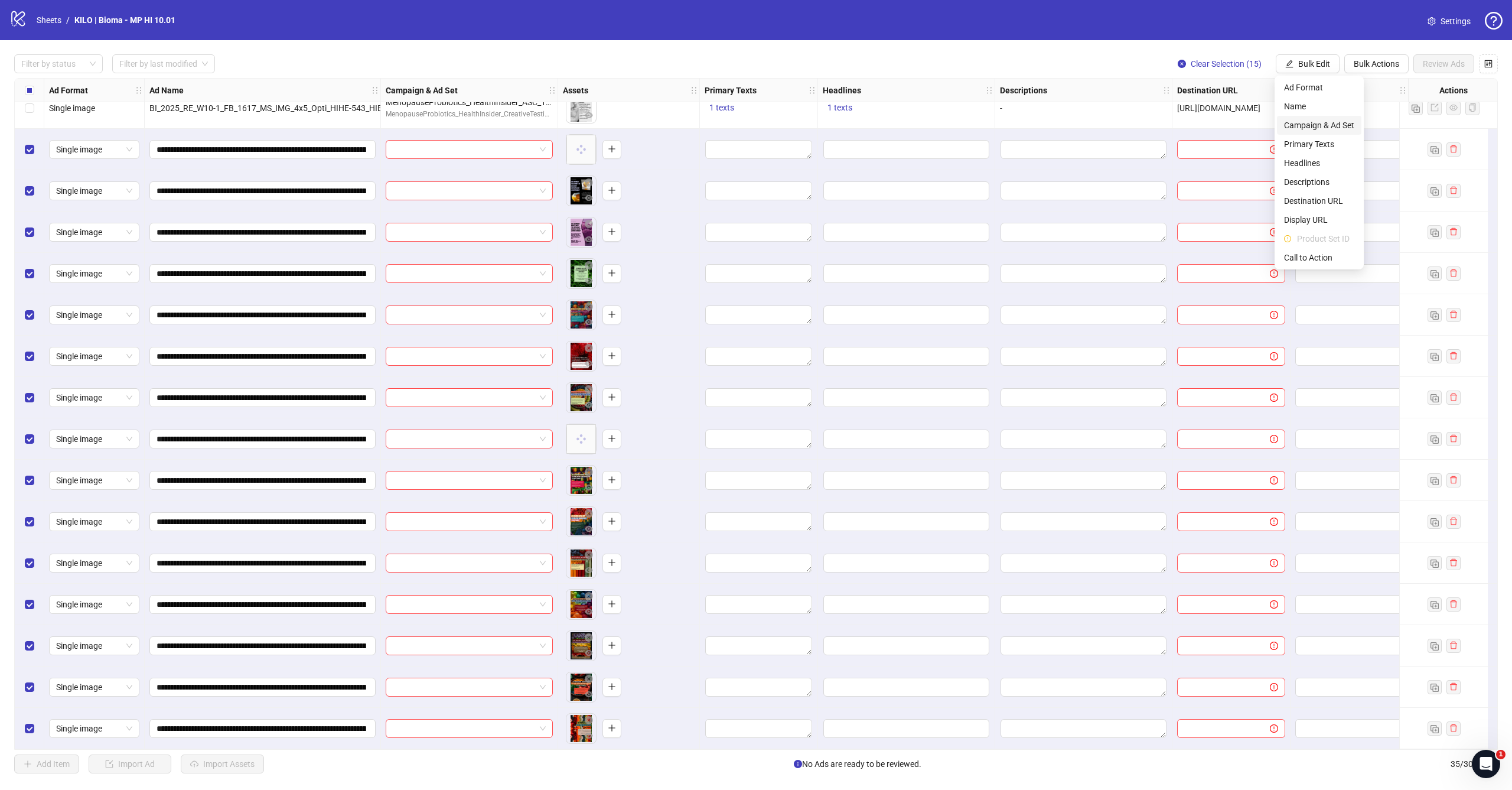
click at [1300, 124] on span "Campaign & Ad Set" at bounding box center [1319, 126] width 70 height 13
click at [1228, 113] on input "search" at bounding box center [1269, 114] width 212 height 18
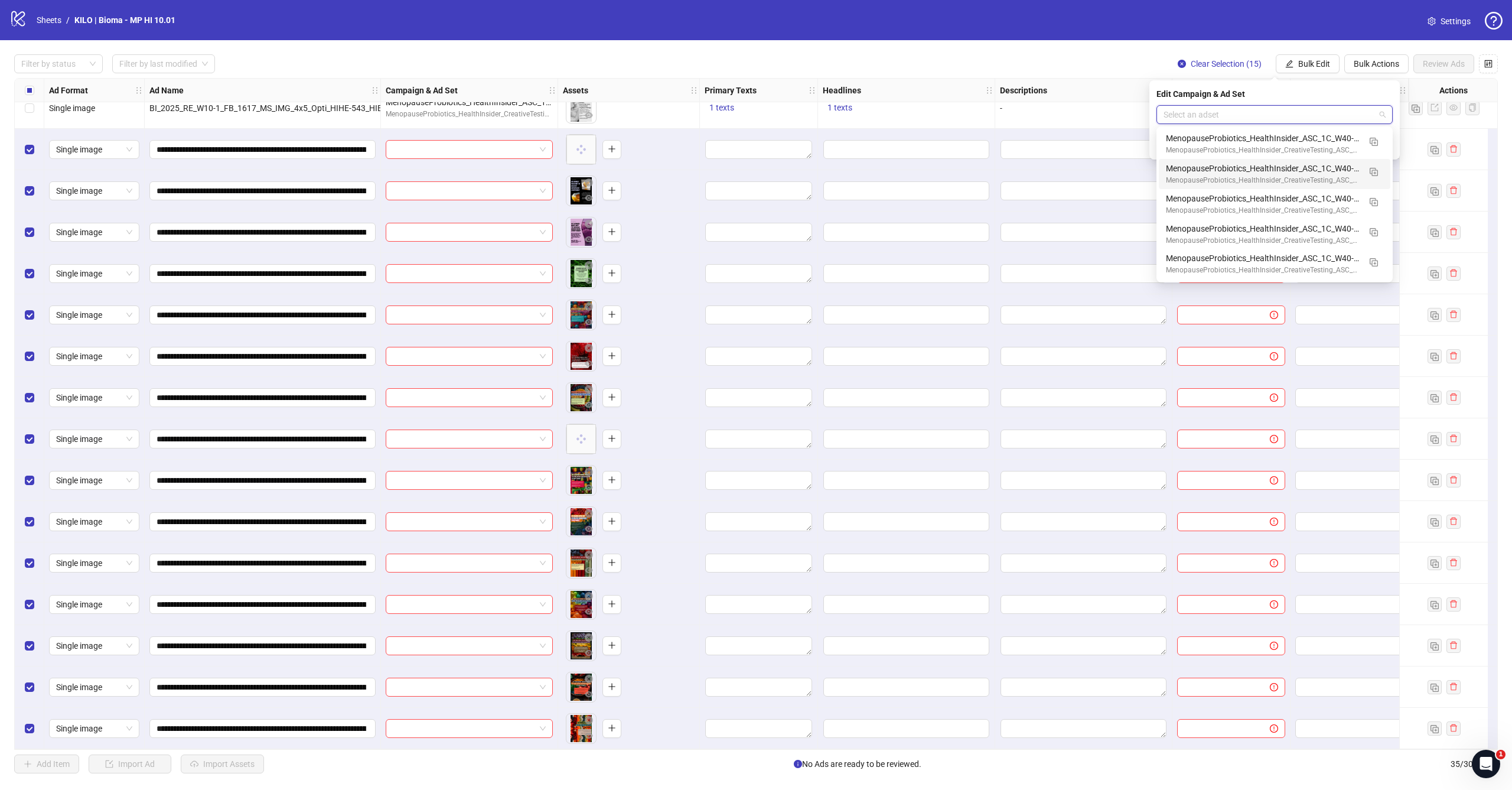
click at [1125, 55] on div "Filter by status Filter by last modified Clear Selection (15) Bulk Edit Bulk Ac…" at bounding box center [756, 64] width 1484 height 19
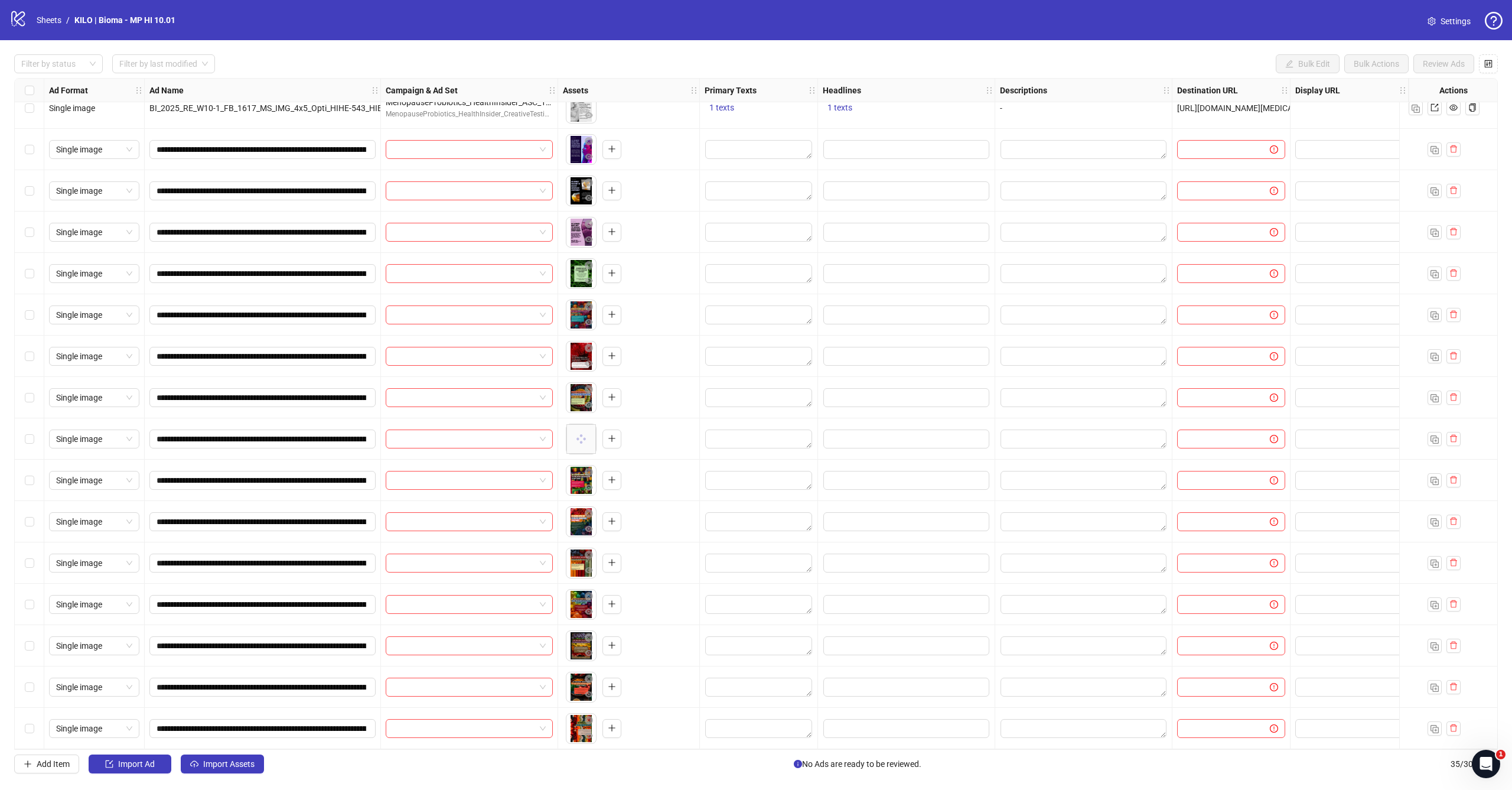
scroll to position [717, 0]
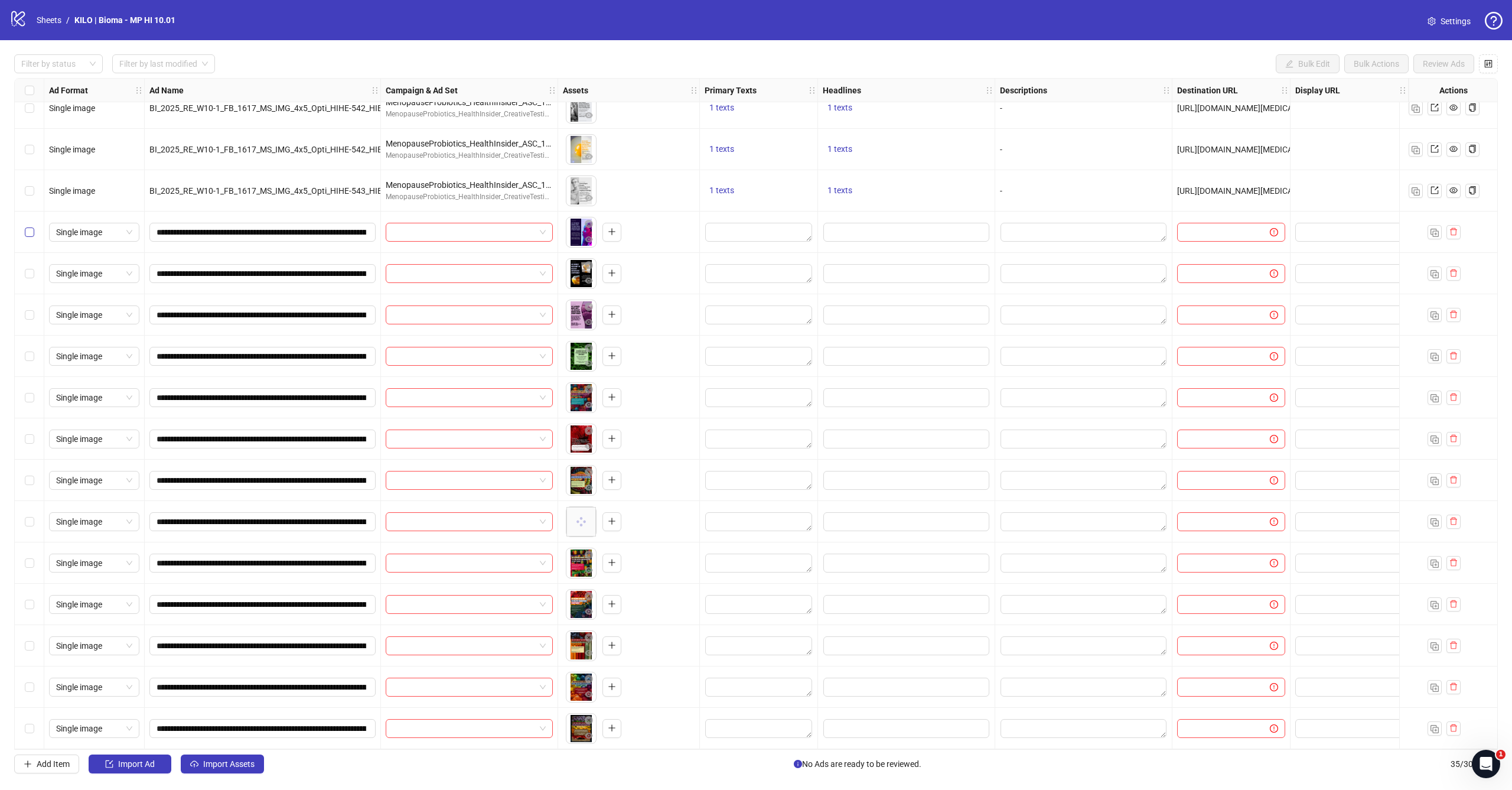
click at [32, 233] on span "Select row 21" at bounding box center [29, 232] width 9 height 9
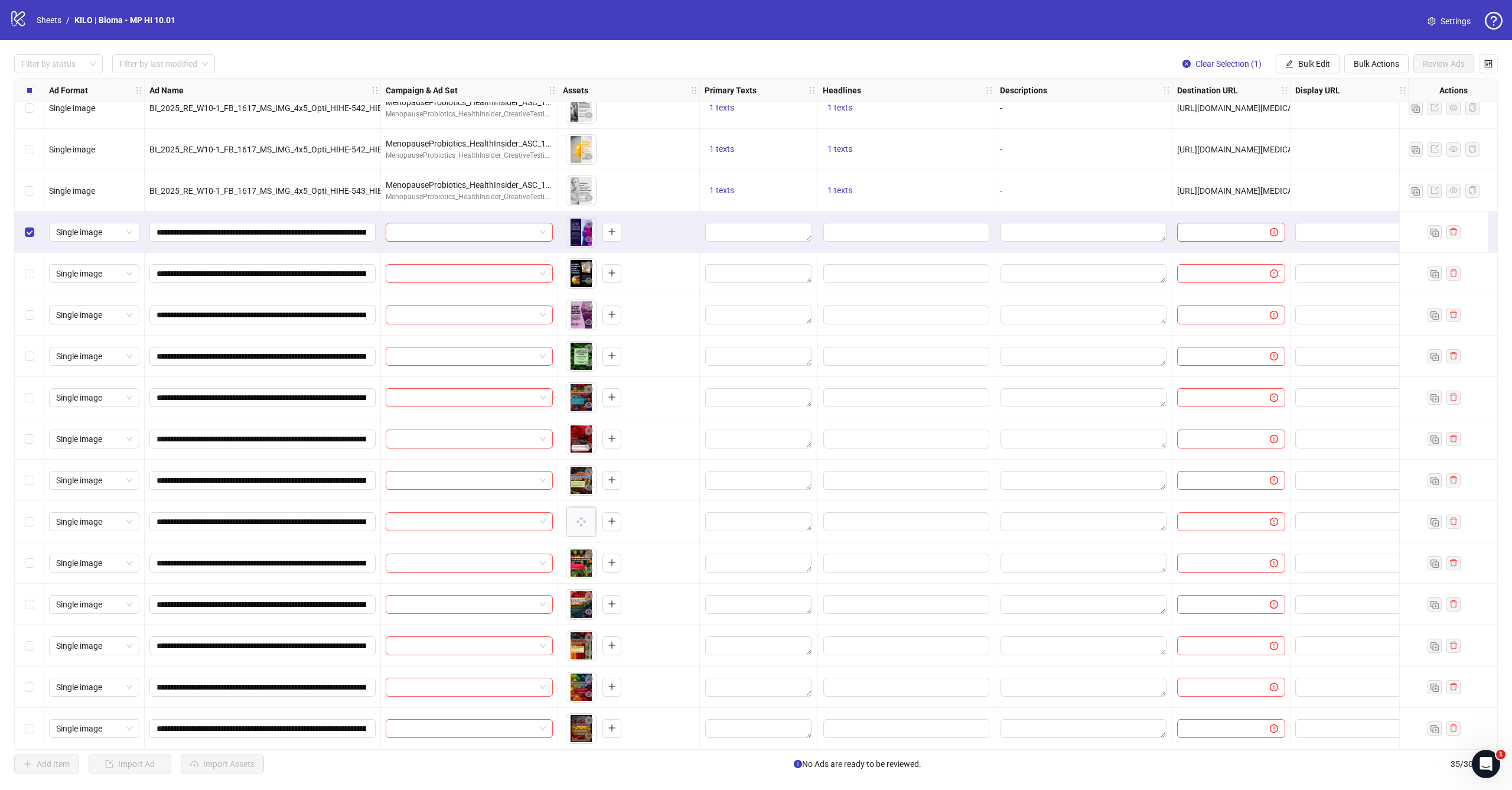
click at [32, 264] on div "Select row 22" at bounding box center [29, 274] width 29 height 42
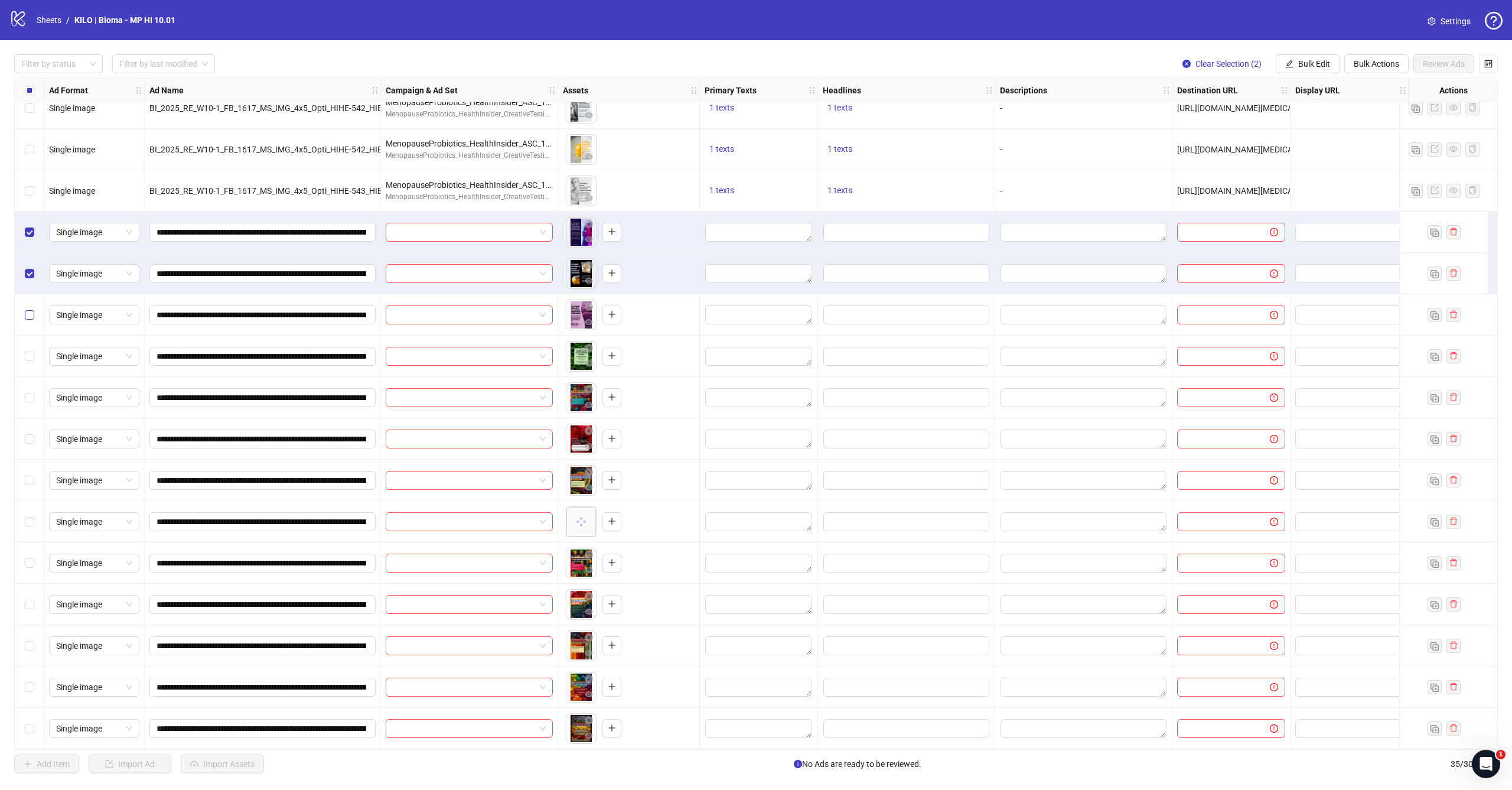
click at [32, 313] on span "Select row 23" at bounding box center [29, 315] width 9 height 9
click at [26, 345] on div "Select row 24" at bounding box center [29, 356] width 29 height 42
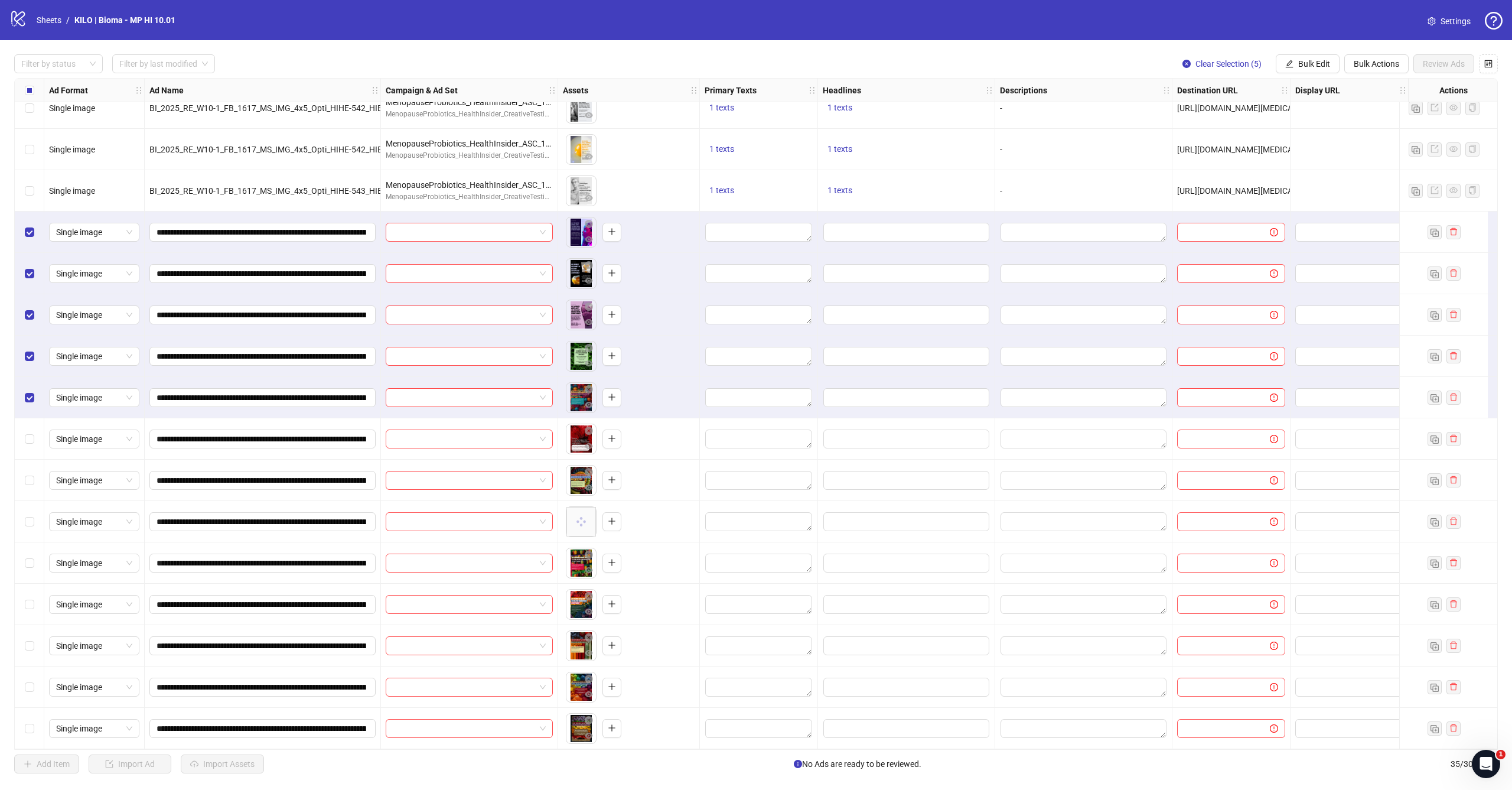
click at [26, 431] on div "Select row 26" at bounding box center [29, 439] width 29 height 42
click at [26, 471] on div "Select row 27" at bounding box center [29, 480] width 29 height 42
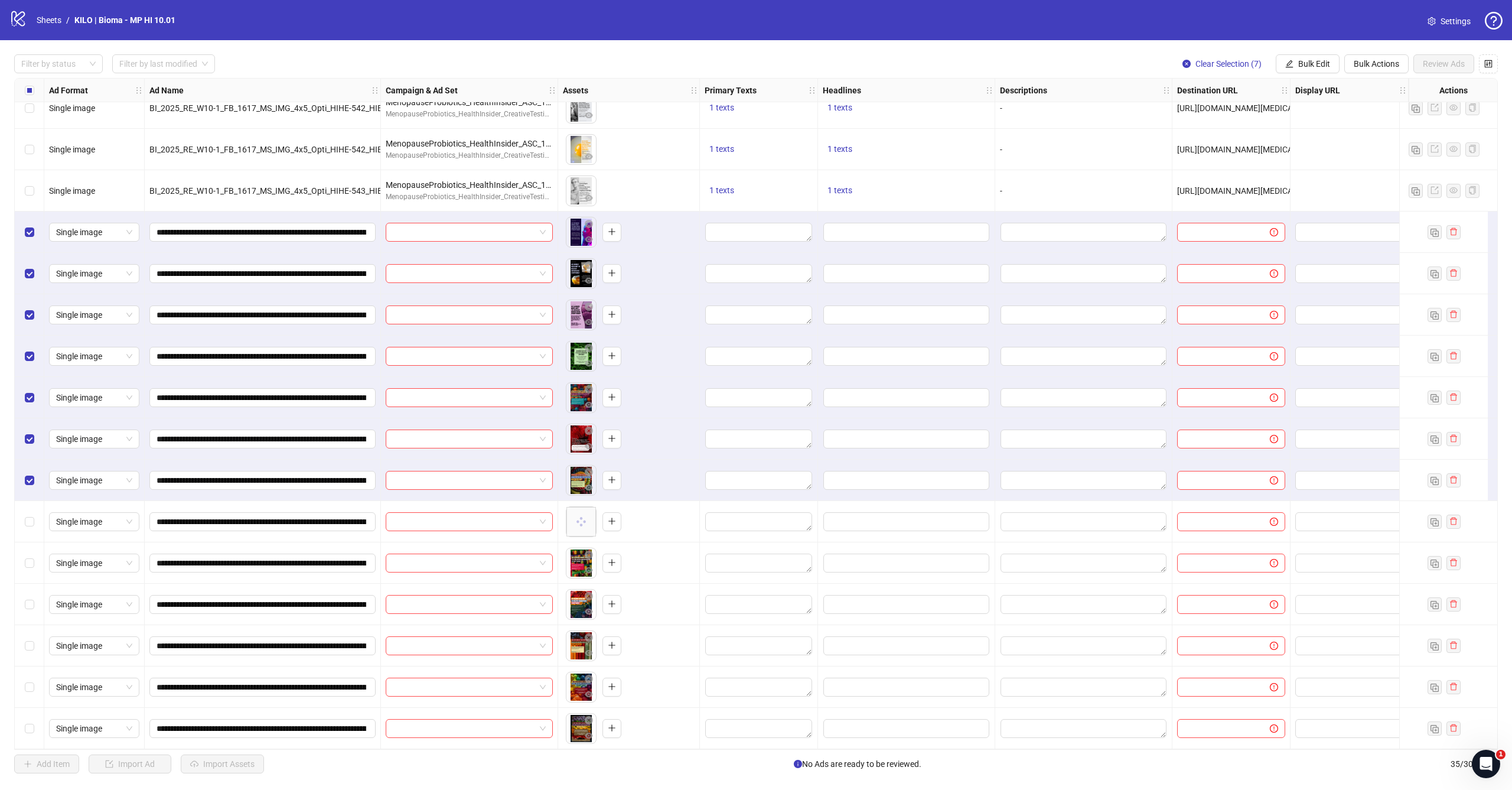
click at [26, 508] on div "Select row 28" at bounding box center [29, 522] width 29 height 42
click at [29, 554] on div "Select row 29" at bounding box center [29, 563] width 29 height 42
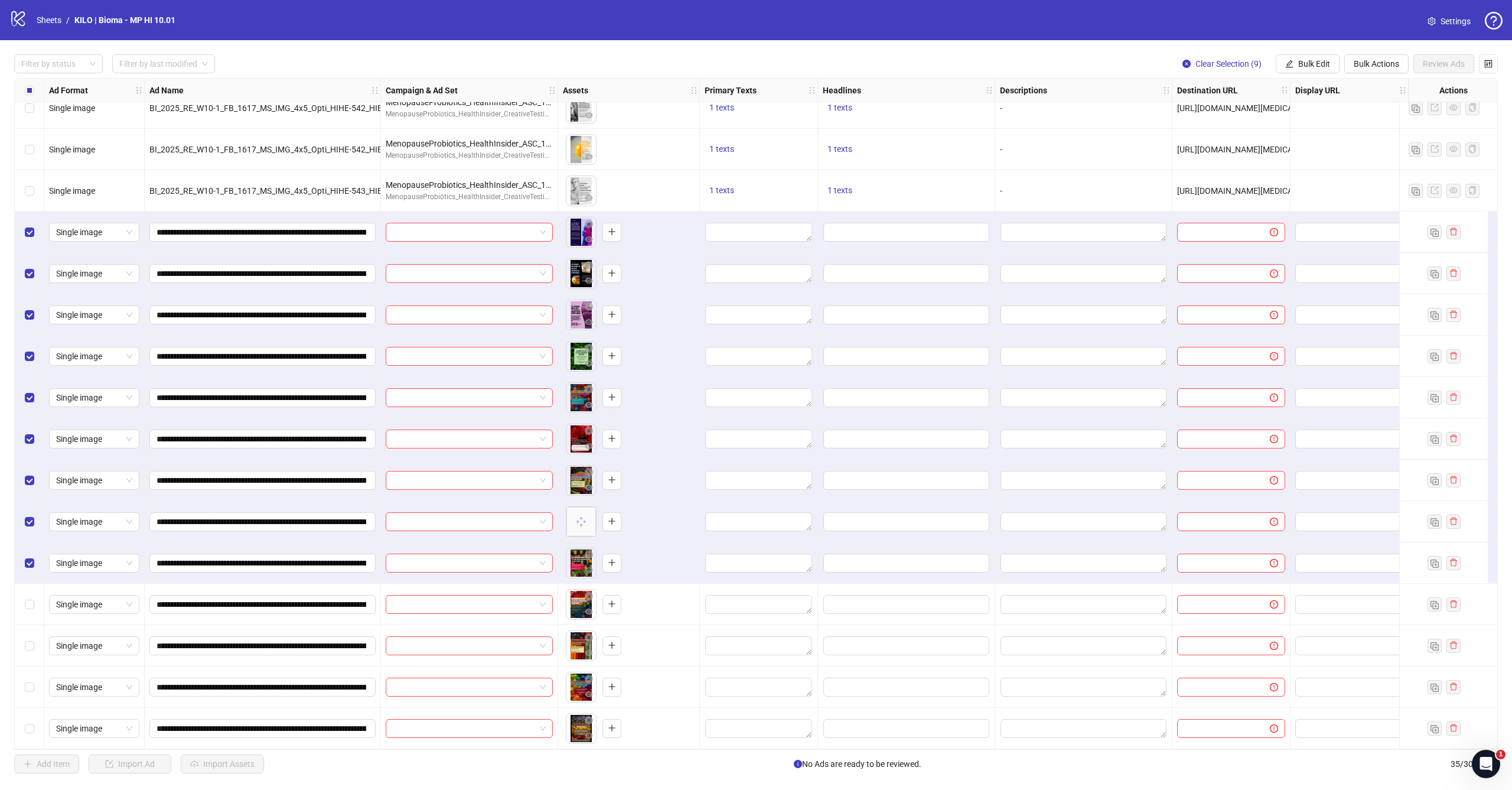
scroll to position [801, 0]
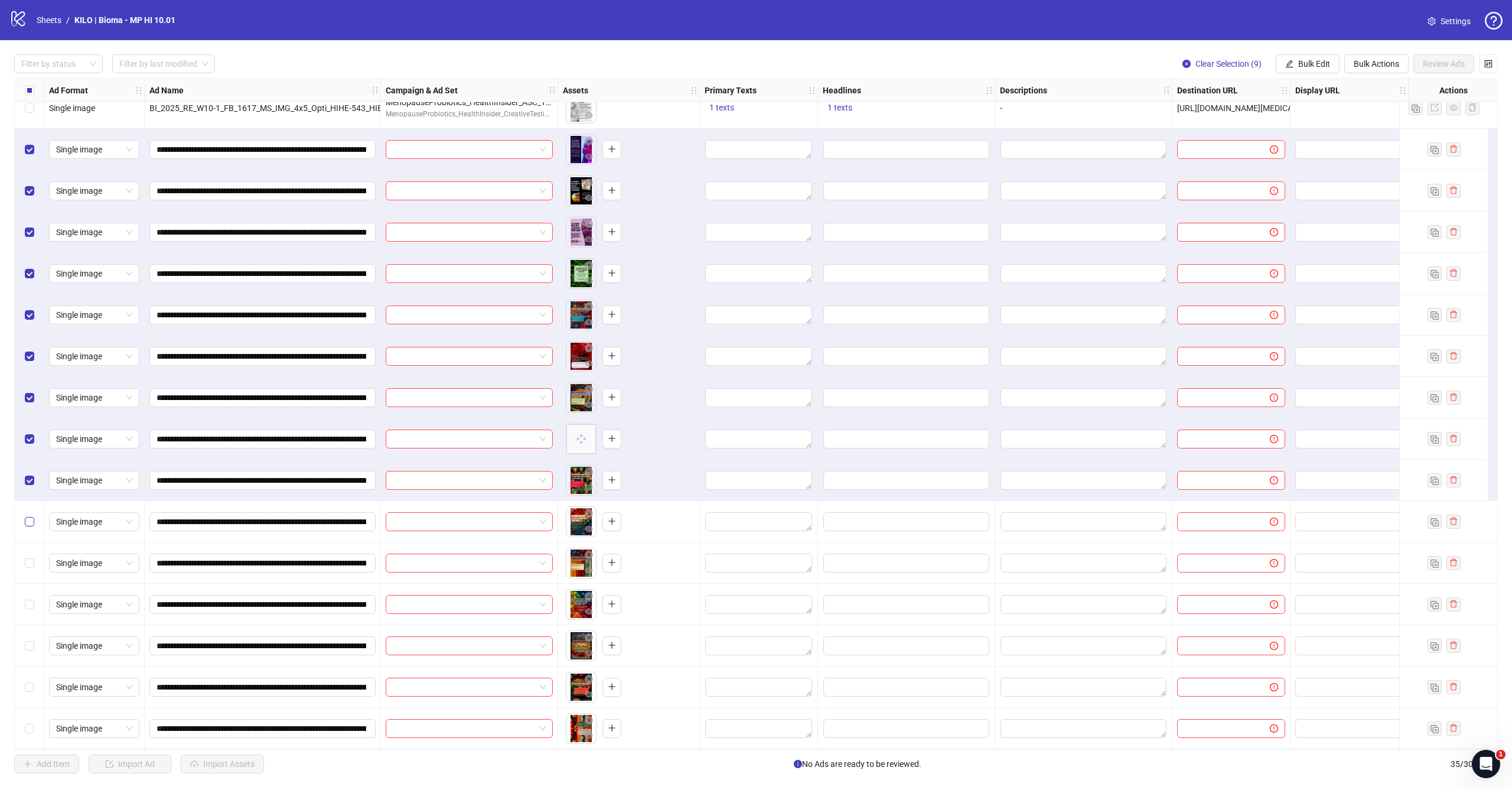
click at [32, 520] on span "Select row 30" at bounding box center [29, 522] width 9 height 9
click at [32, 558] on span "Select row 31" at bounding box center [29, 563] width 9 height 9
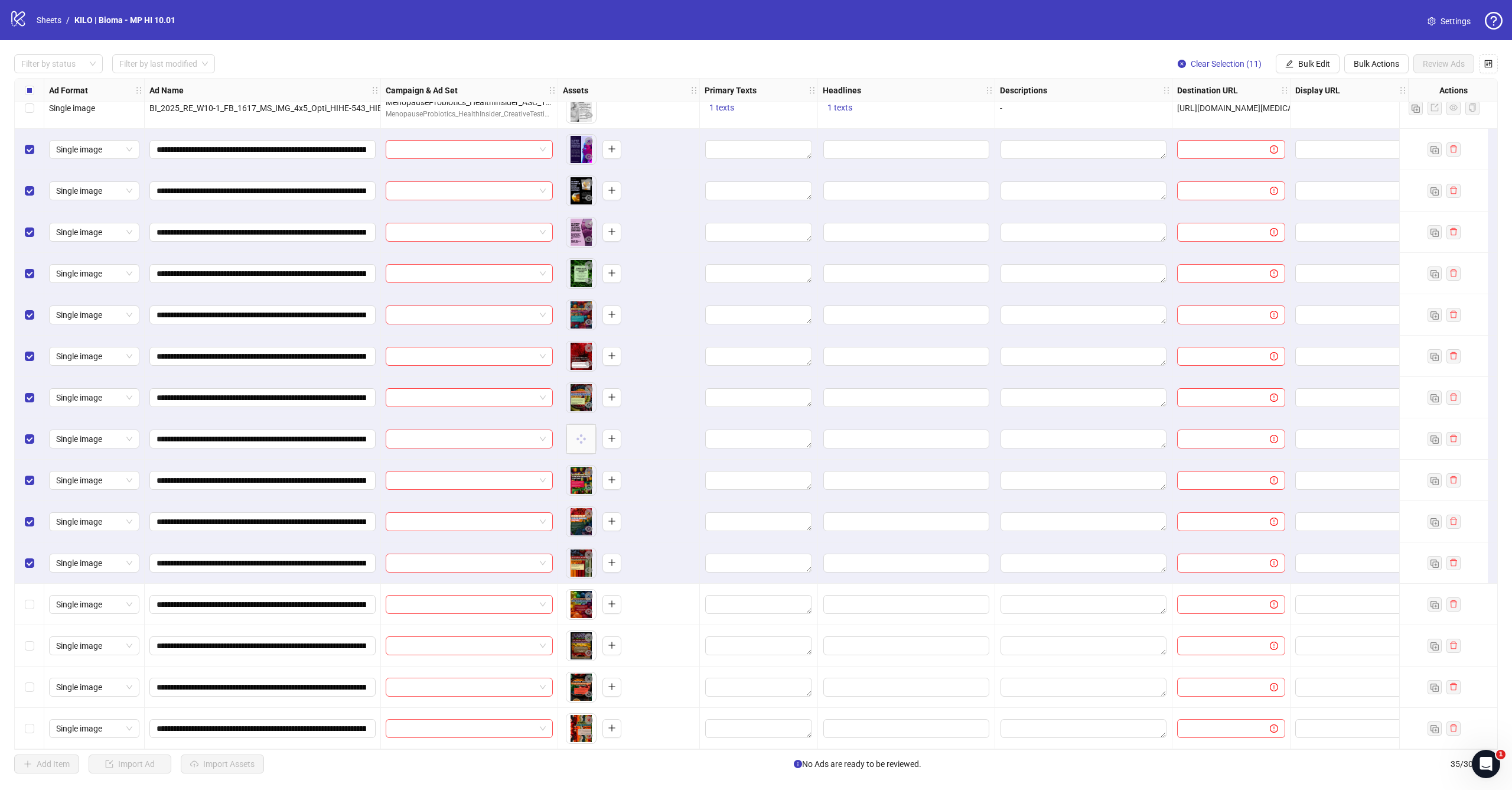
click at [32, 589] on div "Select row 32" at bounding box center [29, 605] width 29 height 42
click at [28, 650] on label "Select row 33" at bounding box center [29, 645] width 9 height 13
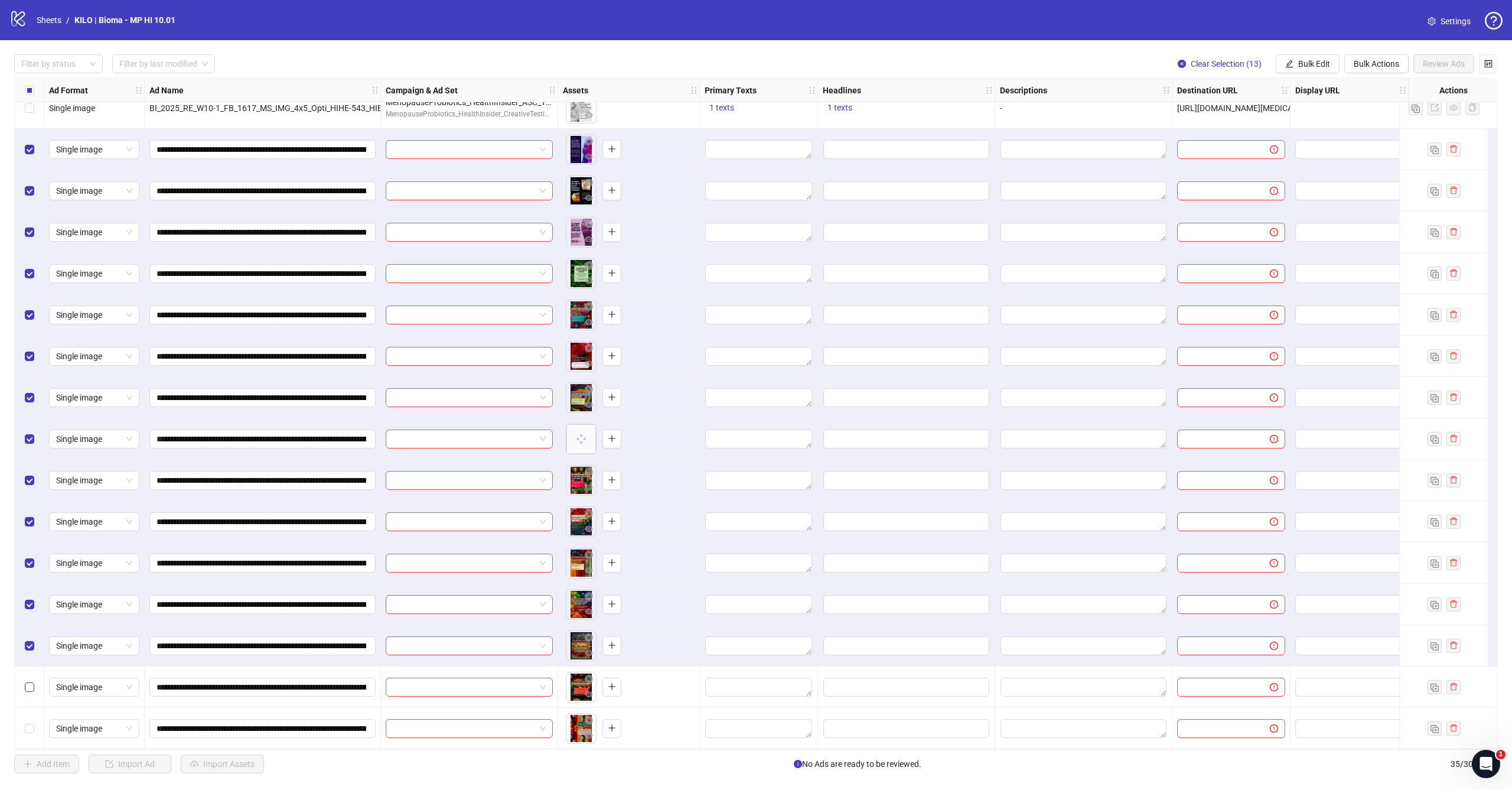
click at [28, 680] on label "Select row 34" at bounding box center [29, 687] width 9 height 13
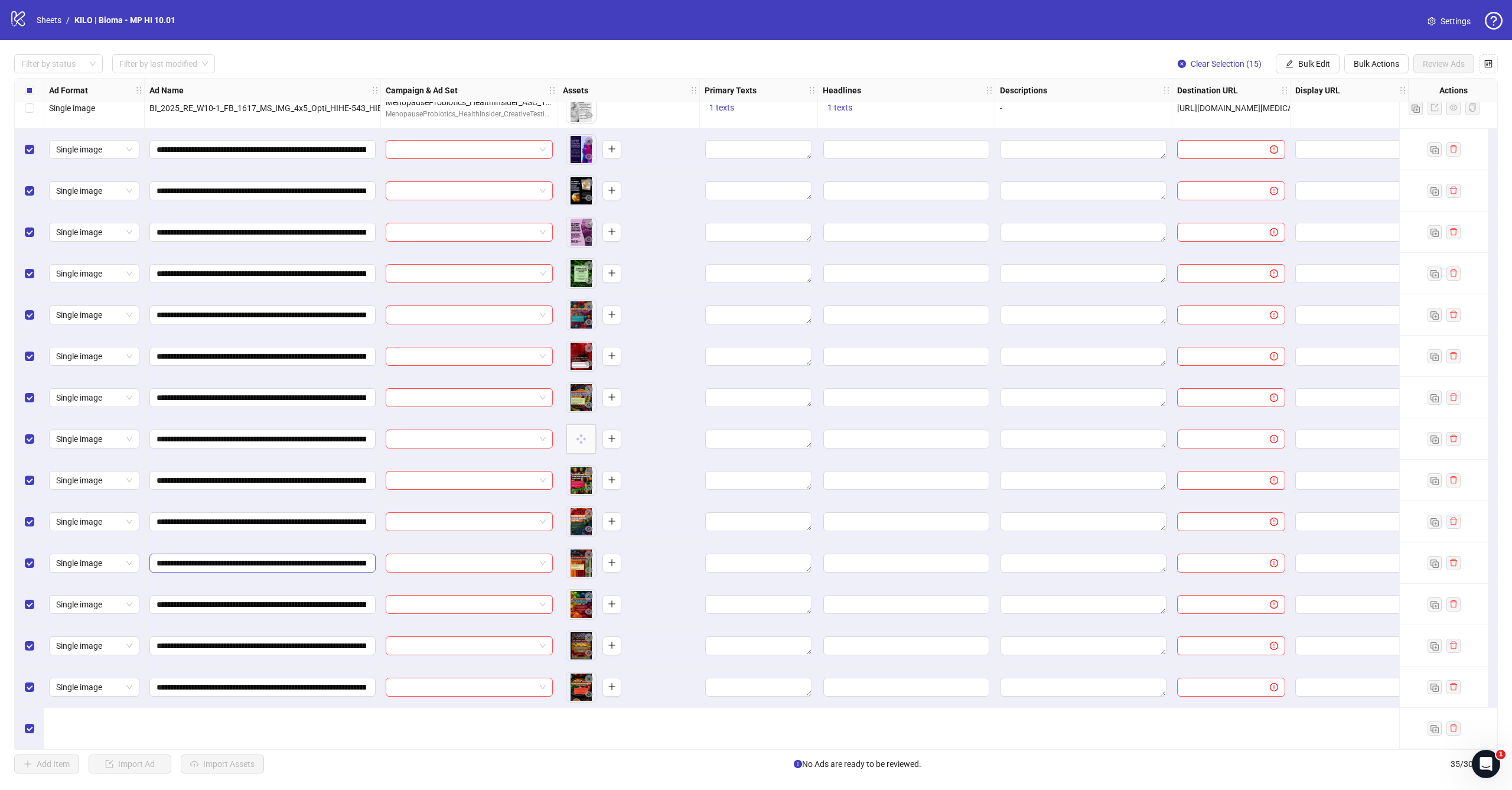
scroll to position [688, 0]
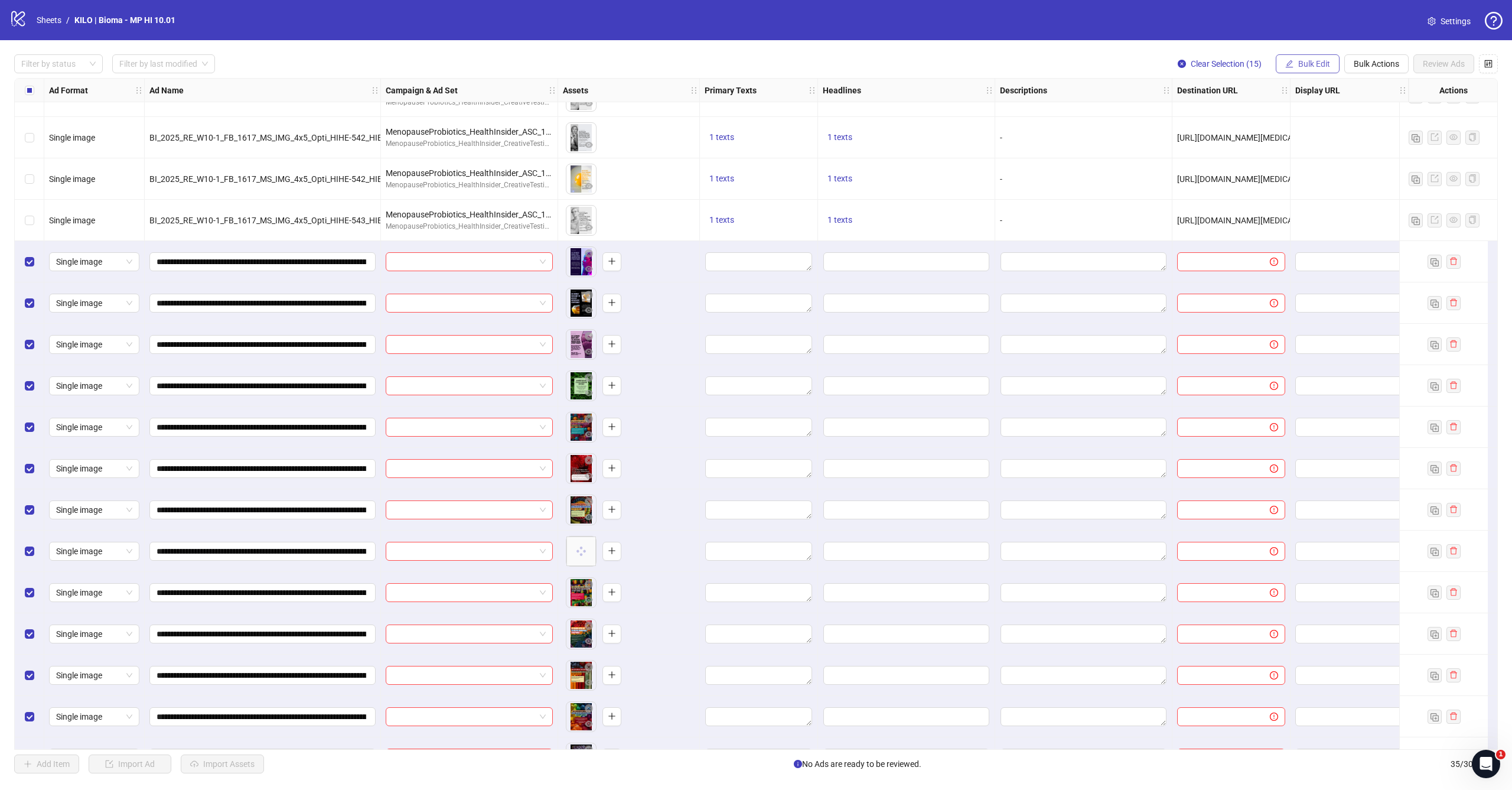
click at [1293, 60] on icon "edit" at bounding box center [1289, 63] width 9 height 9
click at [1290, 118] on li "Campaign & Ad Set" at bounding box center [1318, 126] width 84 height 19
click at [1280, 114] on input "search" at bounding box center [1269, 114] width 212 height 18
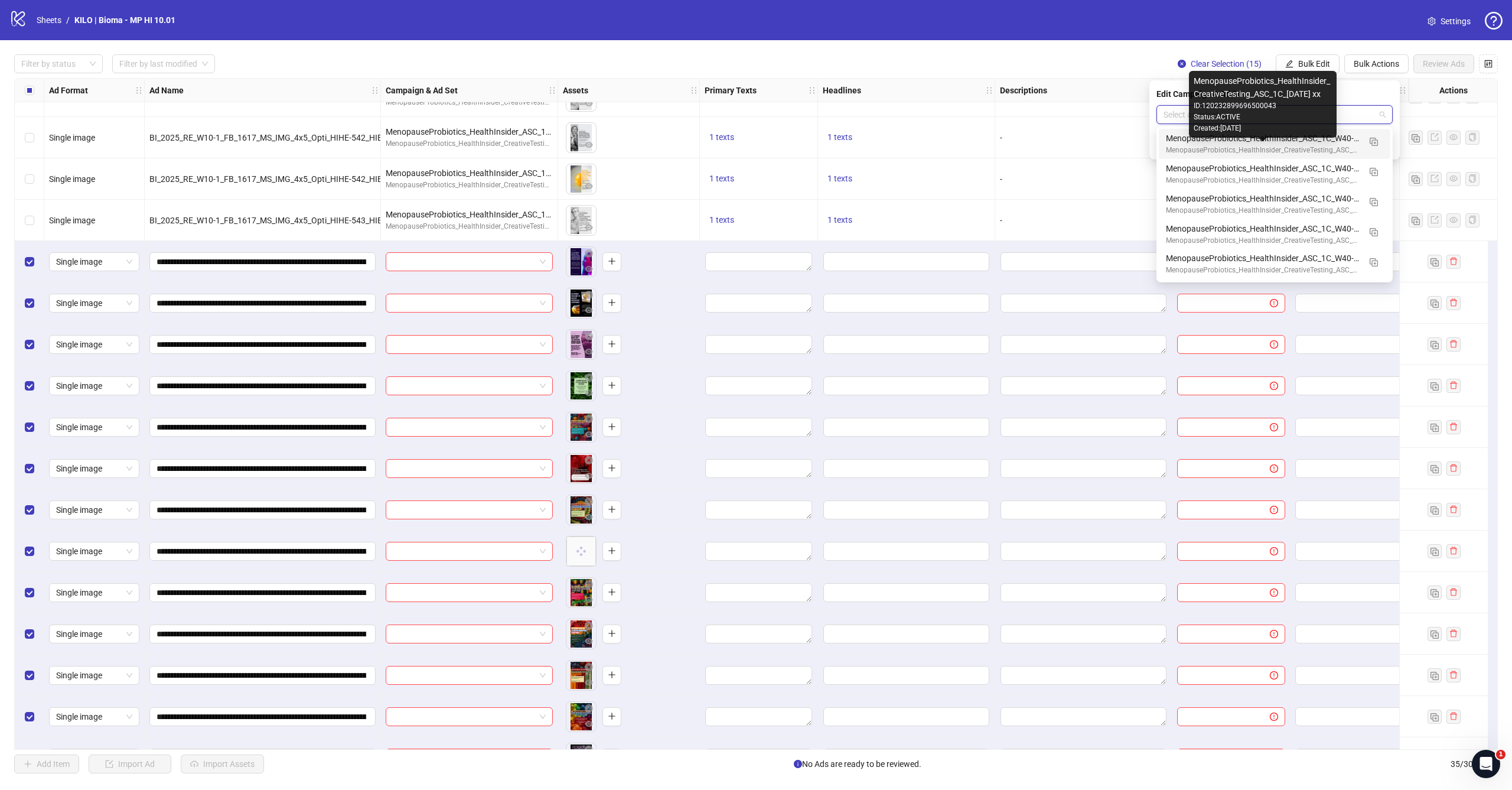
click at [1258, 146] on div "MenopauseProbiotics_HealthInsider_CreativeTesting_ASC_1C_[DATE] xx" at bounding box center [1263, 150] width 194 height 11
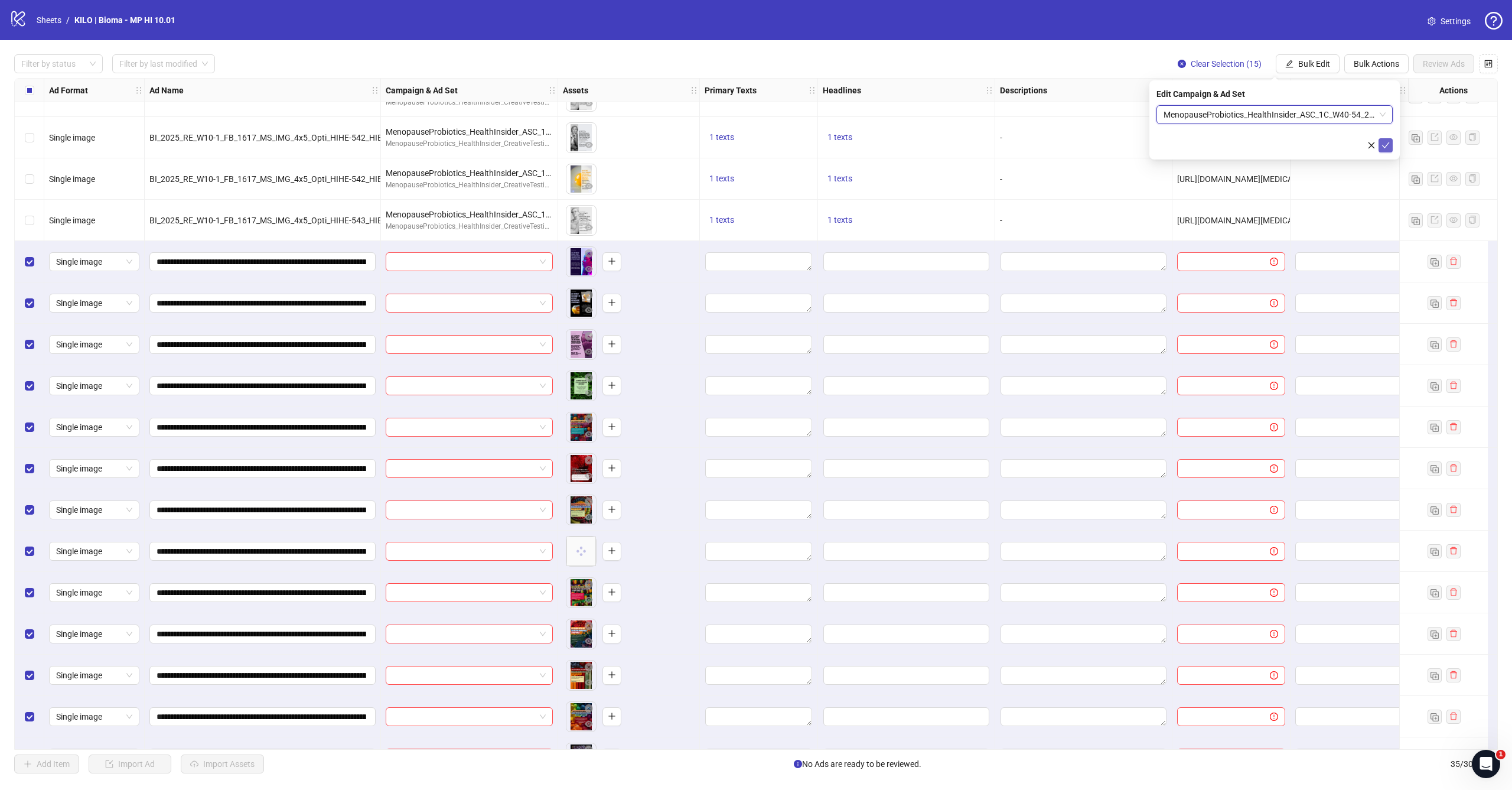
click at [1389, 147] on icon "check" at bounding box center [1385, 145] width 9 height 9
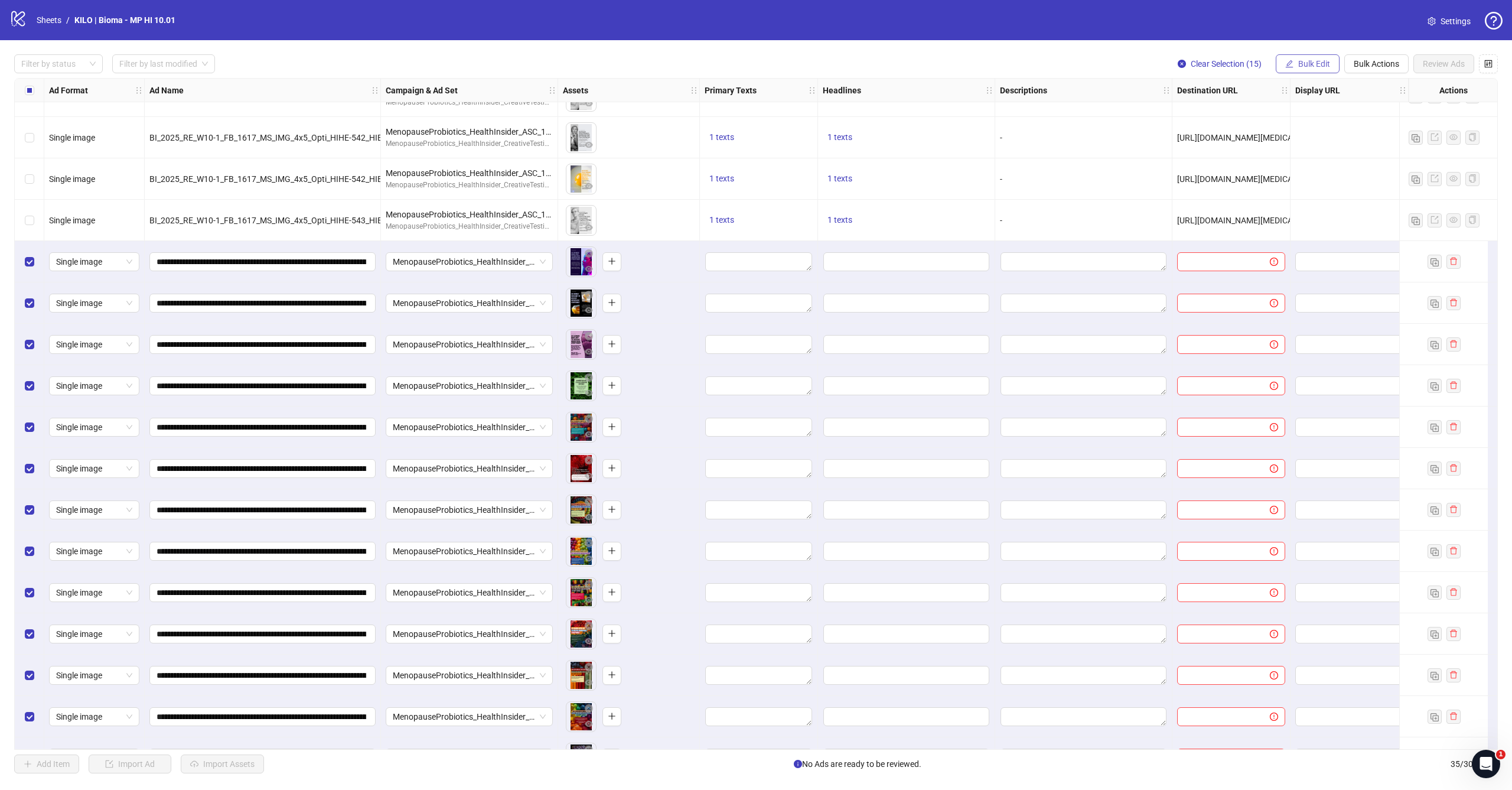
click at [1318, 64] on span "Bulk Edit" at bounding box center [1314, 64] width 32 height 9
click at [1316, 144] on span "Primary Texts" at bounding box center [1319, 145] width 70 height 13
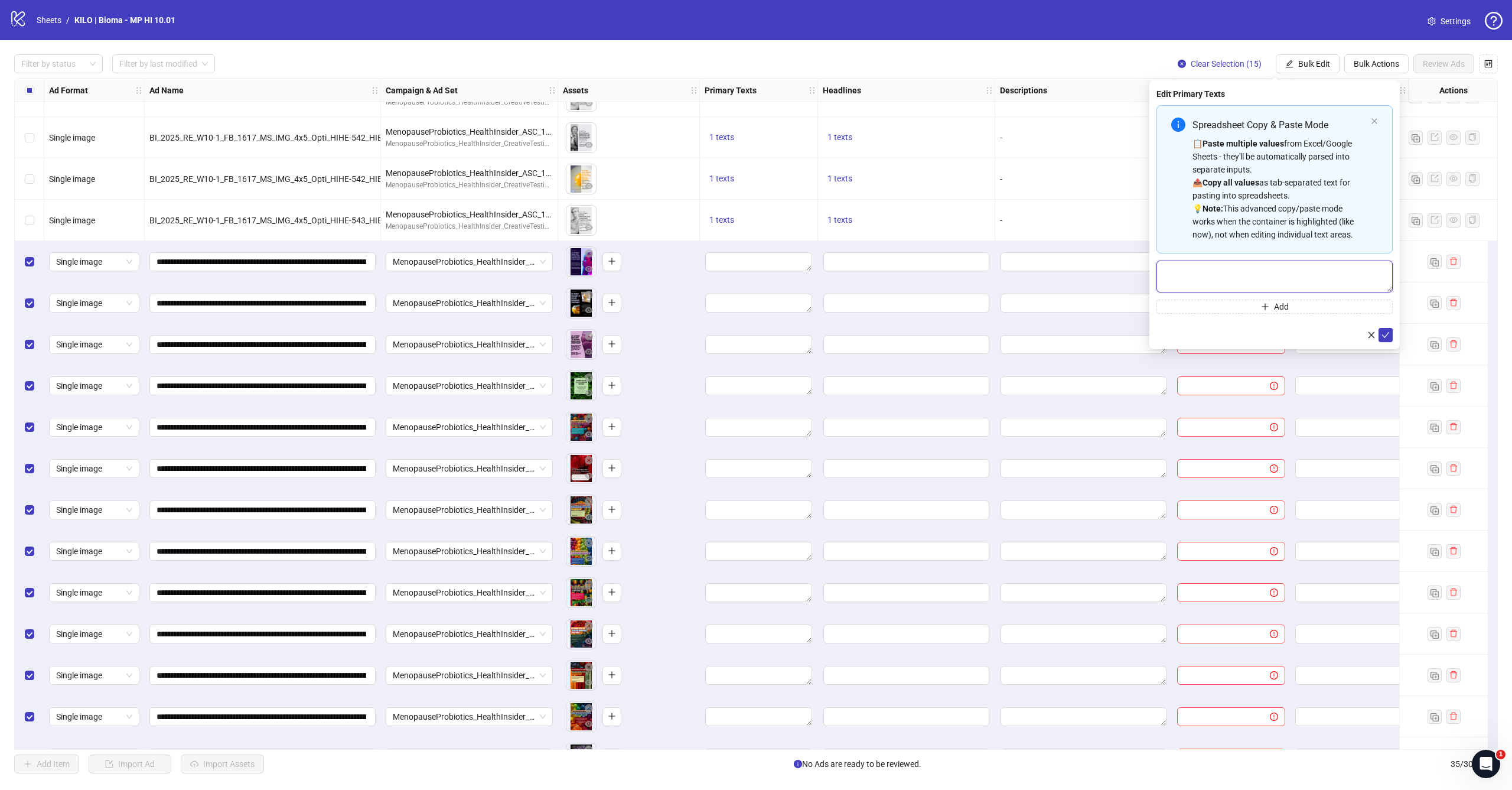
click at [1266, 270] on textarea "Multi-text input container - paste or copy values" at bounding box center [1275, 277] width 236 height 32
paste textarea "**********"
type textarea "**********"
click at [1383, 334] on icon "check" at bounding box center [1385, 335] width 9 height 9
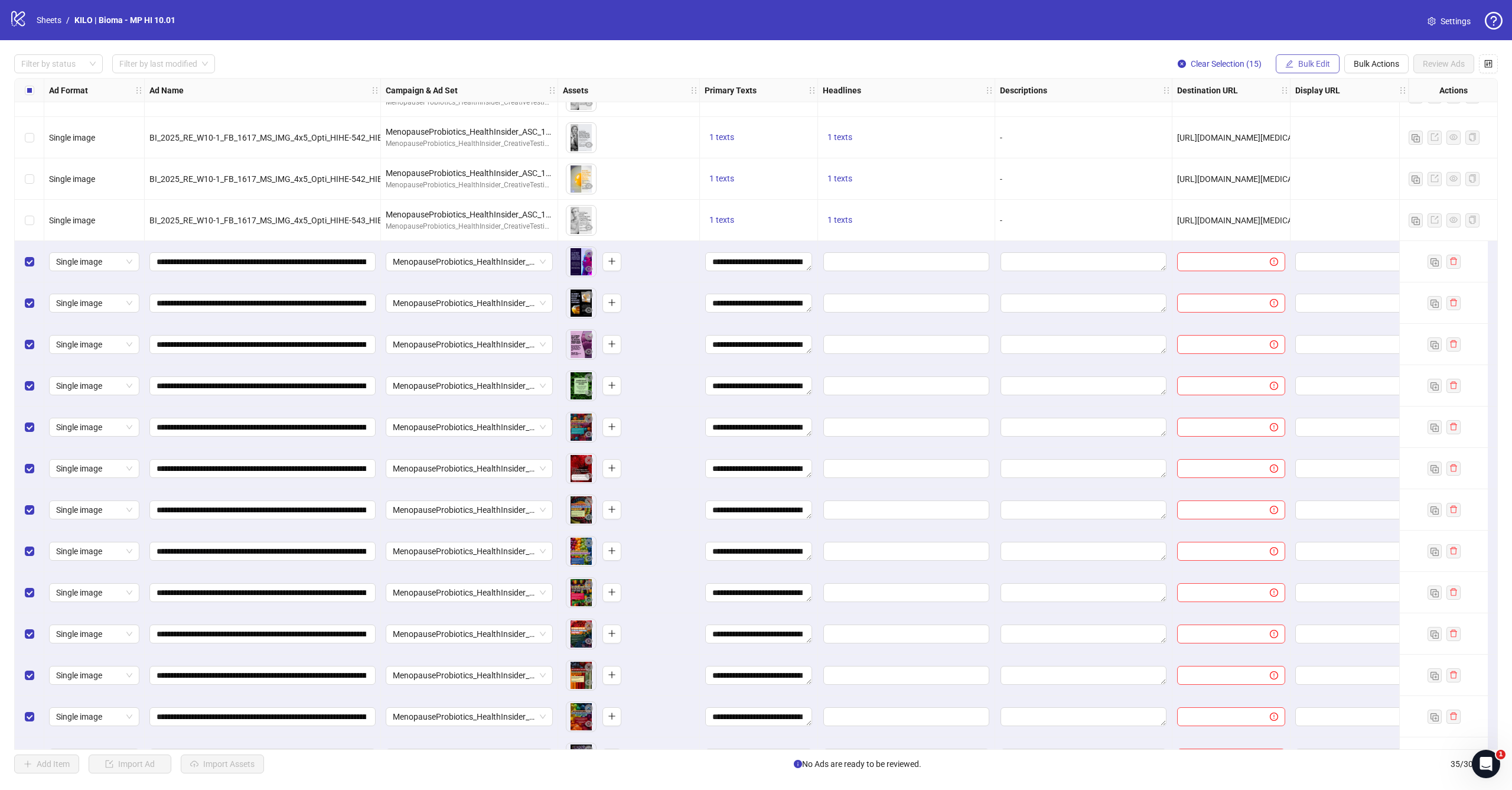
click at [1319, 61] on span "Bulk Edit" at bounding box center [1314, 64] width 32 height 9
click at [1301, 161] on span "Headlines" at bounding box center [1319, 163] width 70 height 13
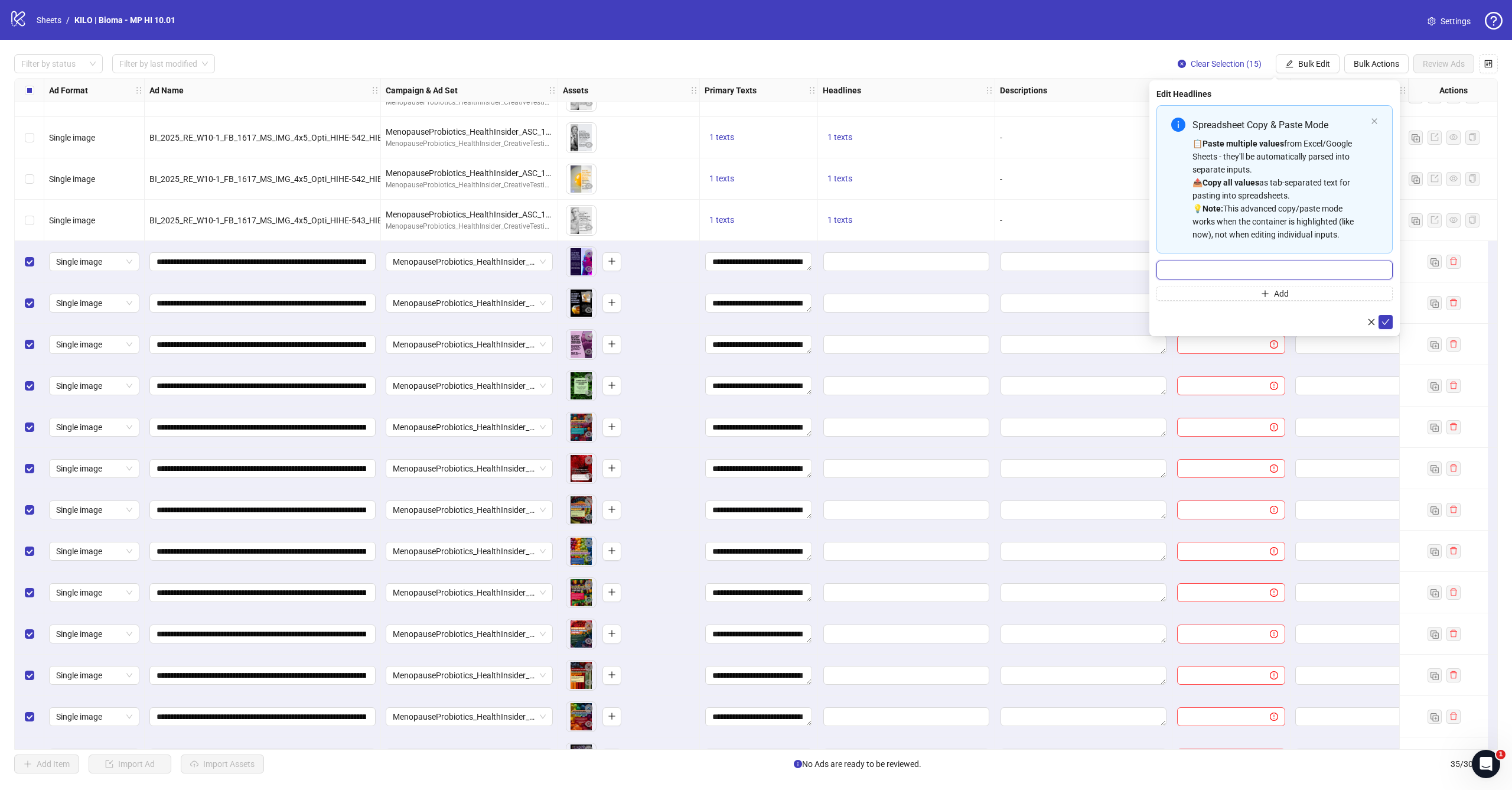
click at [1234, 267] on input "Multi-input container - paste or copy values" at bounding box center [1275, 270] width 236 height 19
paste input "**********"
type input "**********"
click at [1381, 320] on button "submit" at bounding box center [1385, 321] width 14 height 14
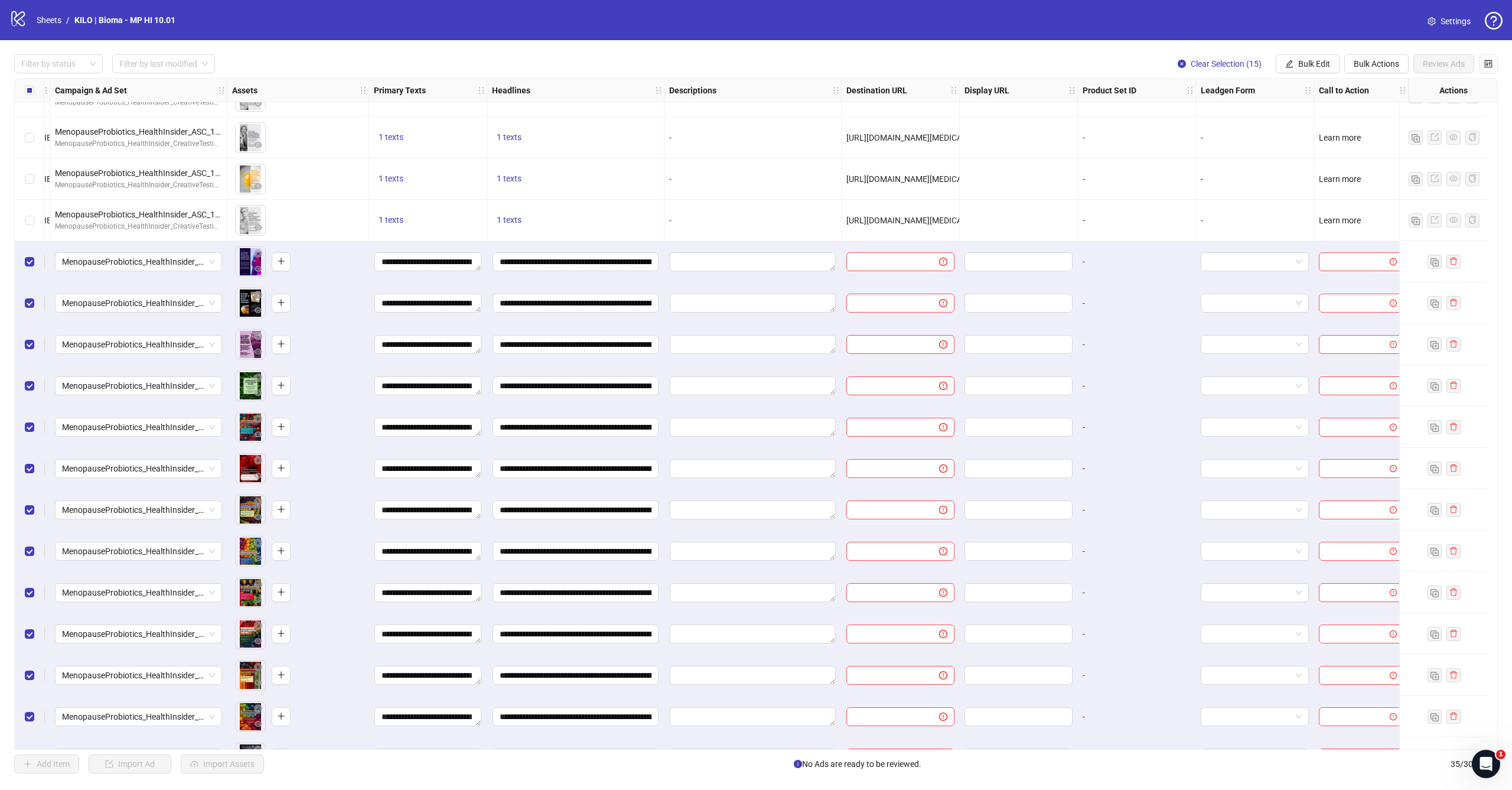
scroll to position [688, 340]
click at [1316, 67] on span "Bulk Edit" at bounding box center [1314, 64] width 32 height 9
click at [1296, 203] on span "Destination URL" at bounding box center [1319, 201] width 70 height 13
click at [1194, 121] on input "text" at bounding box center [1269, 114] width 213 height 13
paste input "**********"
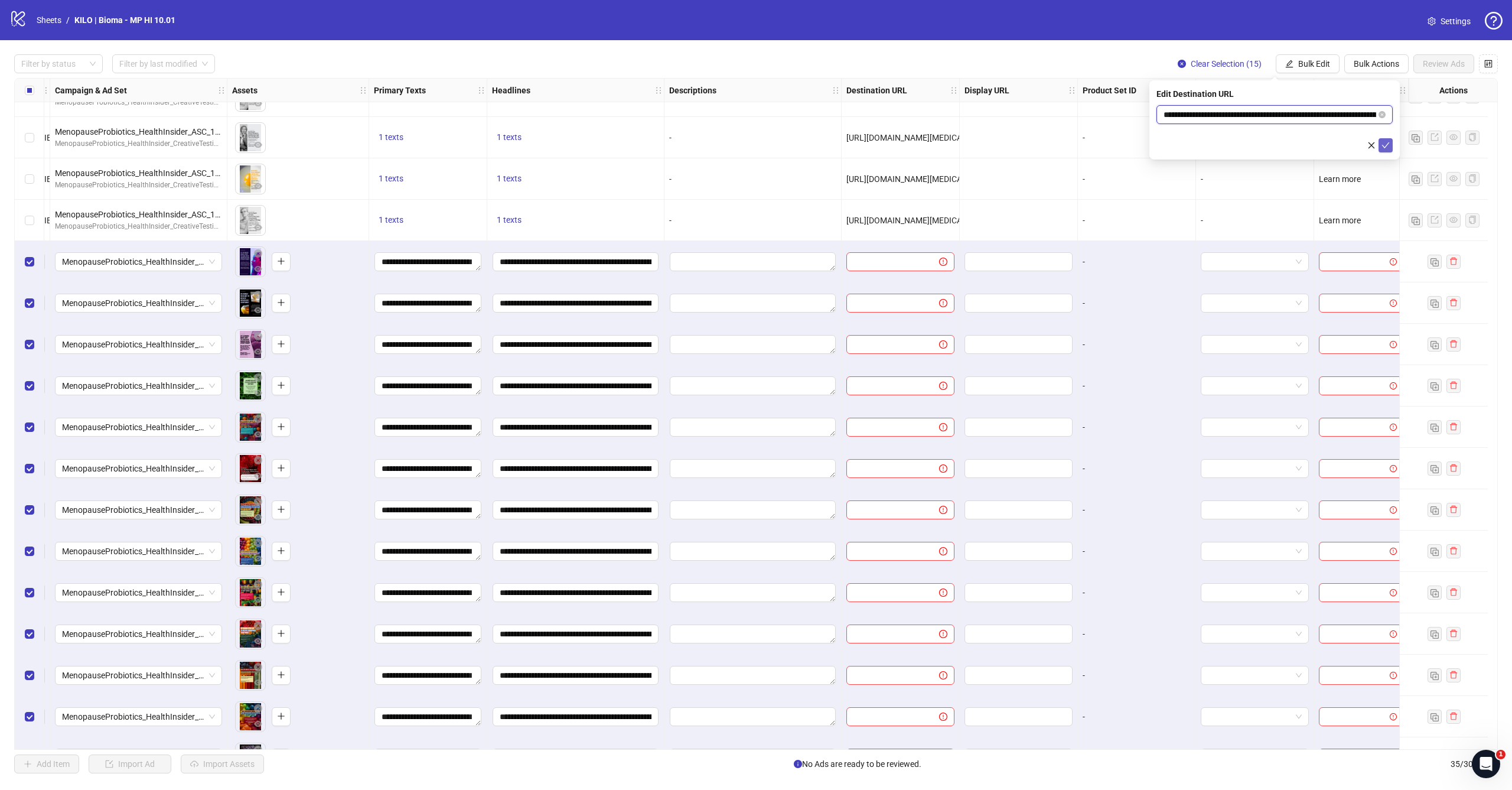
type input "**********"
click at [1385, 141] on icon "check" at bounding box center [1385, 145] width 9 height 9
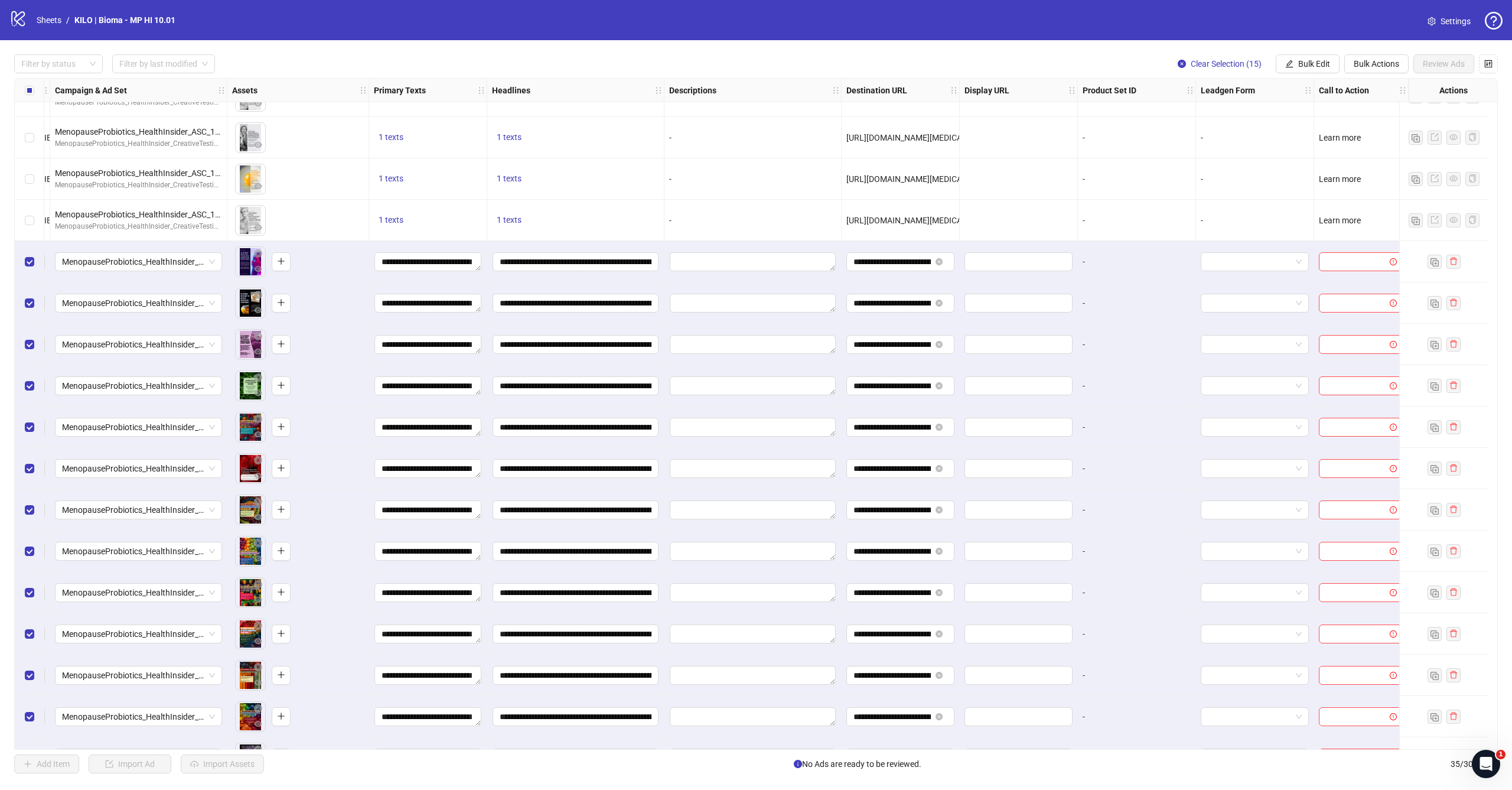
scroll to position [0, 0]
click at [1311, 62] on span "Bulk Edit" at bounding box center [1314, 64] width 32 height 9
click at [1304, 259] on span "Call to Action" at bounding box center [1319, 258] width 70 height 13
click at [1219, 120] on input "search" at bounding box center [1269, 114] width 212 height 18
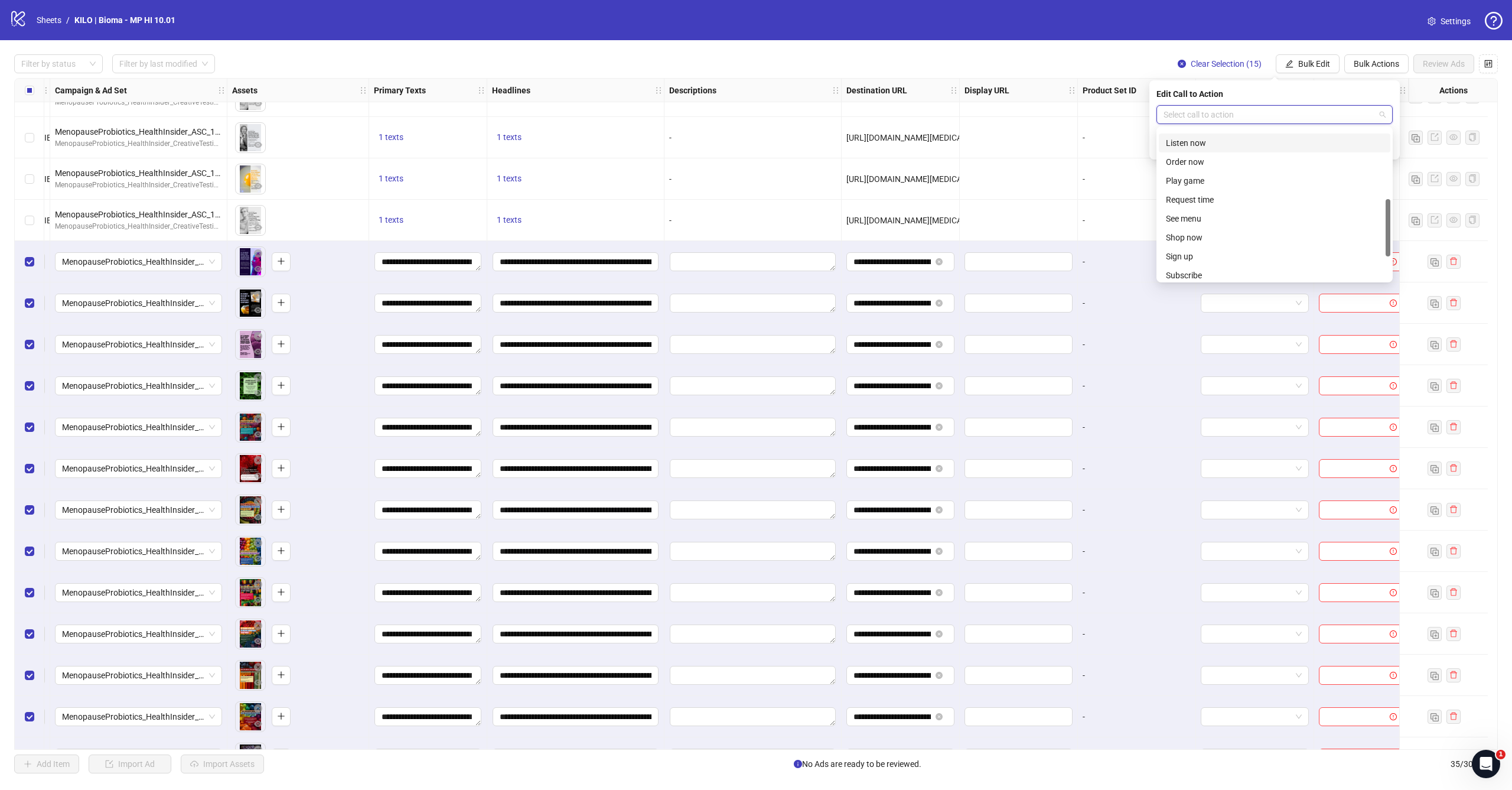
scroll to position [135, 0]
click at [1195, 173] on div "Learn more" at bounding box center [1275, 174] width 217 height 13
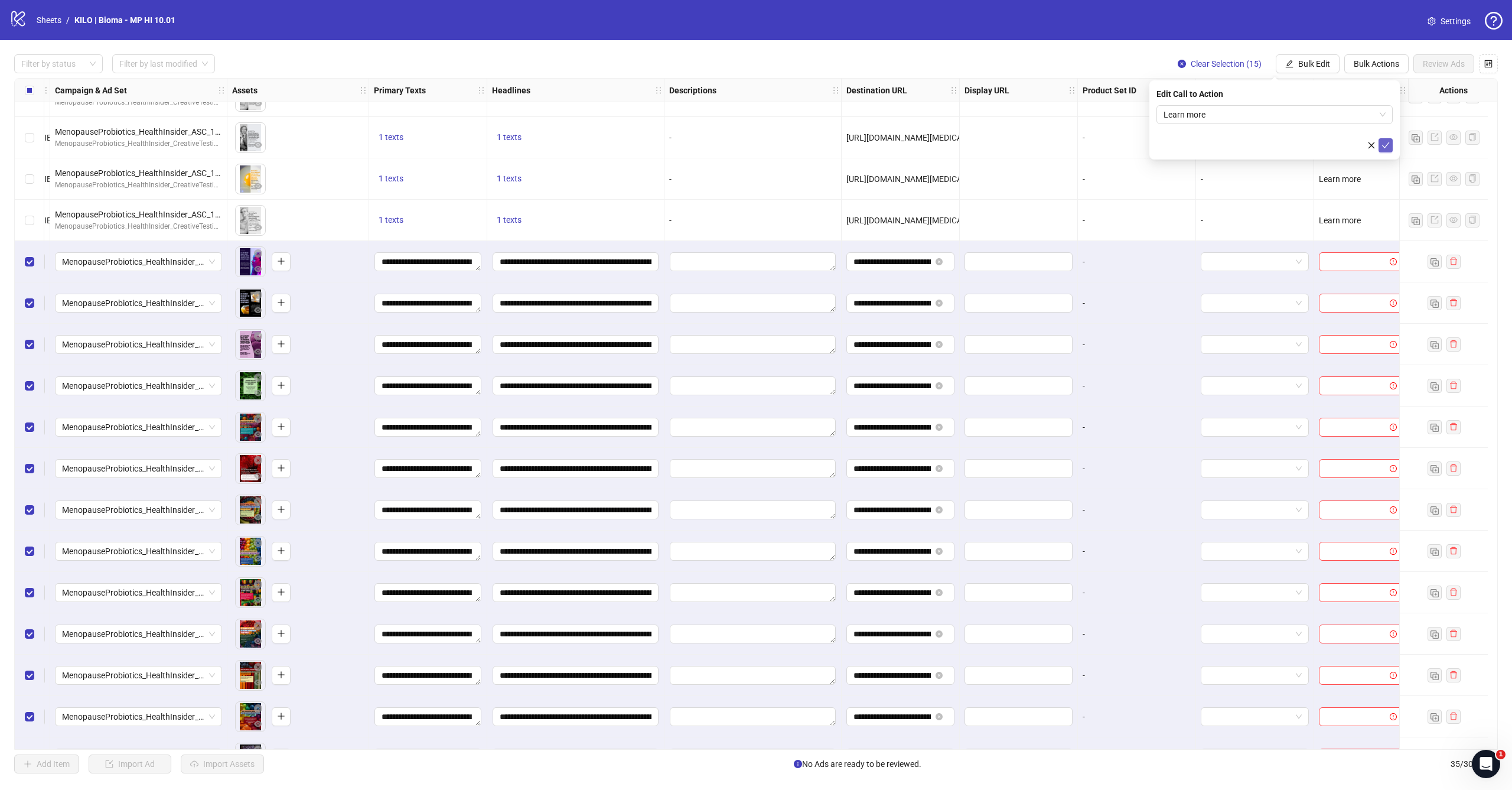
click at [1388, 146] on icon "check" at bounding box center [1385, 145] width 9 height 9
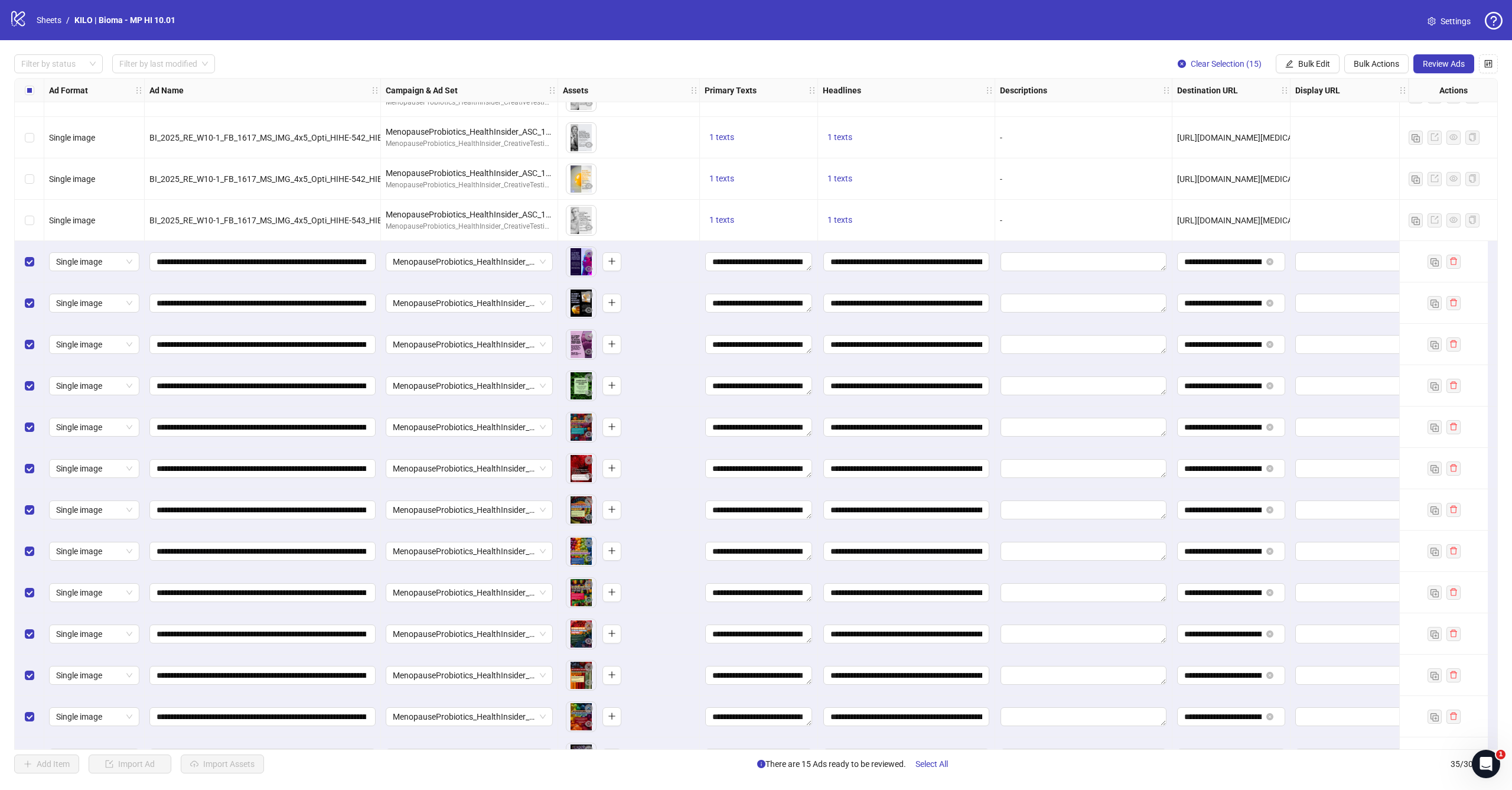
scroll to position [688, 0]
click at [1454, 62] on span "Review Ads" at bounding box center [1444, 64] width 42 height 9
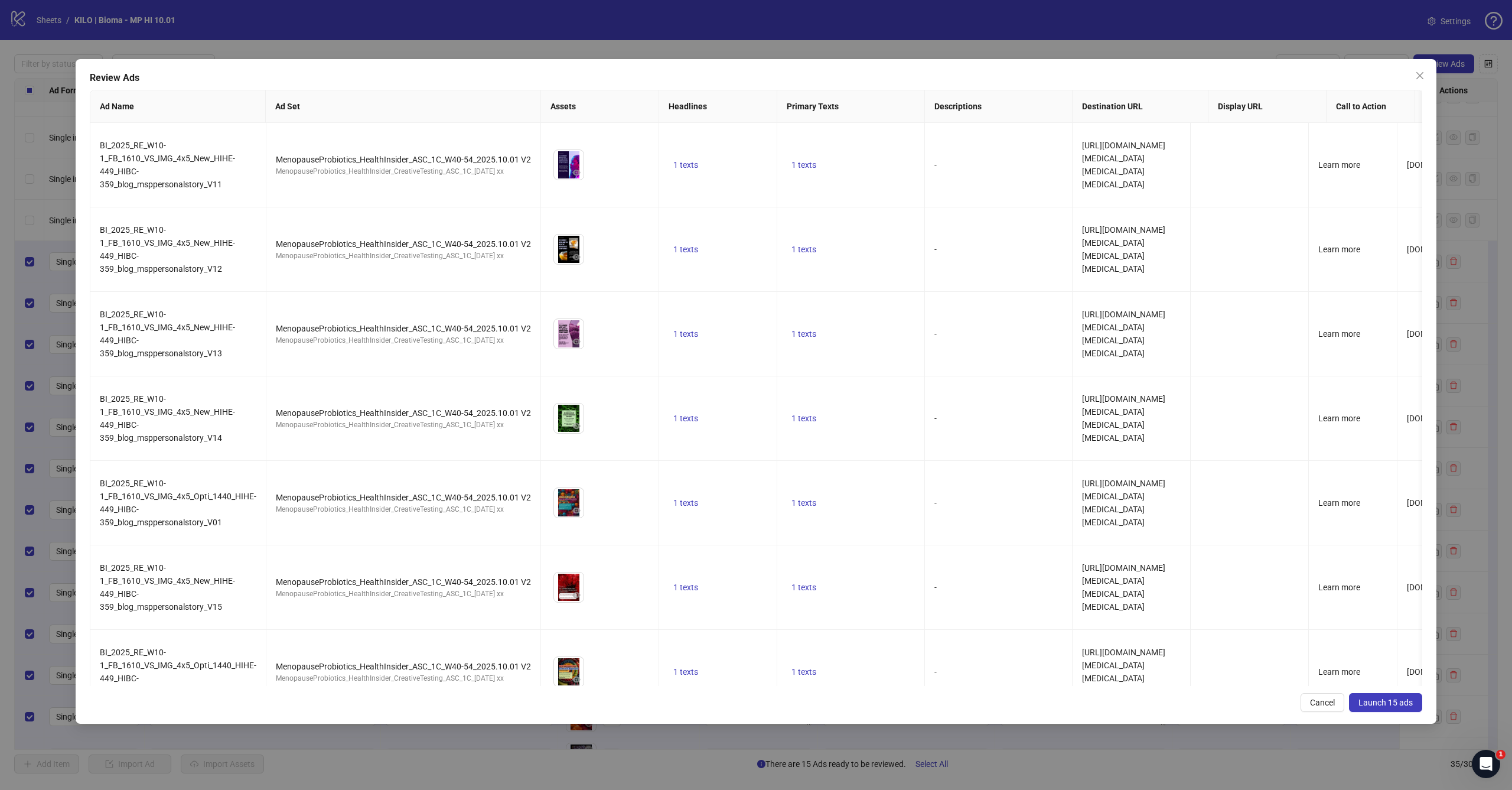
click at [1371, 694] on button "Launch 15 ads" at bounding box center [1386, 702] width 74 height 19
